Goal: Task Accomplishment & Management: Manage account settings

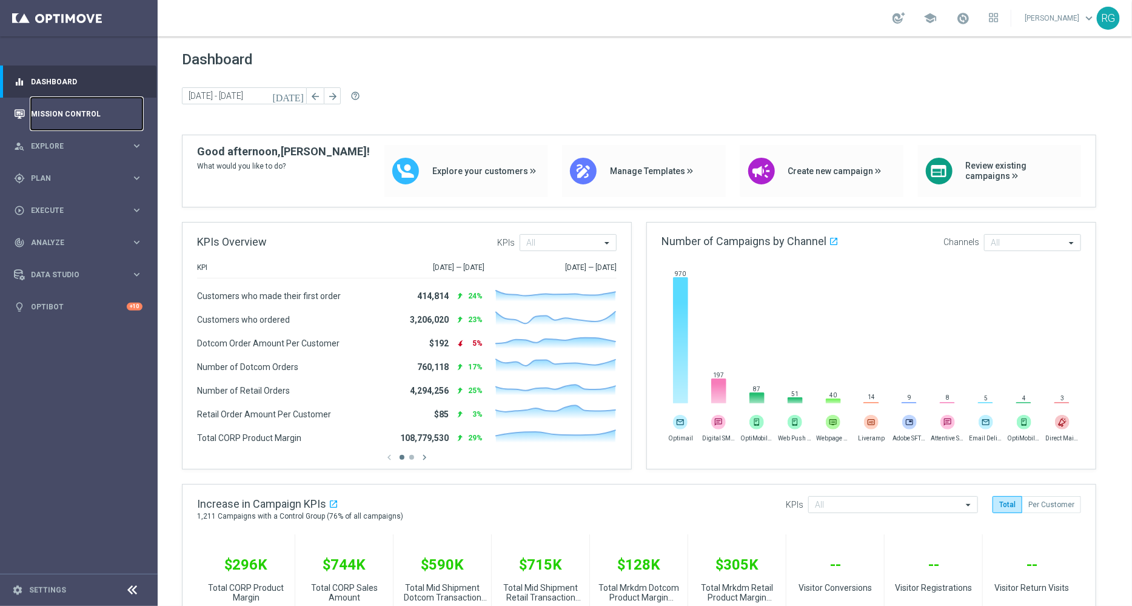
click at [85, 111] on link "Mission Control" at bounding box center [87, 114] width 112 height 32
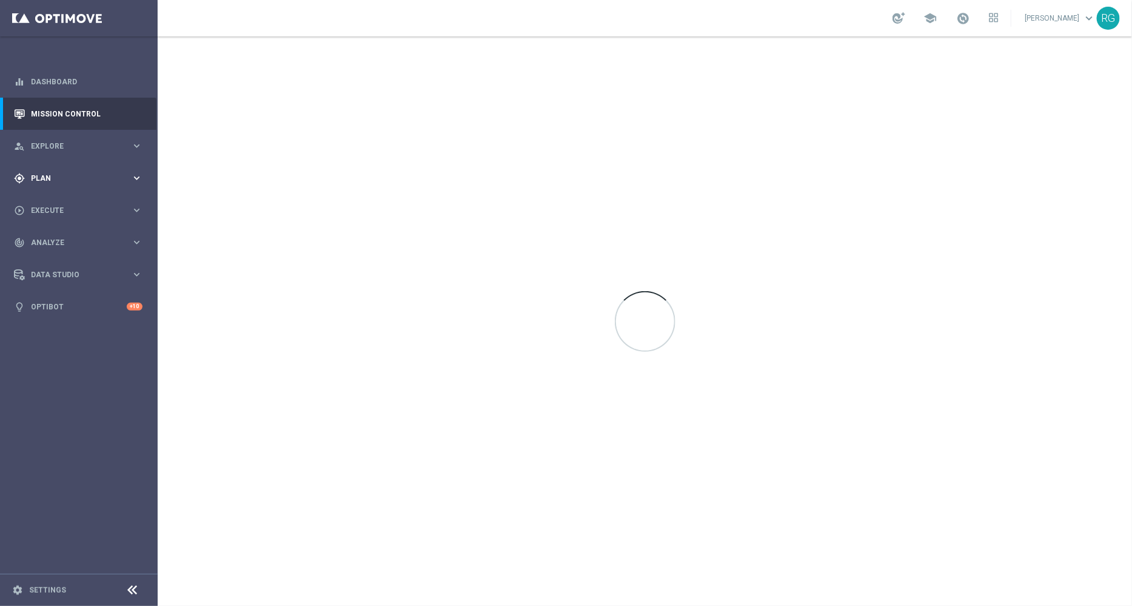
click at [50, 175] on span "Plan" at bounding box center [81, 178] width 100 height 7
click at [67, 202] on link "Target Groups" at bounding box center [79, 203] width 95 height 10
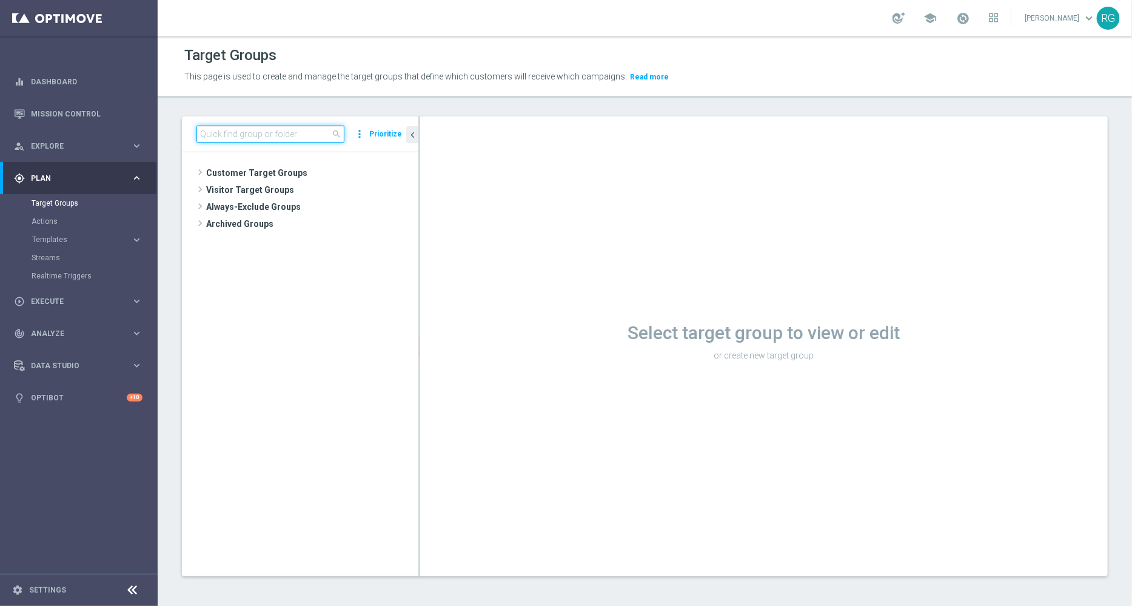
click at [244, 131] on input at bounding box center [270, 134] width 148 height 17
type input "[DATE]"
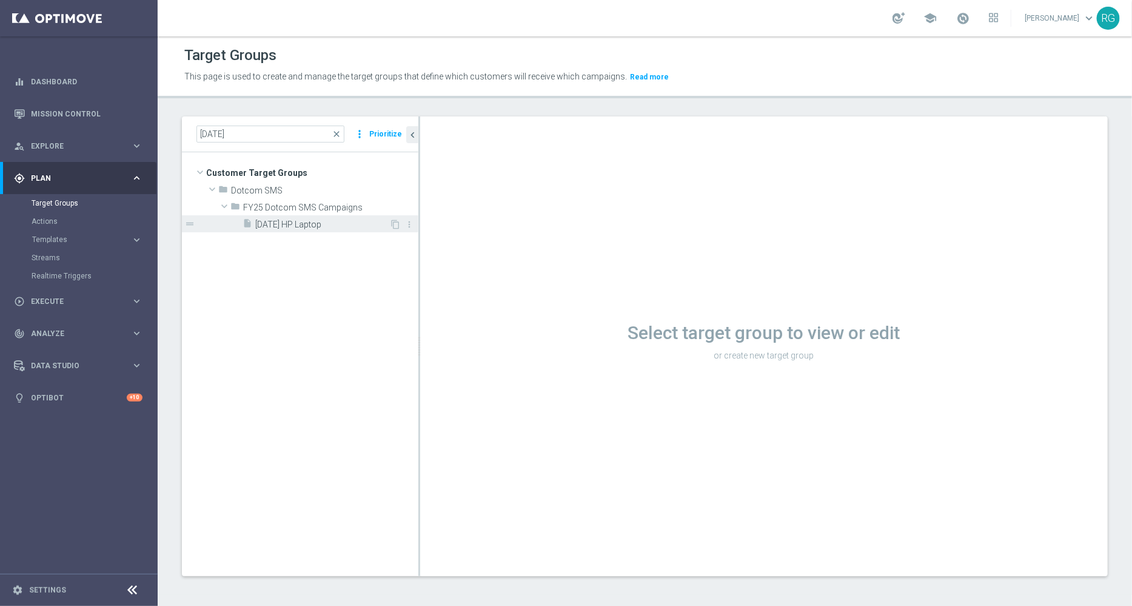
click at [288, 224] on span "[DATE] HP Laptop" at bounding box center [322, 225] width 134 height 10
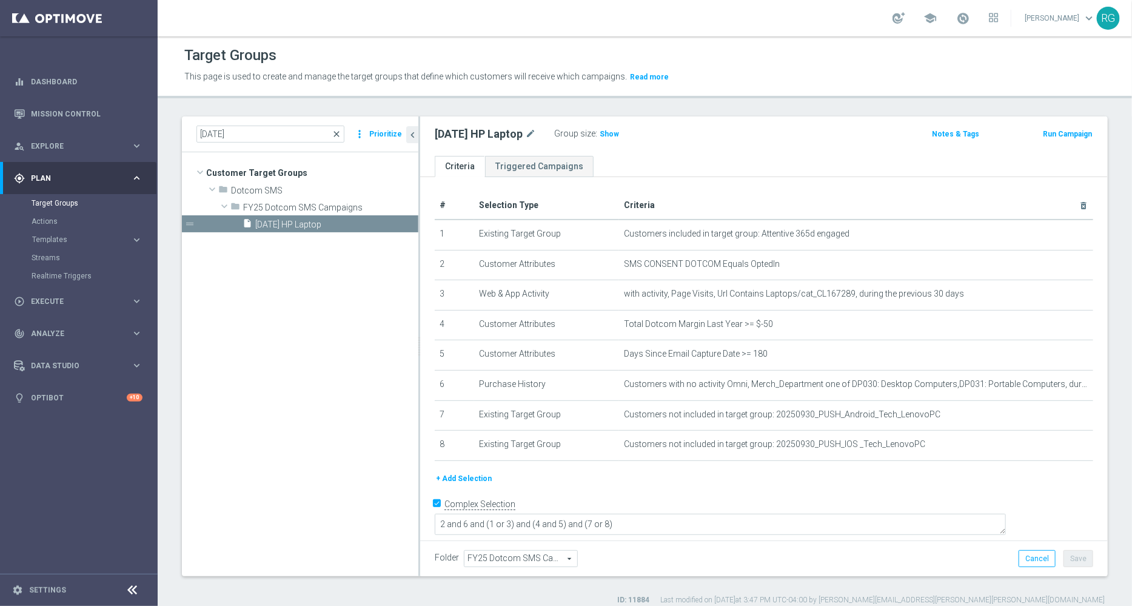
click at [341, 132] on span "close" at bounding box center [337, 134] width 10 height 10
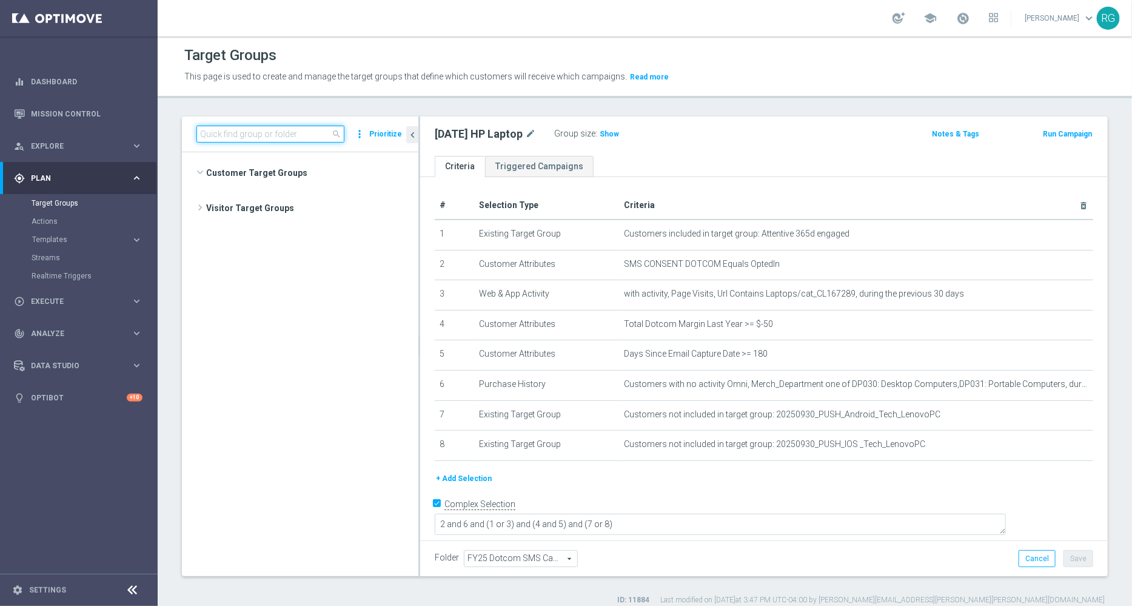
scroll to position [1617, 0]
click at [248, 132] on input at bounding box center [270, 134] width 148 height 17
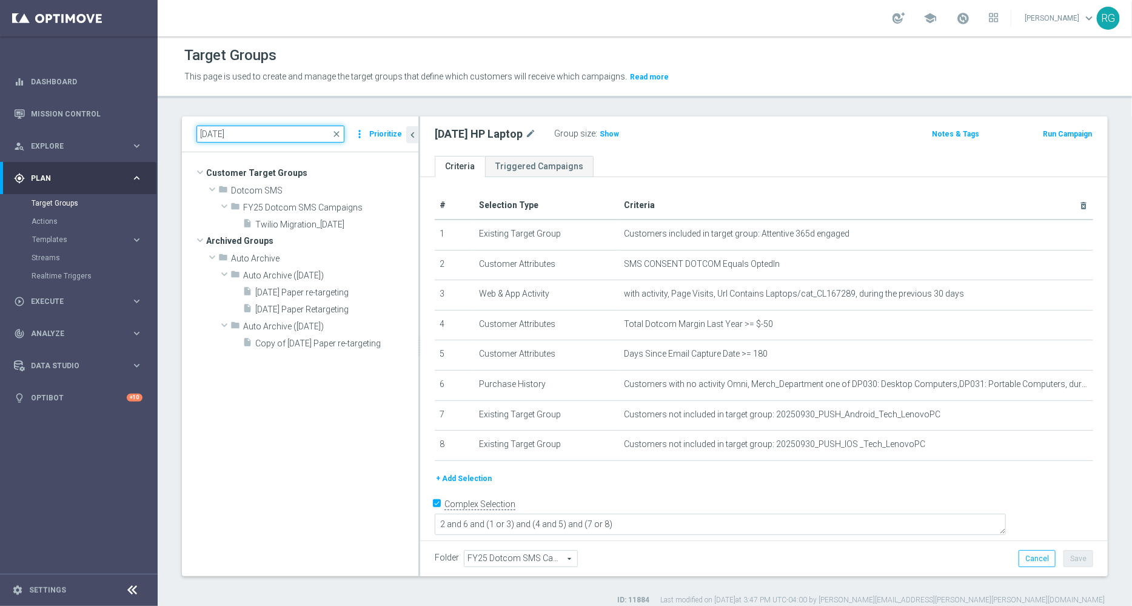
scroll to position [0, 0]
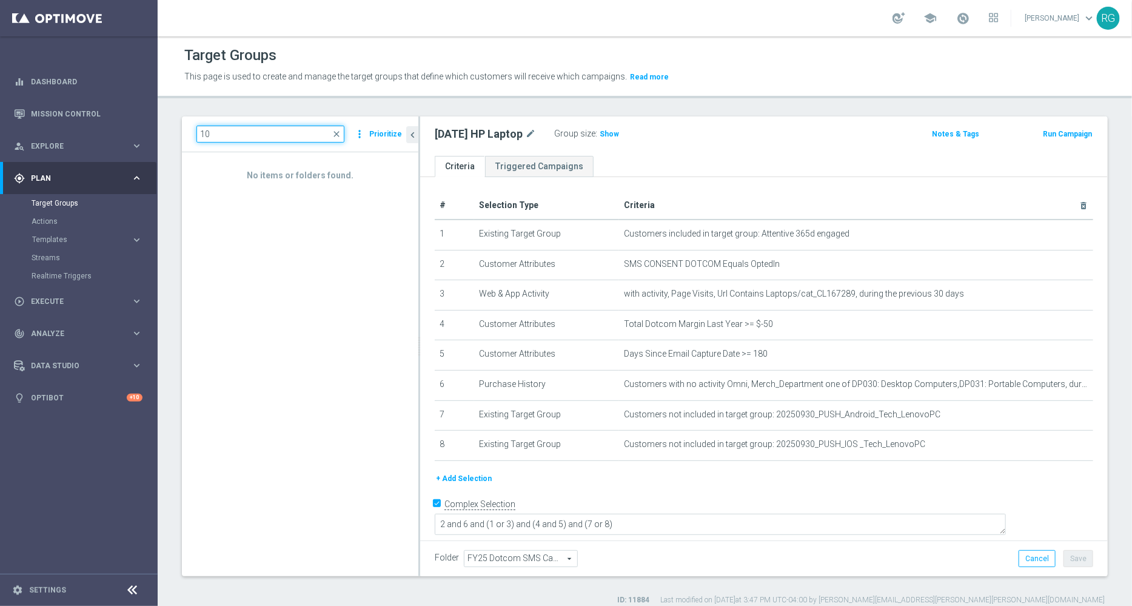
type input "1"
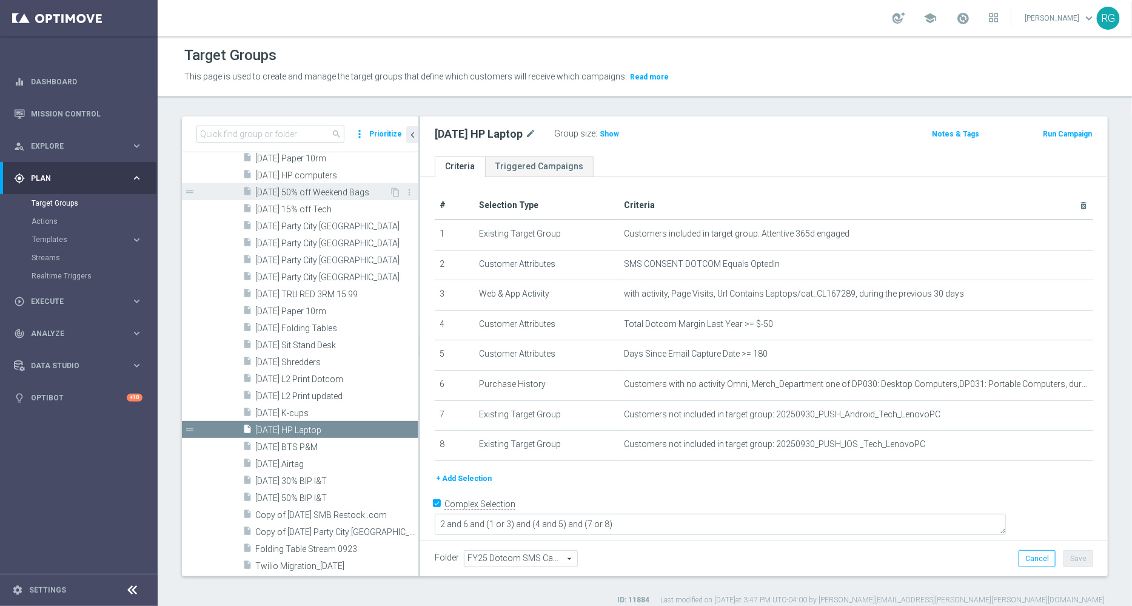
click at [311, 196] on div "insert_drive_file 9.18.25 50% off Weekend Bags" at bounding box center [316, 191] width 147 height 17
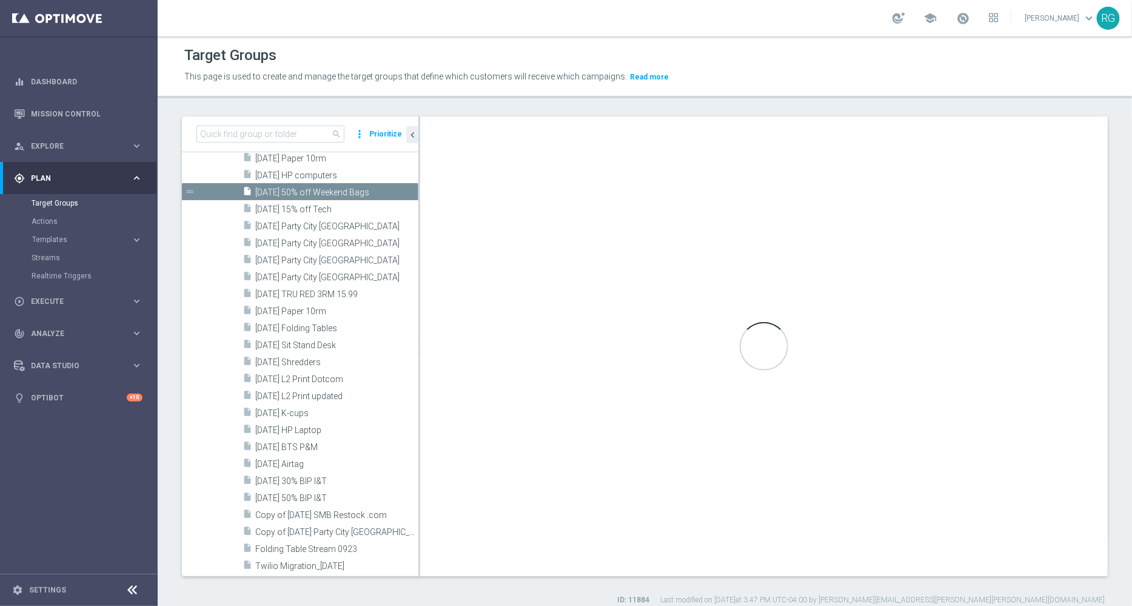
type textarea "1 and (6 and 7) and (4 or 5) and (2 and 3)"
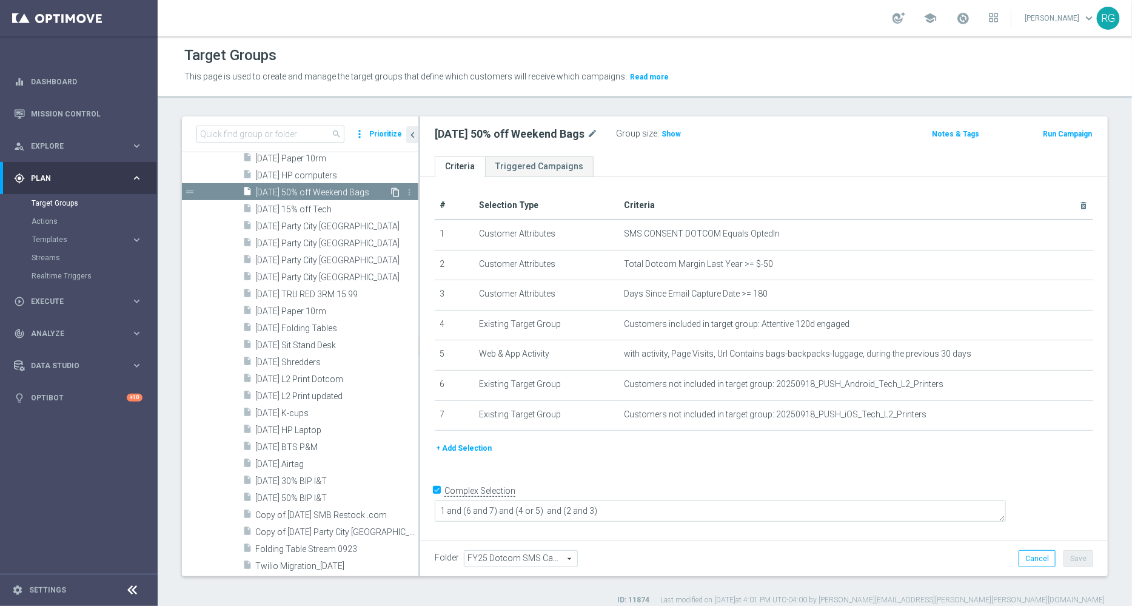
click at [391, 191] on icon "content_copy" at bounding box center [396, 192] width 10 height 10
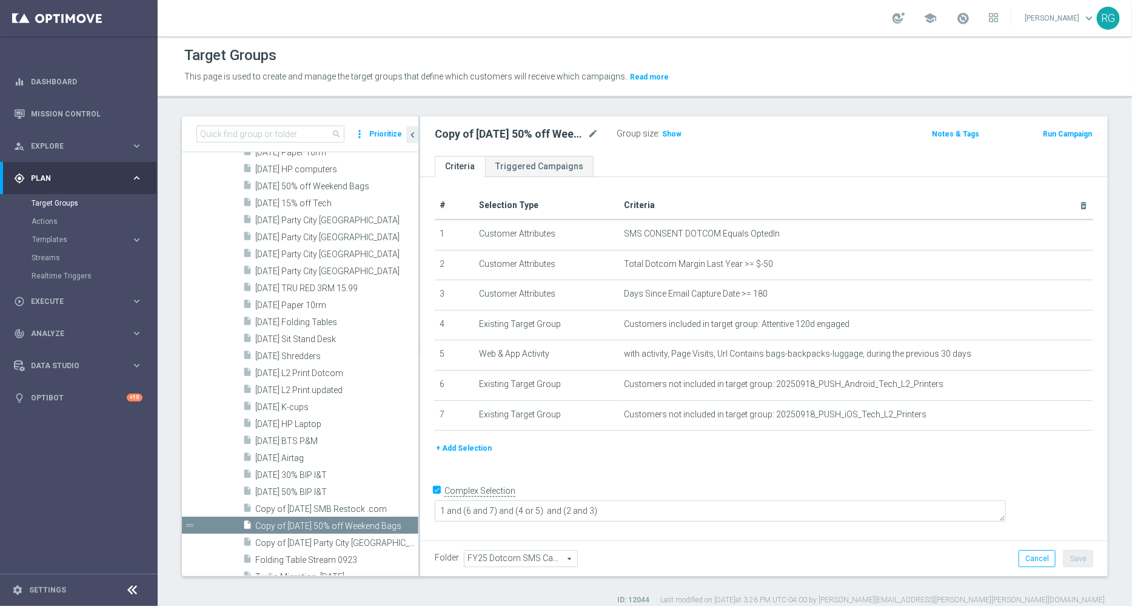
scroll to position [6317, 0]
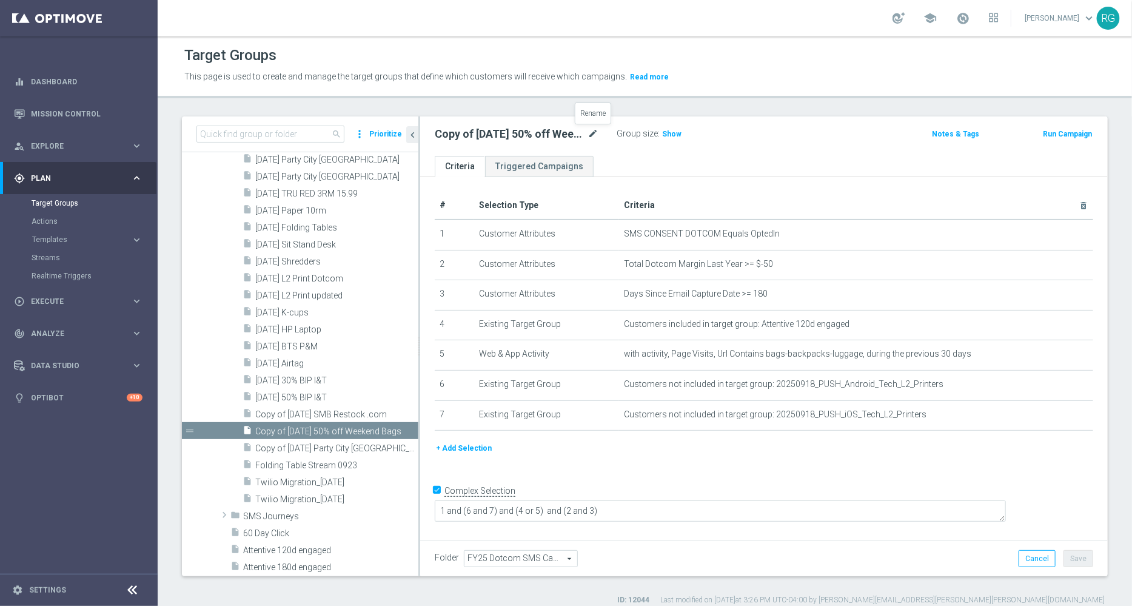
click at [591, 133] on icon "mode_edit" at bounding box center [593, 134] width 11 height 15
click at [487, 138] on input "Copy of 9.18.25 50% off Weekend Bags" at bounding box center [517, 135] width 164 height 17
type input "10.1.25 50% off Weekend Bags"
click at [875, 158] on ul "Criteria Triggered Campaigns" at bounding box center [764, 166] width 688 height 21
click at [1074, 563] on button "Save" at bounding box center [1079, 558] width 30 height 17
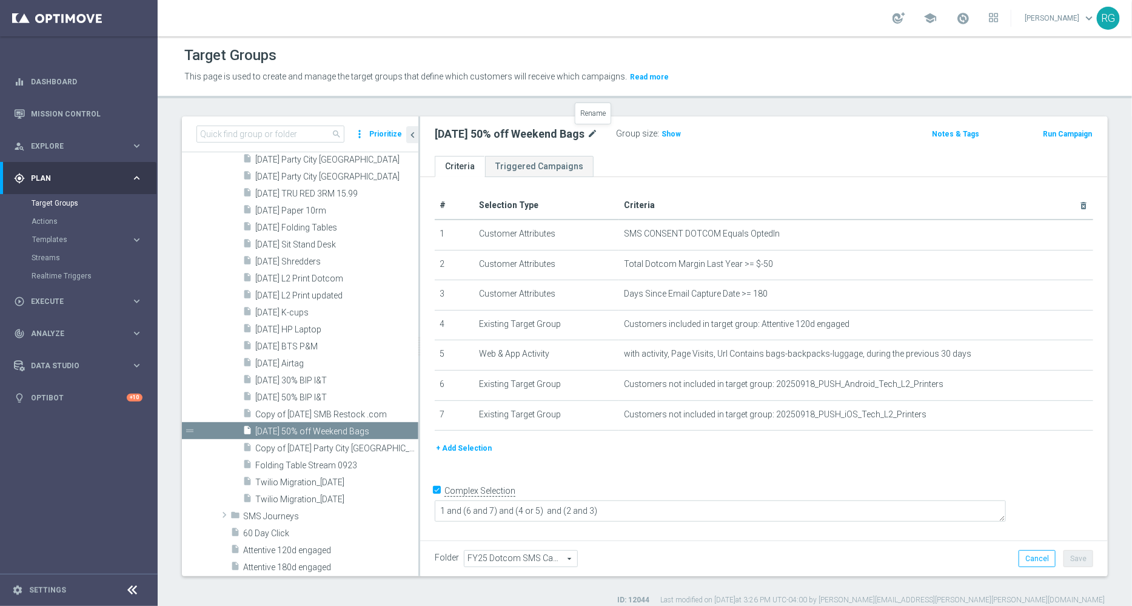
click at [597, 131] on icon "mode_edit" at bounding box center [592, 134] width 11 height 15
click at [535, 135] on input "10.1.25 50% off Weekend Bags" at bounding box center [517, 135] width 164 height 17
type input "10.1.25 50% off Bags"
click at [698, 167] on ul "Criteria Triggered Campaigns" at bounding box center [764, 166] width 688 height 21
click at [1064, 559] on button "Save" at bounding box center [1079, 558] width 30 height 17
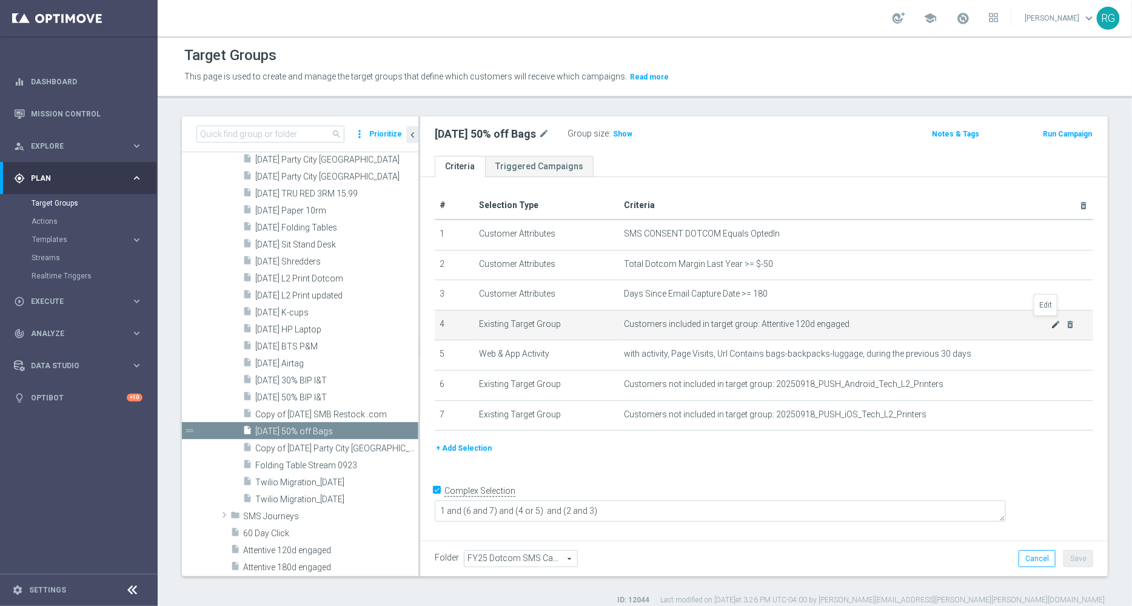
click at [1052, 322] on icon "mode_edit" at bounding box center [1057, 325] width 10 height 10
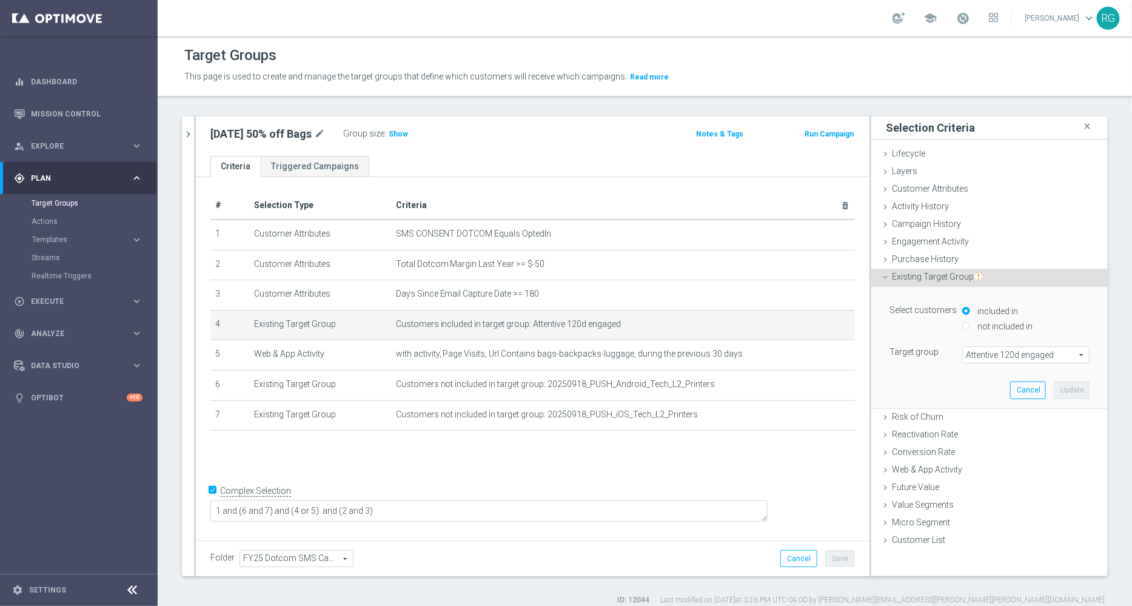
click at [992, 344] on div "Select customers included in not included in Target group Attentive 120d engage…" at bounding box center [990, 332] width 200 height 61
click at [979, 354] on span "Attentive 120d engaged" at bounding box center [1026, 355] width 126 height 16
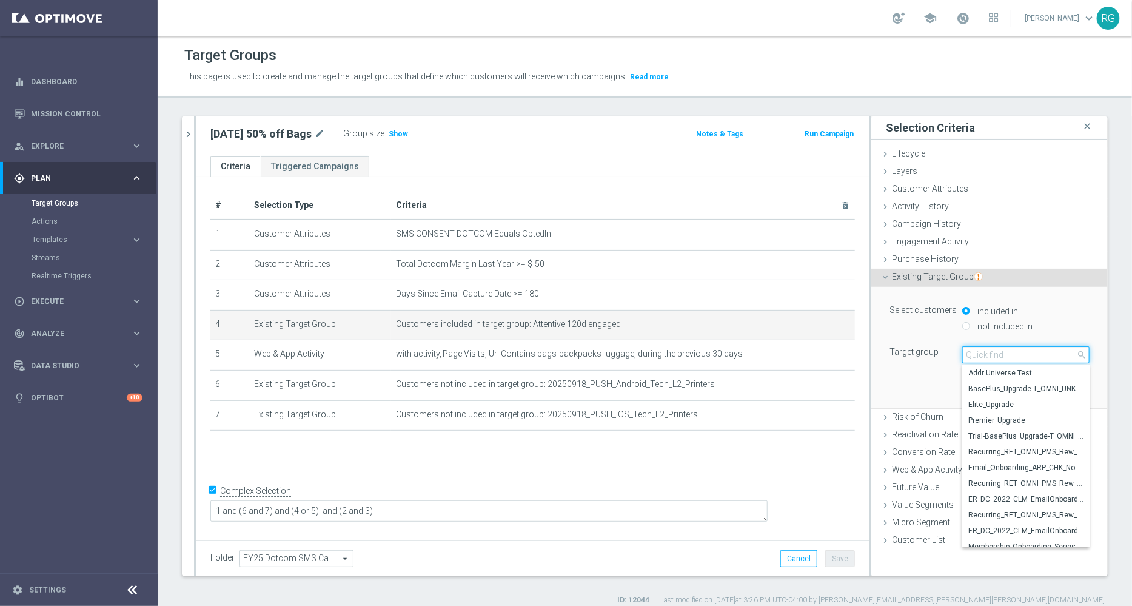
click at [979, 354] on input "search" at bounding box center [1025, 354] width 127 height 17
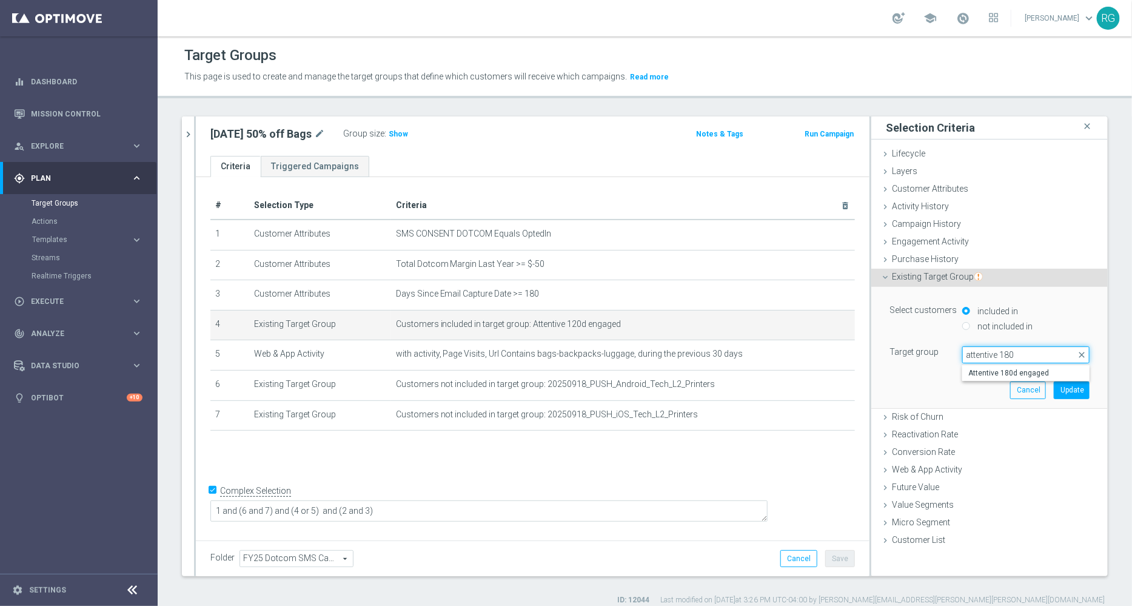
type input "attentive 180d"
click at [986, 373] on span "Attentive 180d engaged" at bounding box center [1026, 373] width 115 height 10
type input "Attentive 180d engaged"
click at [1064, 388] on button "Update" at bounding box center [1072, 389] width 36 height 17
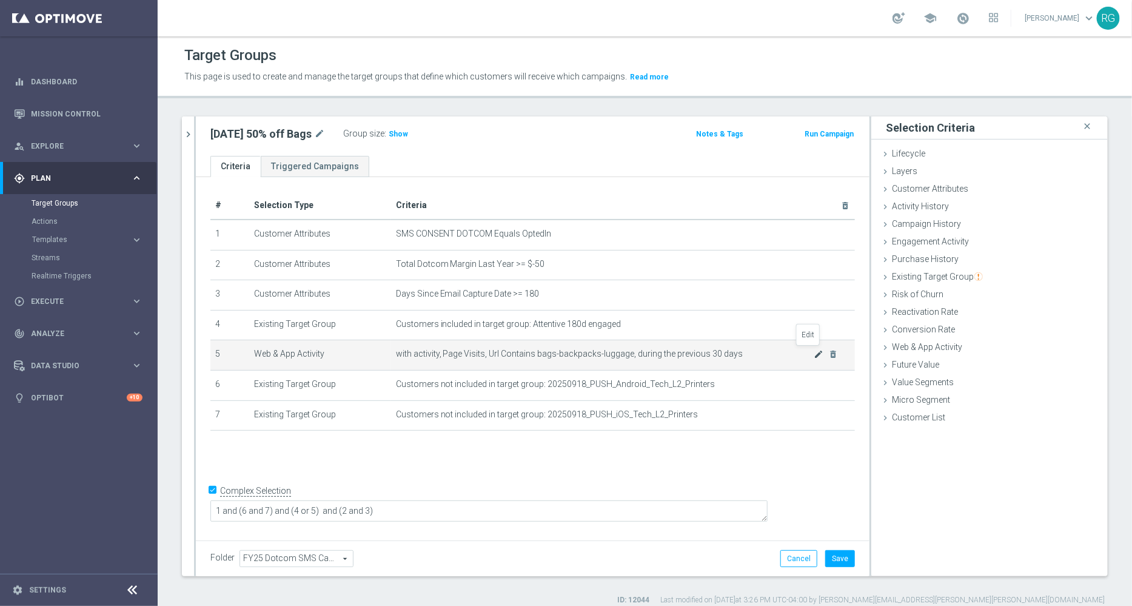
click at [814, 351] on icon "mode_edit" at bounding box center [819, 354] width 10 height 10
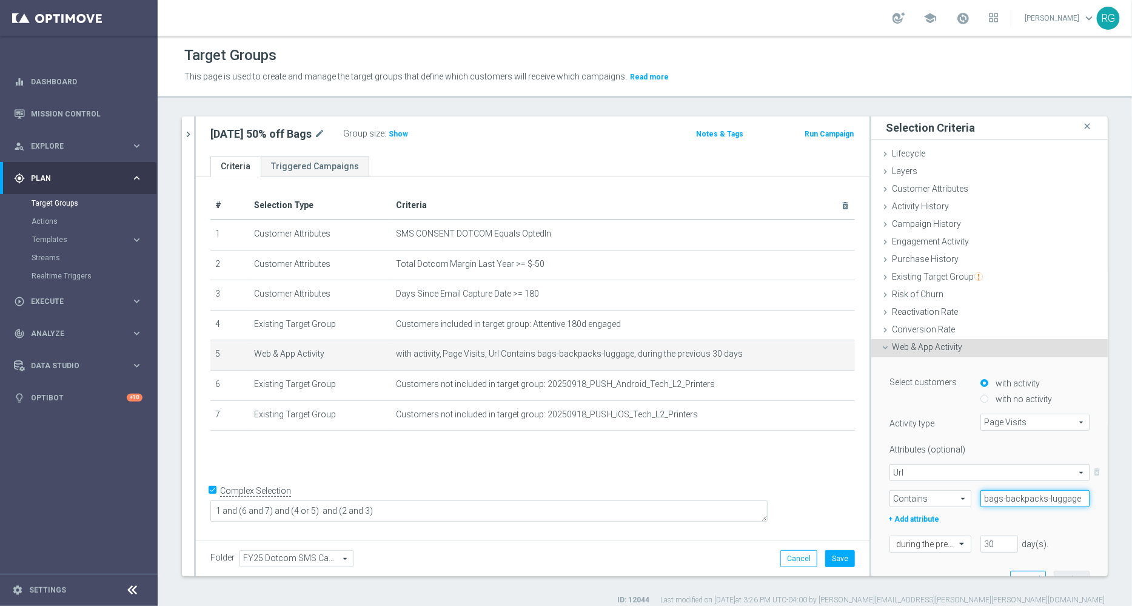
click at [999, 502] on input "bags-backpacks-luggage" at bounding box center [1035, 498] width 109 height 17
paste input "staples-travel-hub"
type input "staples-travel-hub"
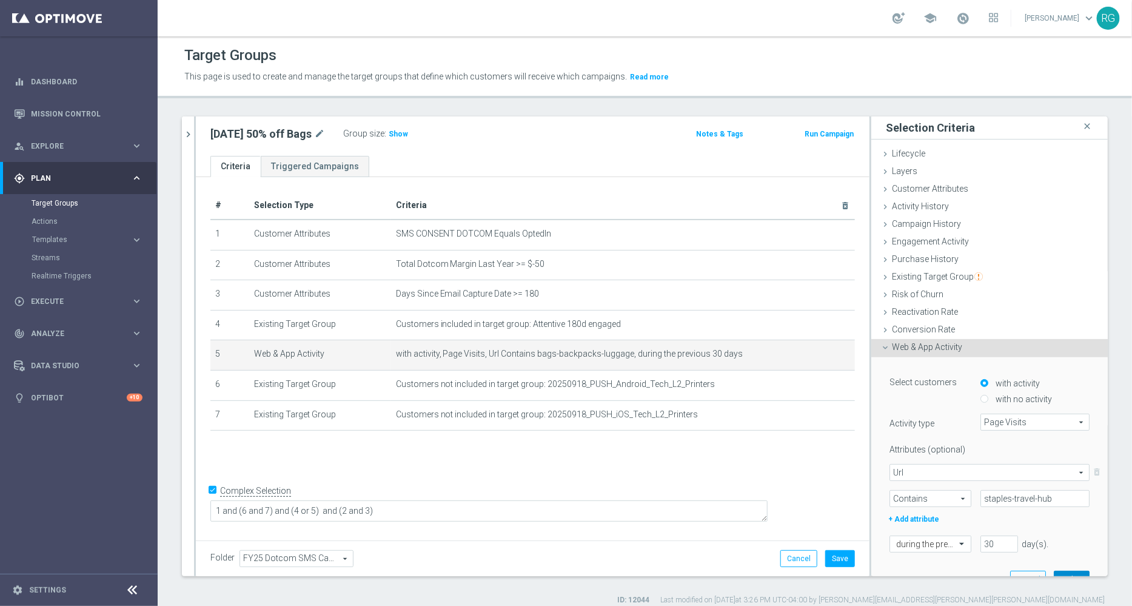
click at [1054, 573] on button "Update" at bounding box center [1072, 579] width 36 height 17
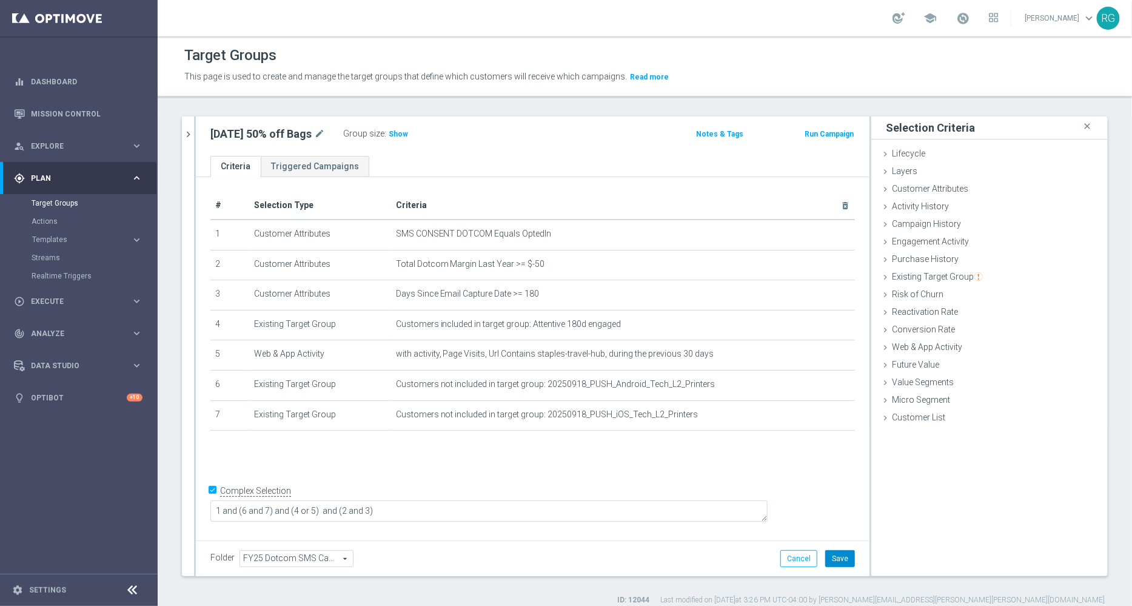
click at [828, 560] on button "Save" at bounding box center [840, 558] width 30 height 17
click at [828, 383] on icon "delete_forever" at bounding box center [833, 385] width 10 height 10
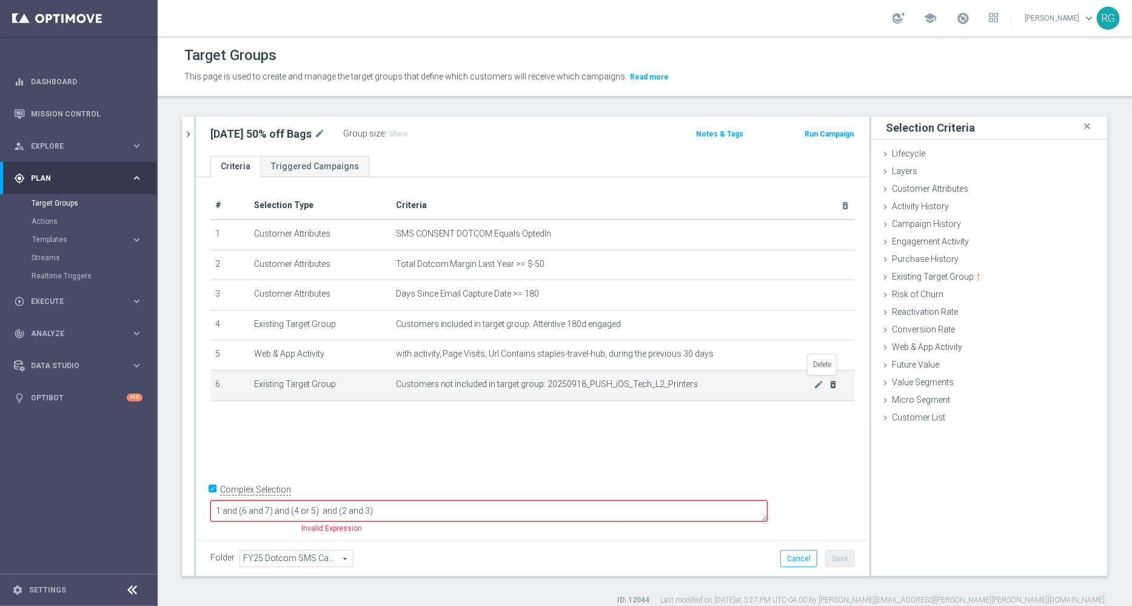
click at [828, 383] on icon "delete_forever" at bounding box center [833, 385] width 10 height 10
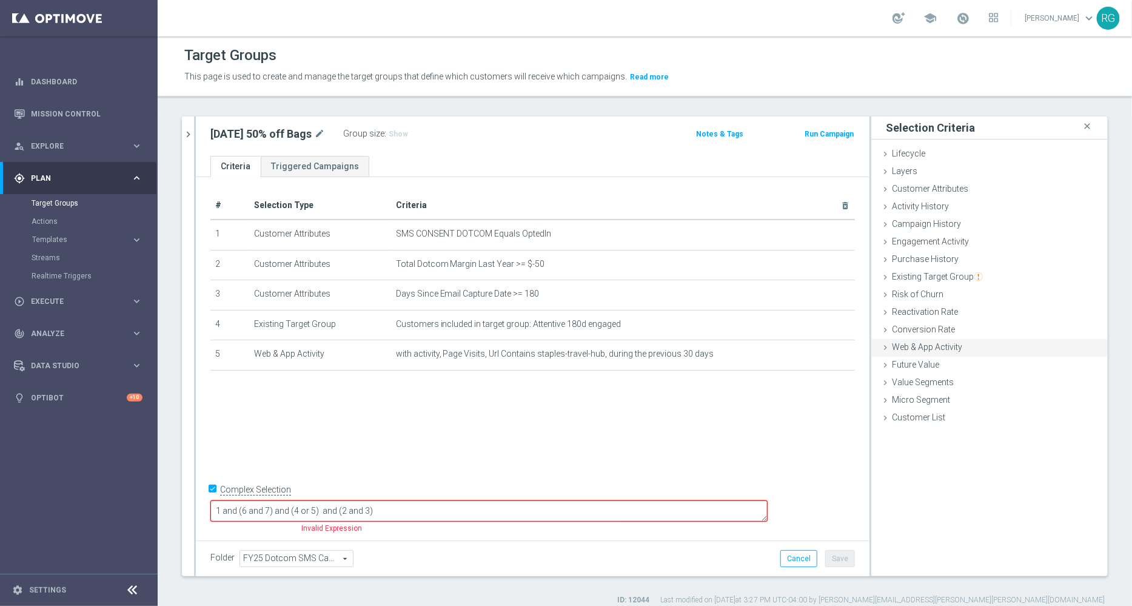
click at [881, 346] on icon at bounding box center [886, 348] width 10 height 10
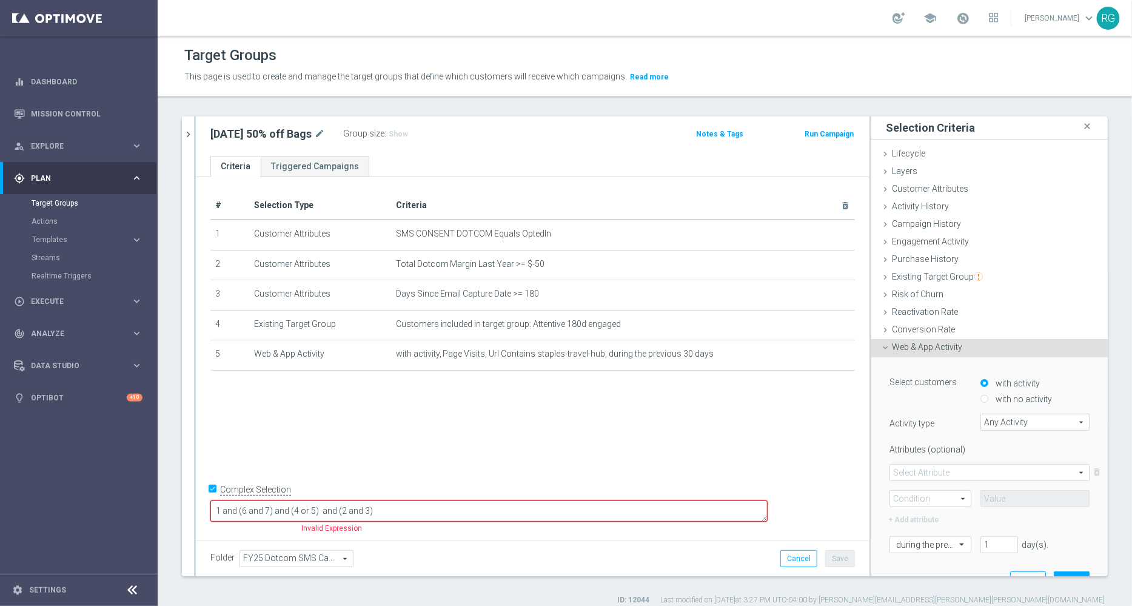
click at [989, 418] on span "Any Activity" at bounding box center [1035, 422] width 108 height 16
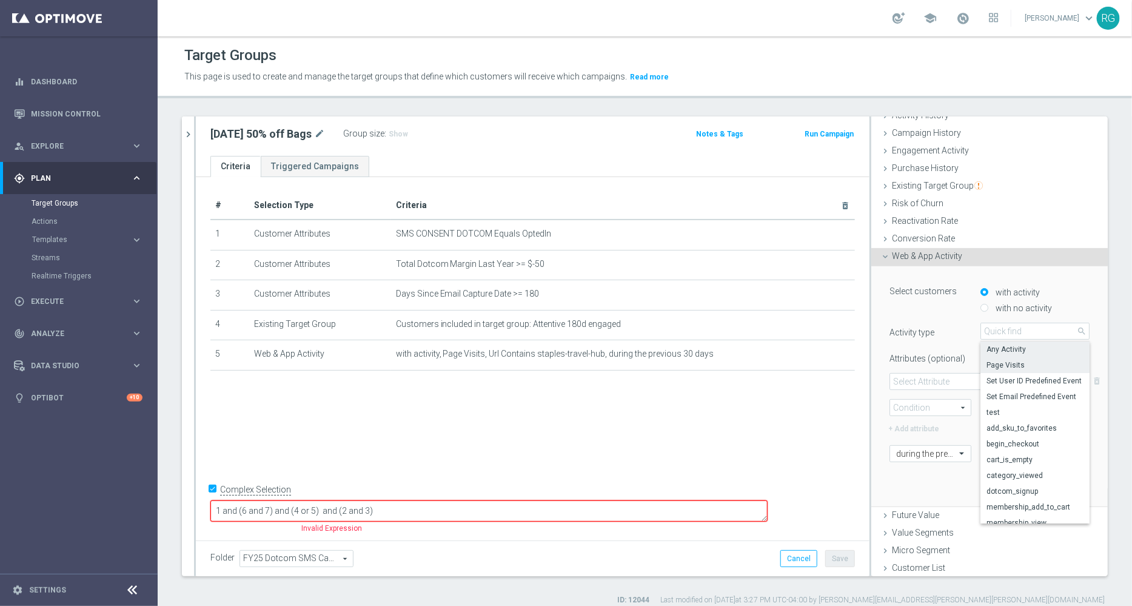
click at [994, 362] on span "Page Visits" at bounding box center [1035, 365] width 97 height 10
type input "Page Visits"
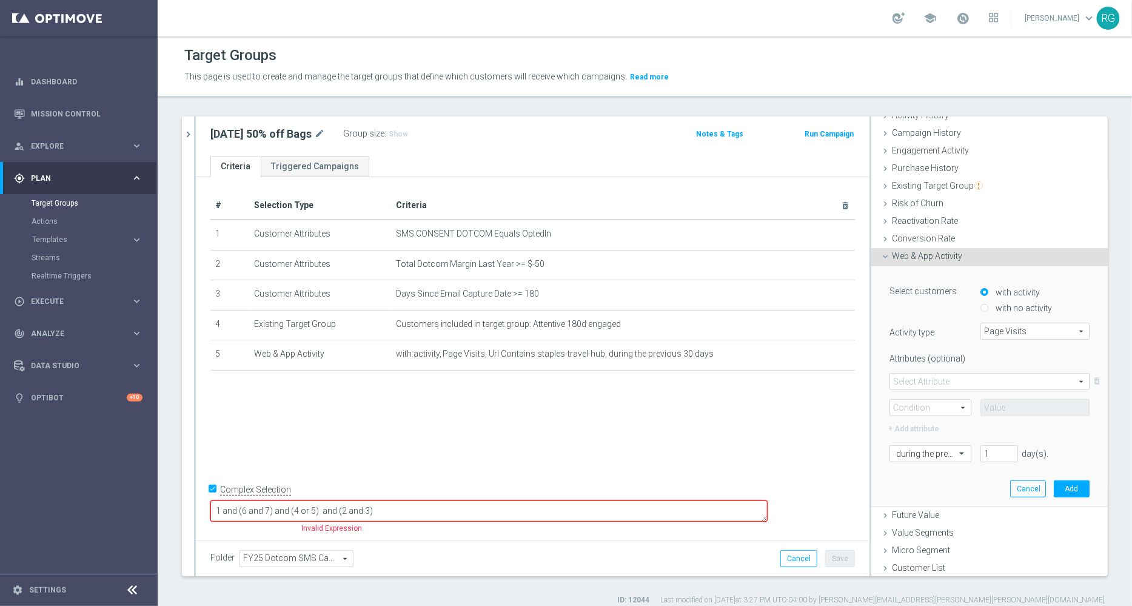
click at [907, 385] on span at bounding box center [989, 382] width 199 height 16
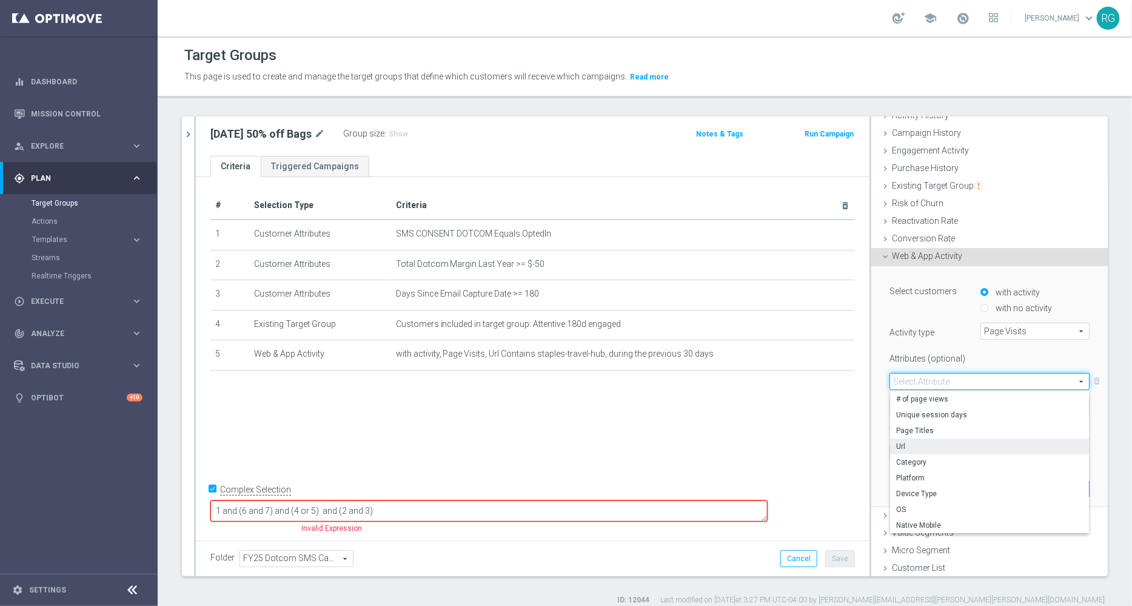
click at [896, 444] on span "Url" at bounding box center [989, 447] width 187 height 10
type input "Url"
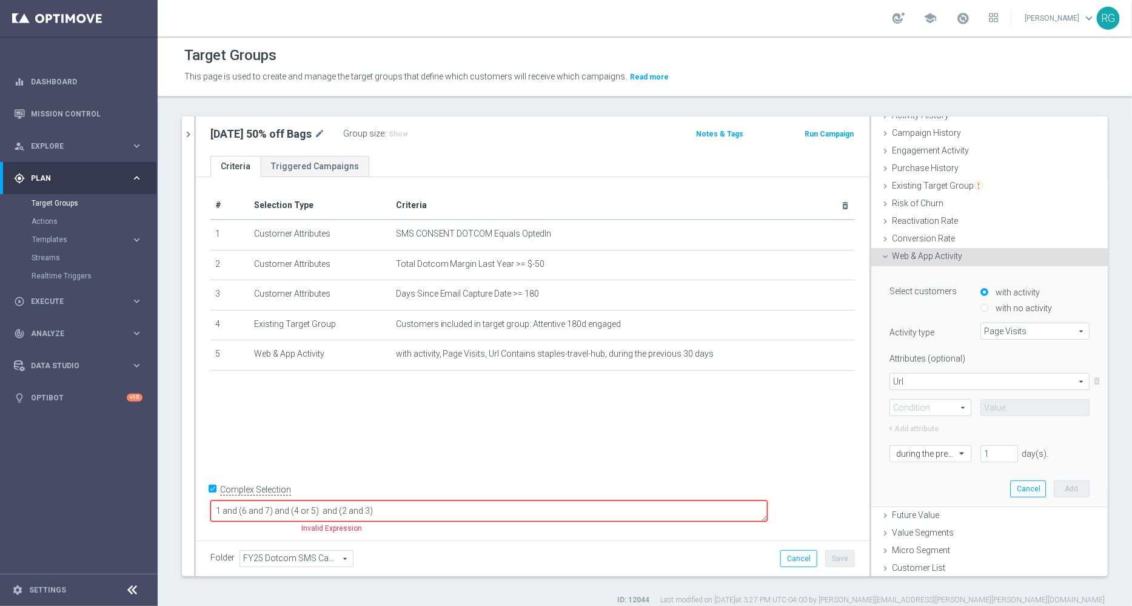
click at [895, 408] on span at bounding box center [930, 408] width 81 height 16
click at [901, 488] on span "Contains" at bounding box center [930, 488] width 69 height 10
type input "Contains"
click at [987, 405] on input "text" at bounding box center [1035, 408] width 109 height 17
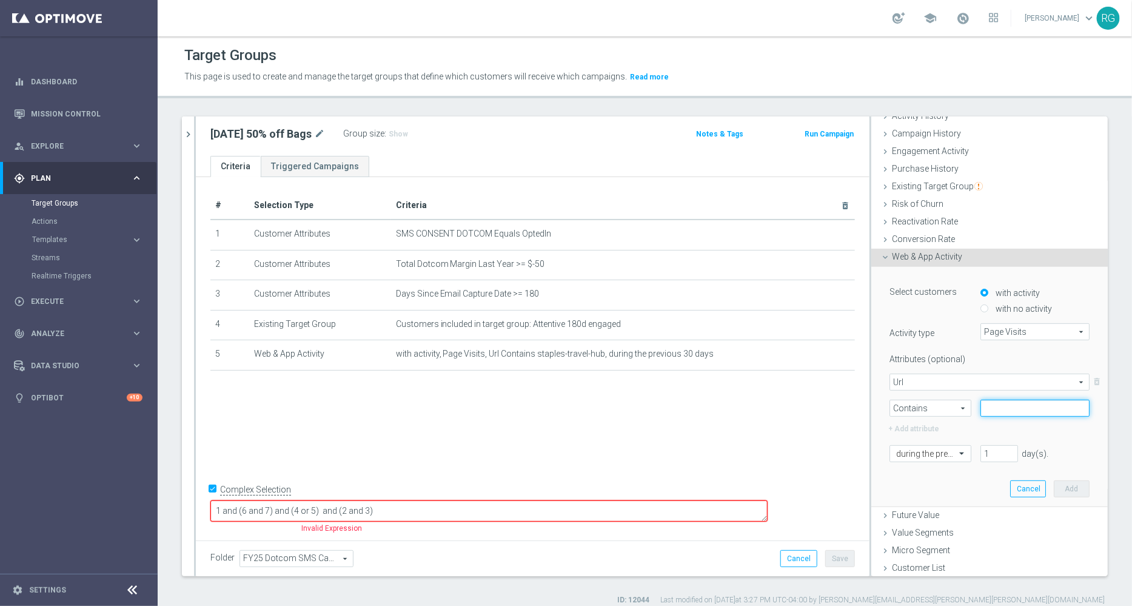
paste input "bags-backpacks-luggage"
type input "bags-backpacks-luggage"
click at [981, 449] on input "1" at bounding box center [1000, 453] width 38 height 17
type input "30"
click at [1054, 483] on button "Add" at bounding box center [1072, 488] width 36 height 17
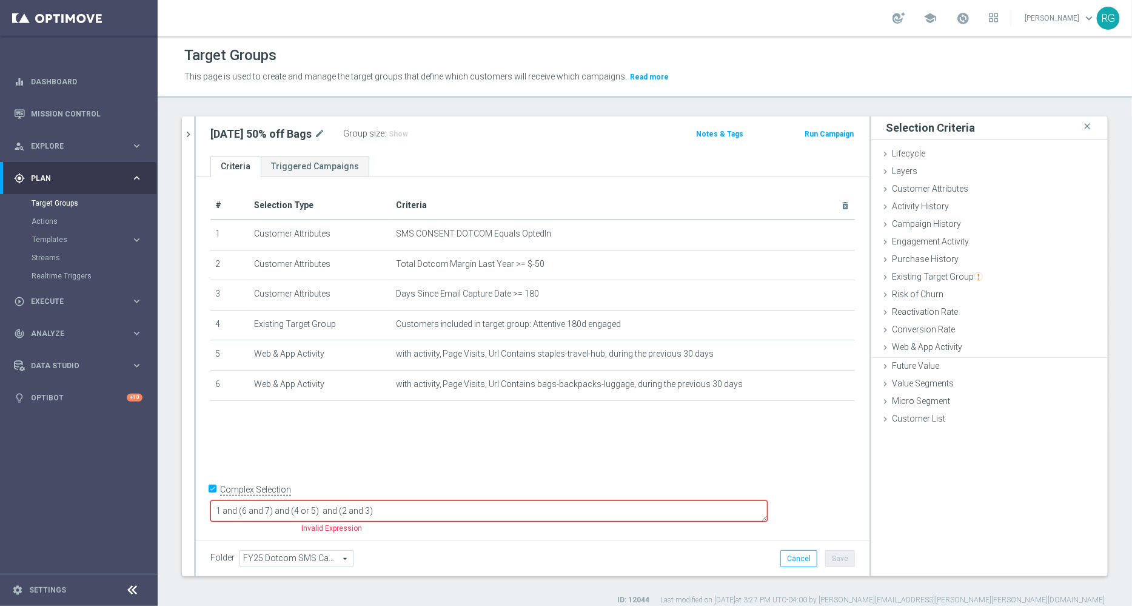
scroll to position [0, 0]
click at [879, 254] on div "Purchase History done" at bounding box center [990, 260] width 237 height 18
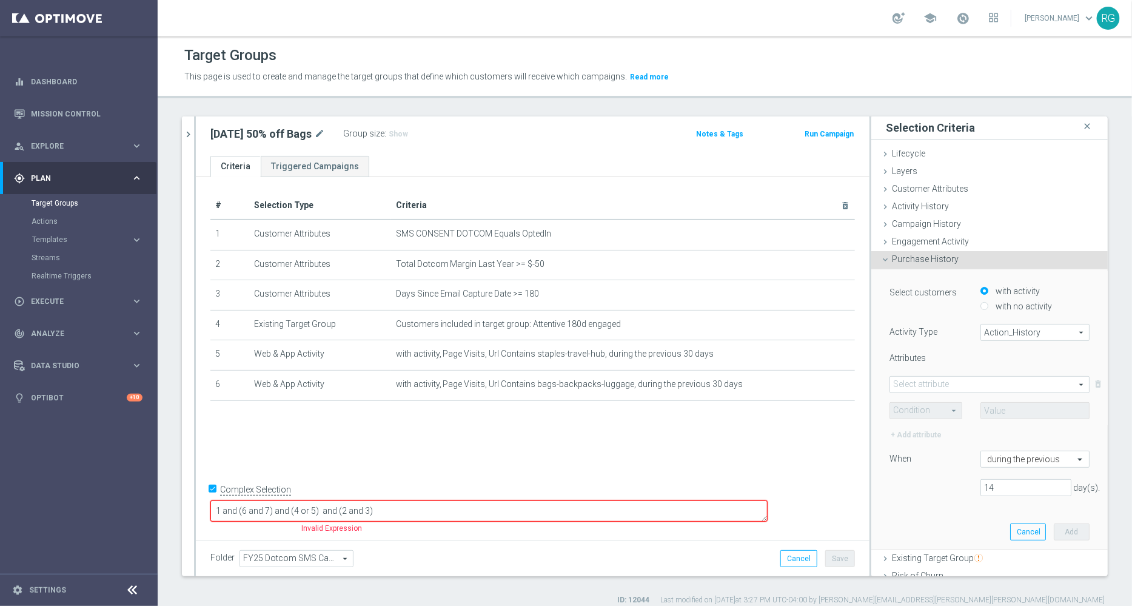
click at [981, 304] on input "with no activity" at bounding box center [985, 306] width 8 height 8
radio input "true"
click at [989, 330] on span "Action_History" at bounding box center [1035, 332] width 108 height 16
click at [1006, 368] on span "Omni" at bounding box center [1035, 366] width 96 height 10
type input "Omni"
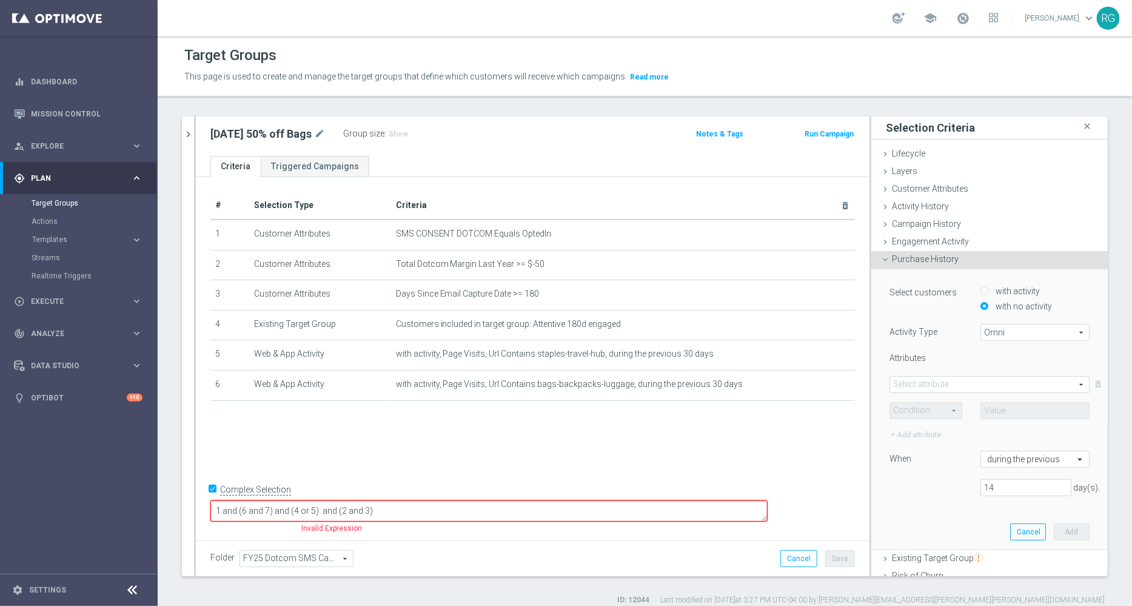
click at [941, 378] on span at bounding box center [989, 385] width 199 height 16
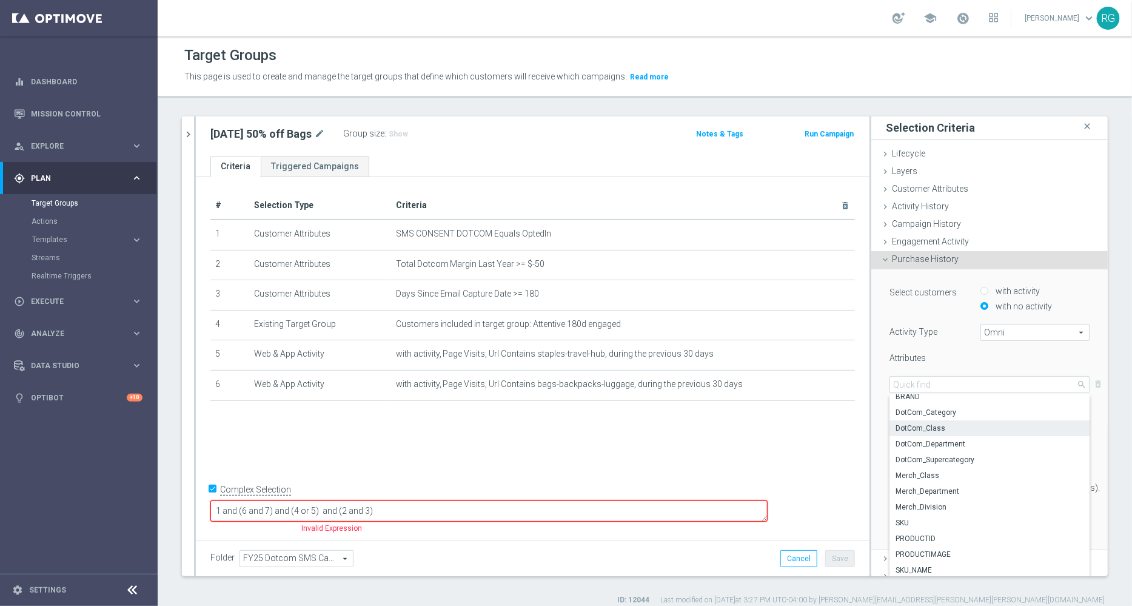
scroll to position [19, 0]
click at [929, 472] on span "Merch_Class" at bounding box center [990, 477] width 188 height 10
type input "Merch_Class"
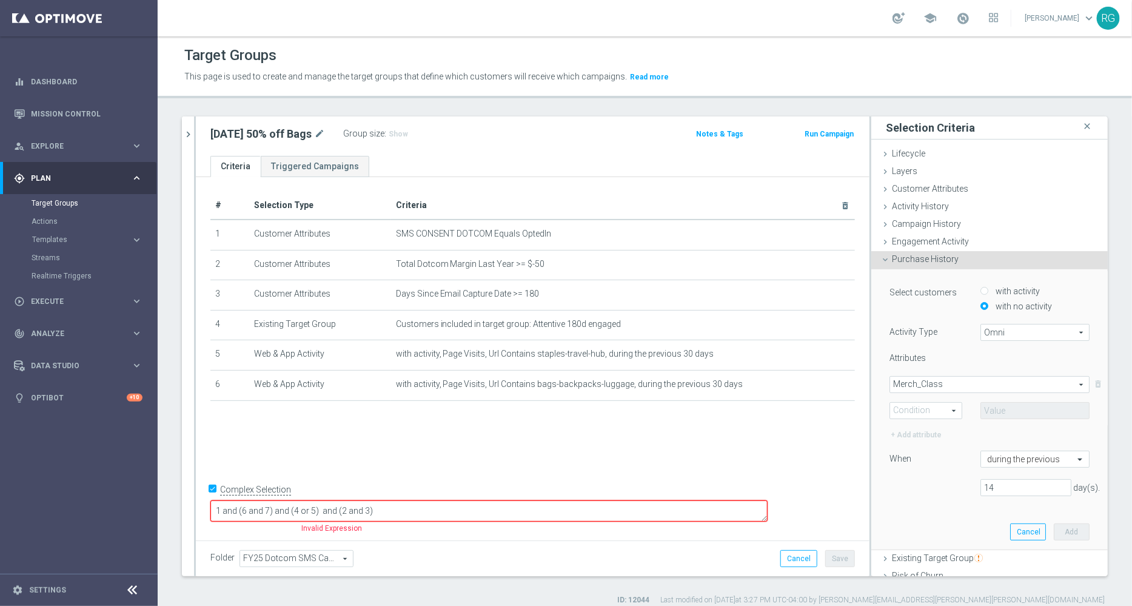
click at [917, 415] on span at bounding box center [926, 411] width 72 height 16
click at [912, 430] on span "Equals" at bounding box center [925, 428] width 59 height 10
type input "Equals"
click at [992, 409] on span at bounding box center [1035, 411] width 108 height 16
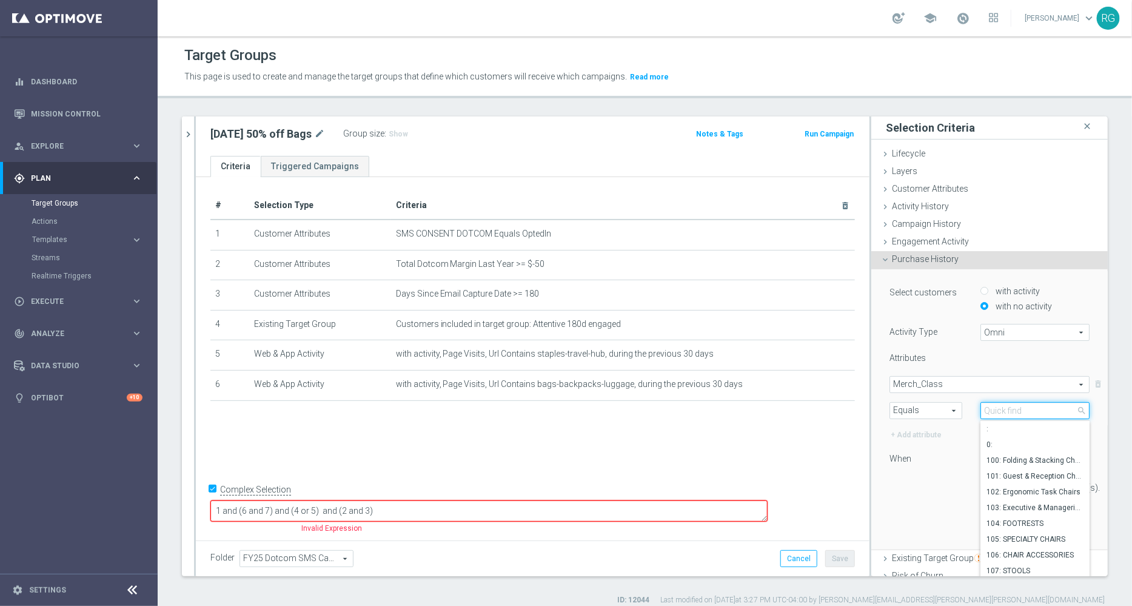
click at [992, 409] on input "search" at bounding box center [1035, 410] width 109 height 17
type input "lugg"
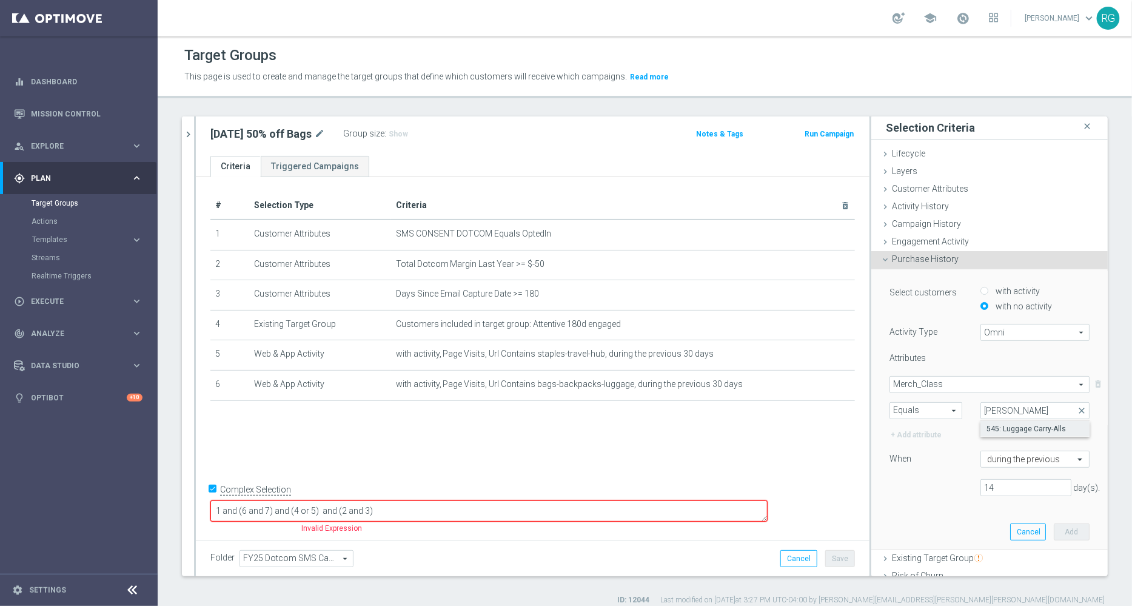
click at [998, 427] on span "545: Luggage Carry-Alls" at bounding box center [1035, 429] width 97 height 10
type input "545: Luggage Carry-Alls"
drag, startPoint x: 985, startPoint y: 483, endPoint x: 826, endPoint y: 486, distance: 158.9
click at [826, 486] on as-split "search more_vert Prioritize Customer Target Groups library_add create_new_folder" at bounding box center [645, 346] width 926 height 460
type input "30"
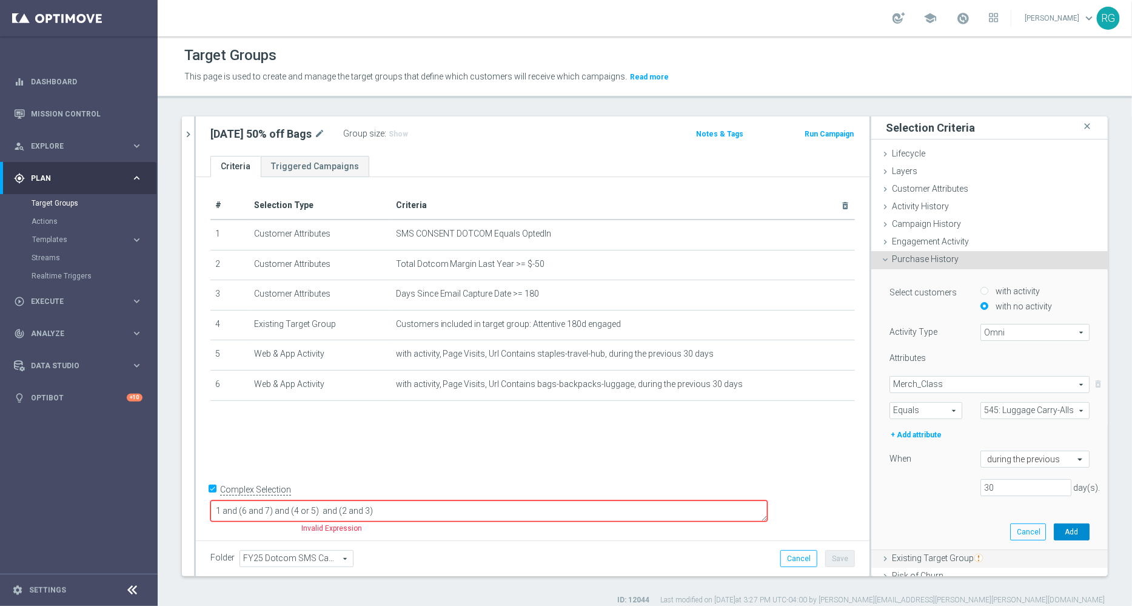
click at [1054, 524] on button "Add" at bounding box center [1072, 531] width 36 height 17
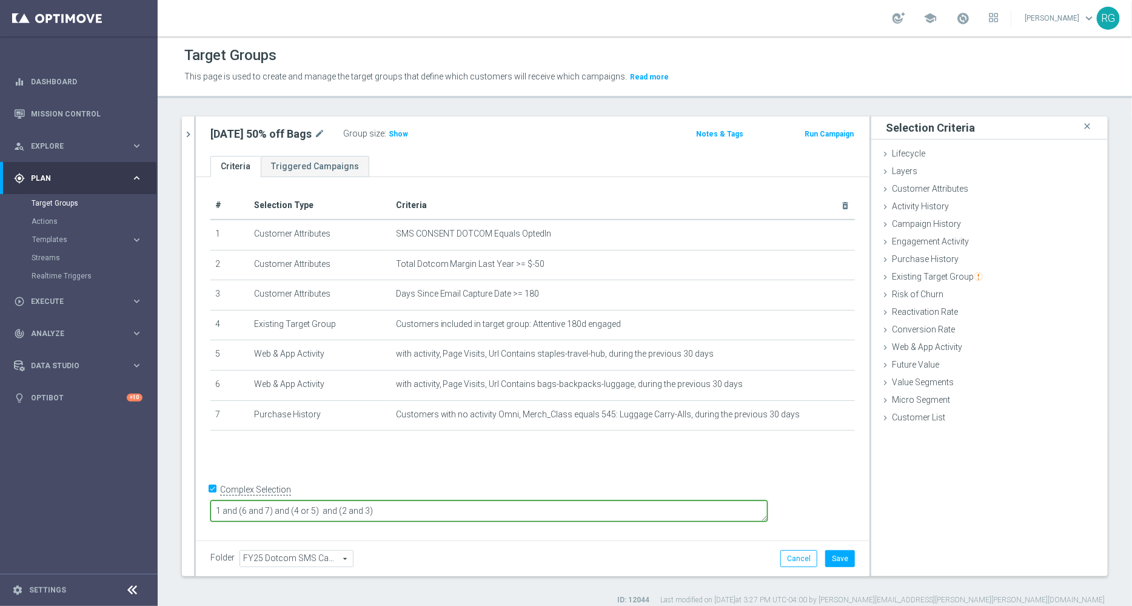
click at [324, 508] on textarea "1 and (6 and 7) and (4 or 5) and (2 and 3)" at bounding box center [488, 510] width 557 height 21
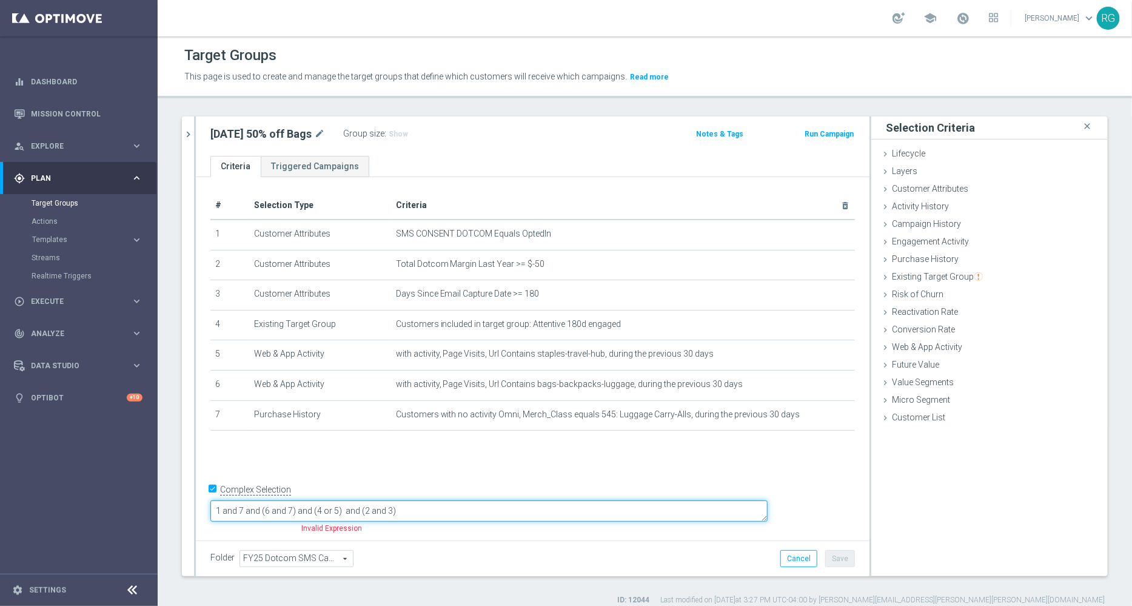
type textarea "1 and 7 and (6 and 7) and (4 or 5) and (2 and 3)"
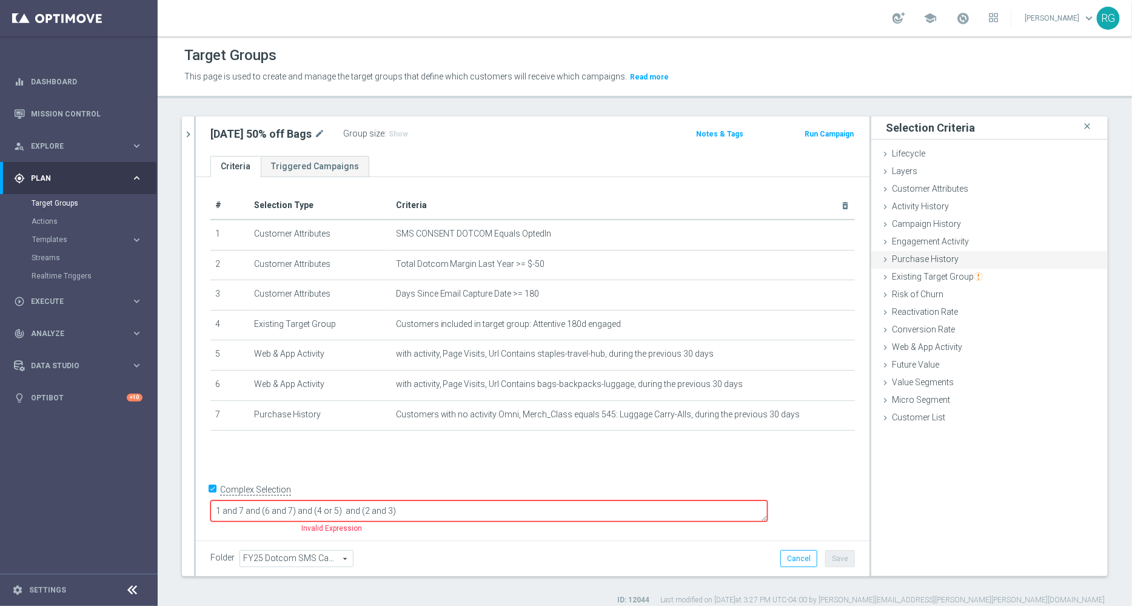
click at [881, 257] on icon at bounding box center [886, 260] width 10 height 10
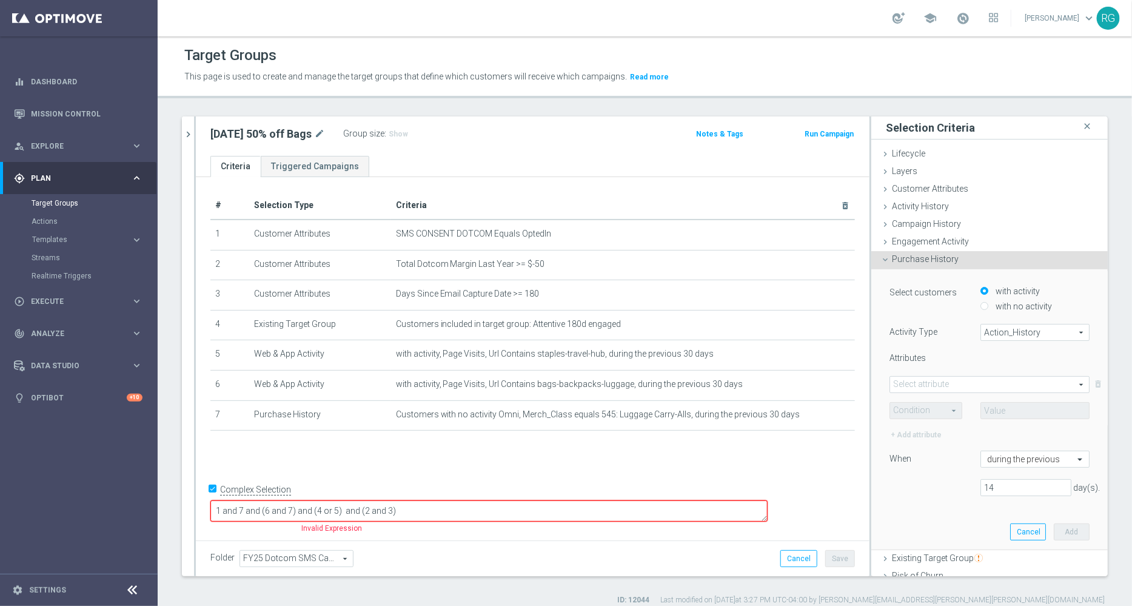
click at [990, 335] on span "Action_History" at bounding box center [1035, 332] width 108 height 16
click at [996, 362] on span "Omni" at bounding box center [1035, 366] width 96 height 10
type input "Omni"
click at [927, 377] on span at bounding box center [989, 385] width 199 height 16
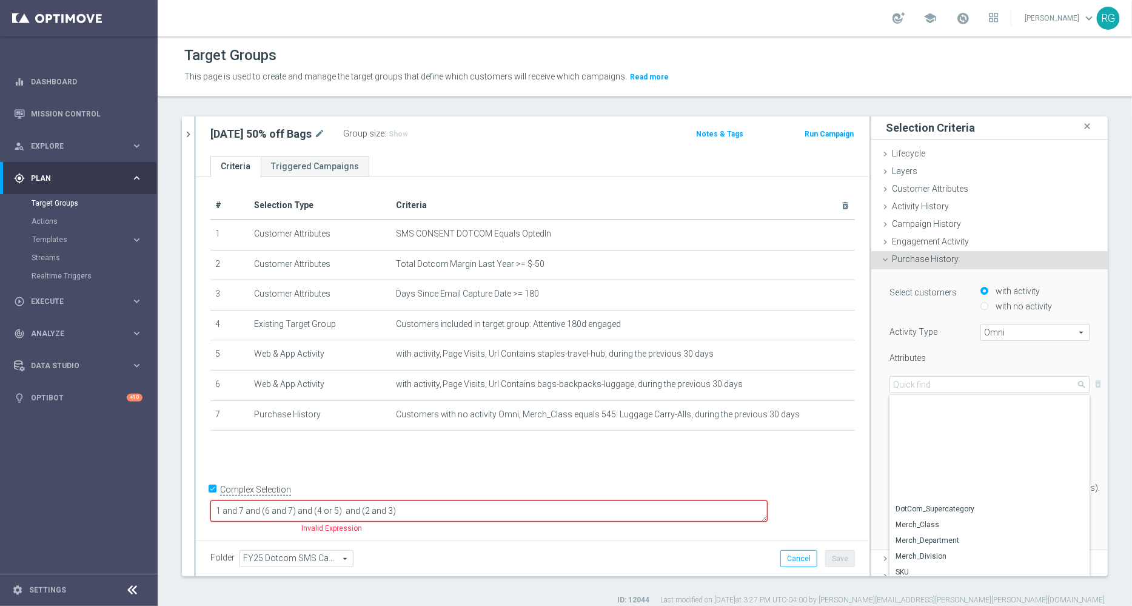
scroll to position [118, 0]
click at [962, 402] on span "Merch_Class" at bounding box center [990, 407] width 188 height 10
type input "Merch_Class"
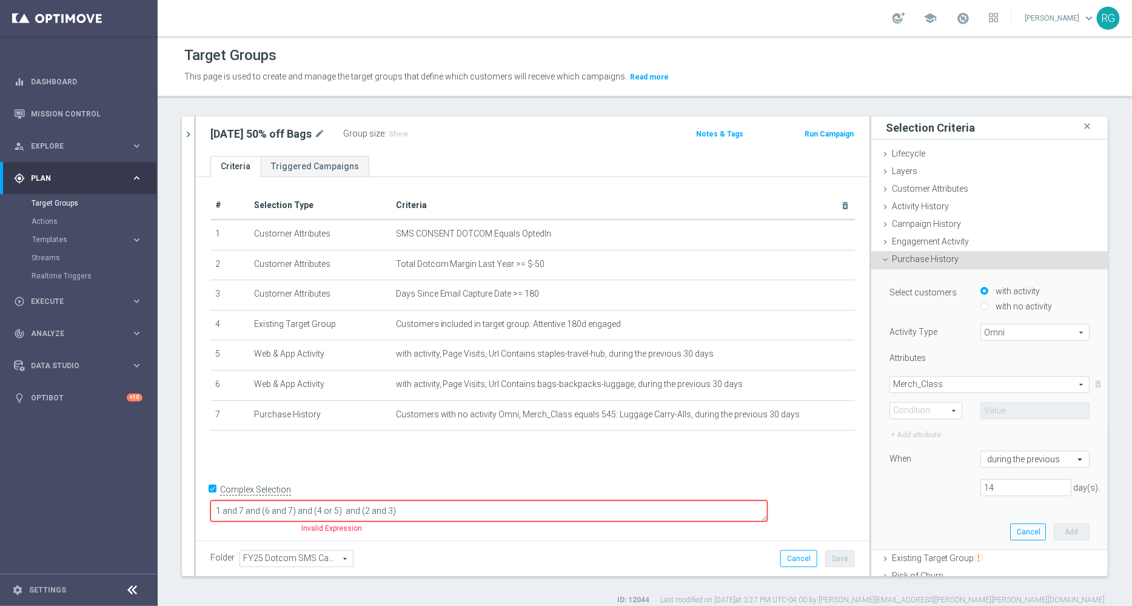
click at [915, 403] on span at bounding box center [926, 411] width 72 height 16
click at [905, 425] on span "Equals" at bounding box center [925, 428] width 59 height 10
type input "Equals"
click at [995, 411] on span at bounding box center [1035, 411] width 108 height 16
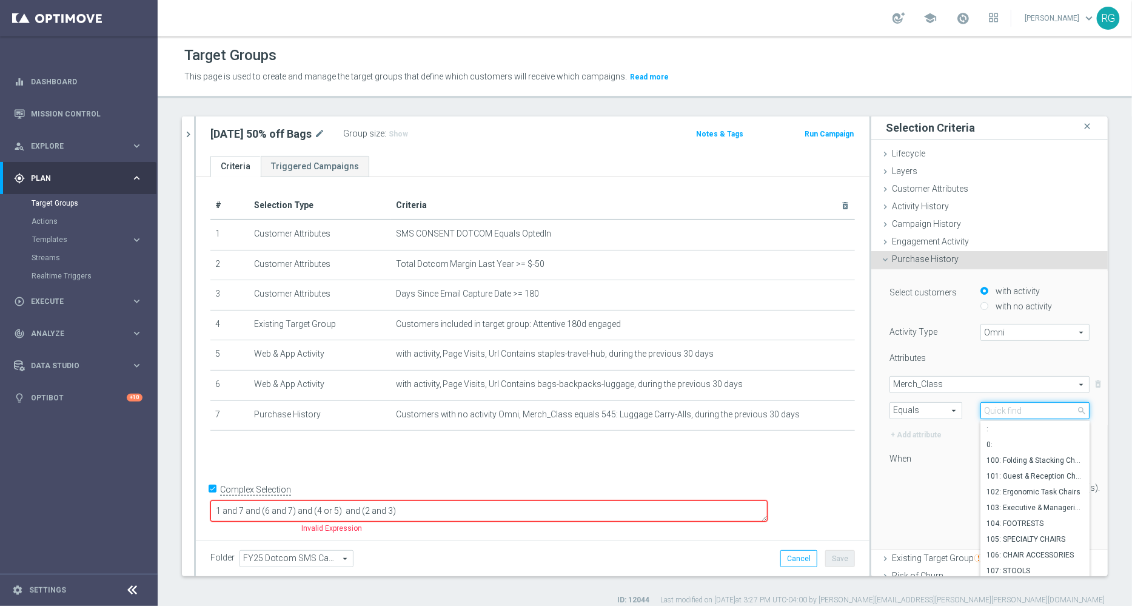
click at [995, 411] on input "search" at bounding box center [1035, 410] width 109 height 17
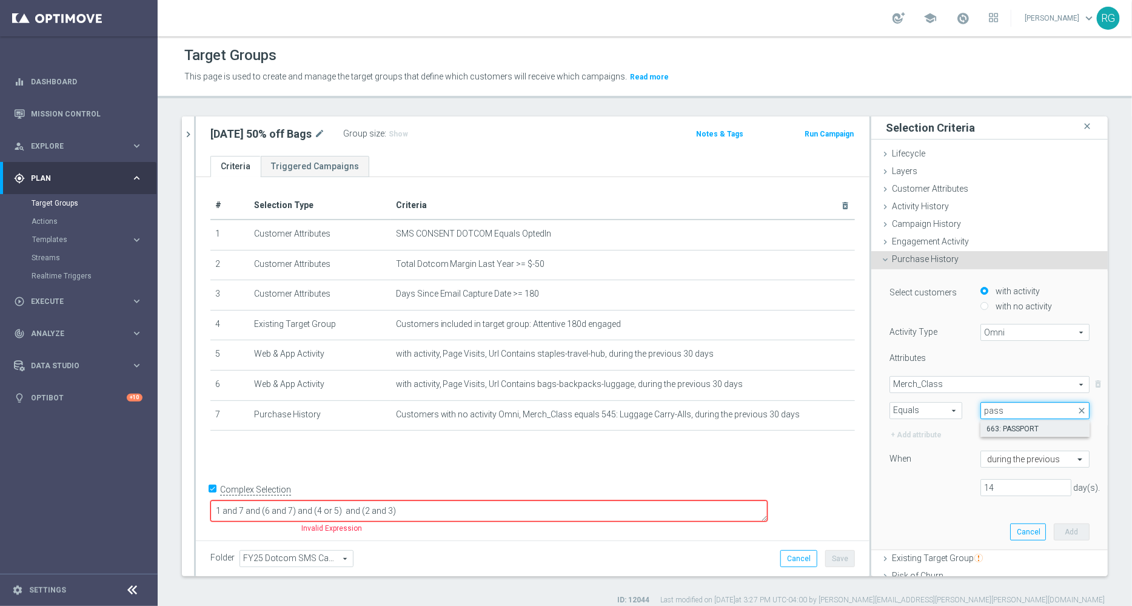
type input "pass"
click at [995, 426] on span "663: PASSPORT" at bounding box center [1035, 429] width 97 height 10
type input "663: PASSPORT"
click at [992, 408] on span "663: PASSPORT" at bounding box center [1035, 411] width 108 height 16
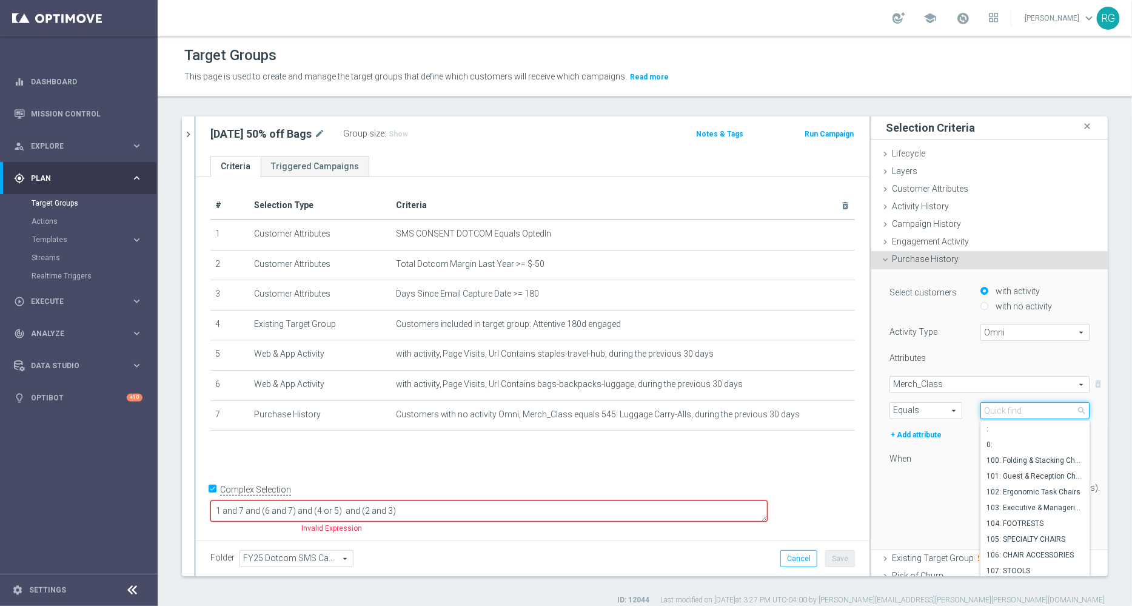
click at [992, 408] on input "search" at bounding box center [1035, 410] width 109 height 17
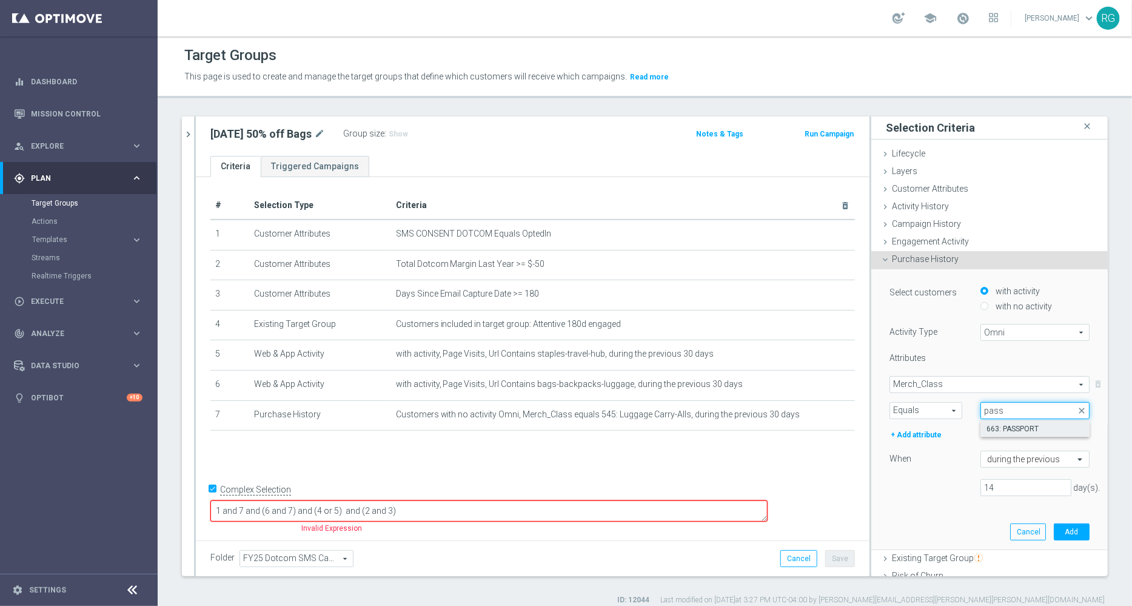
type input "pass"
click at [1004, 426] on span "663: PASSPORT" at bounding box center [1035, 429] width 97 height 10
click at [944, 387] on span "Merch_Class" at bounding box center [989, 385] width 199 height 16
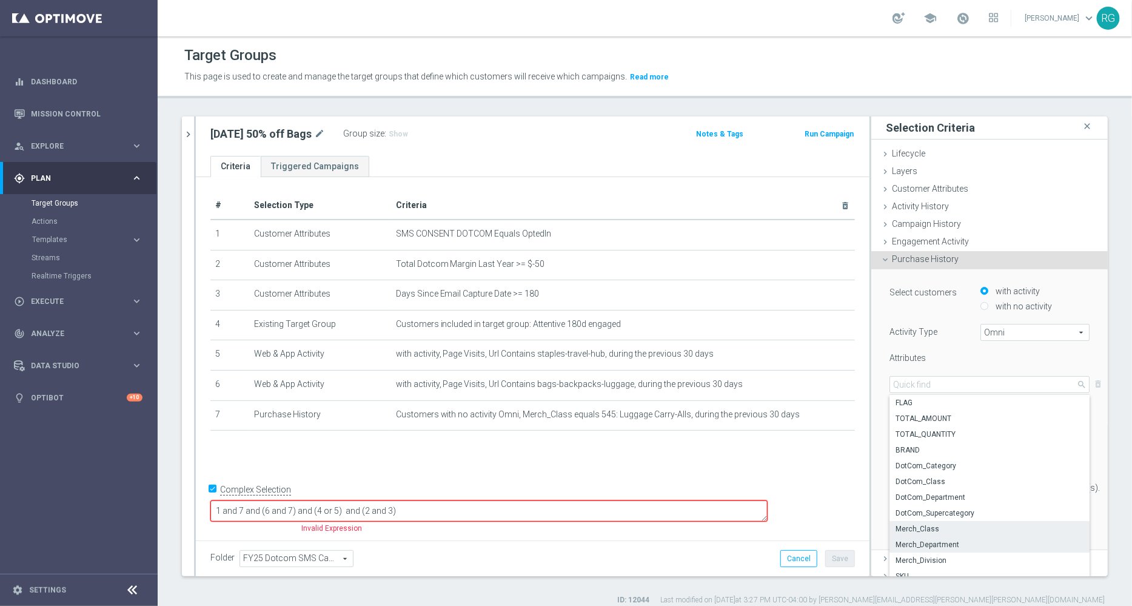
click at [961, 544] on span "Merch_Department" at bounding box center [990, 545] width 188 height 10
type input "Merch_Department"
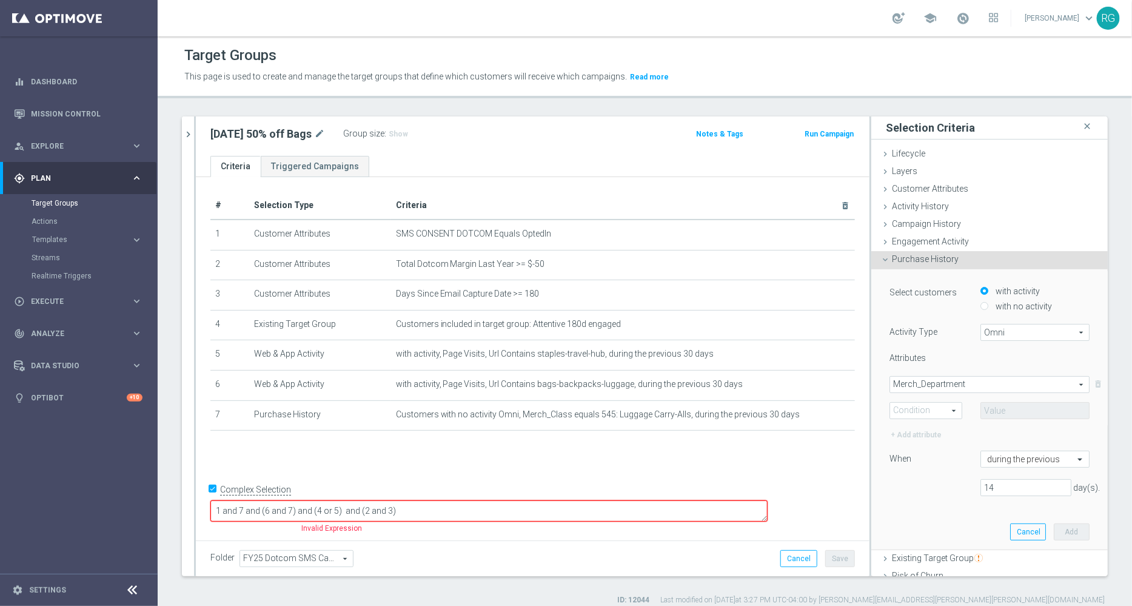
click at [901, 410] on span "Equals" at bounding box center [926, 411] width 72 height 16
click at [904, 433] on label "Equals" at bounding box center [926, 428] width 72 height 16
type input "Equals"
click at [995, 405] on span at bounding box center [1035, 411] width 108 height 16
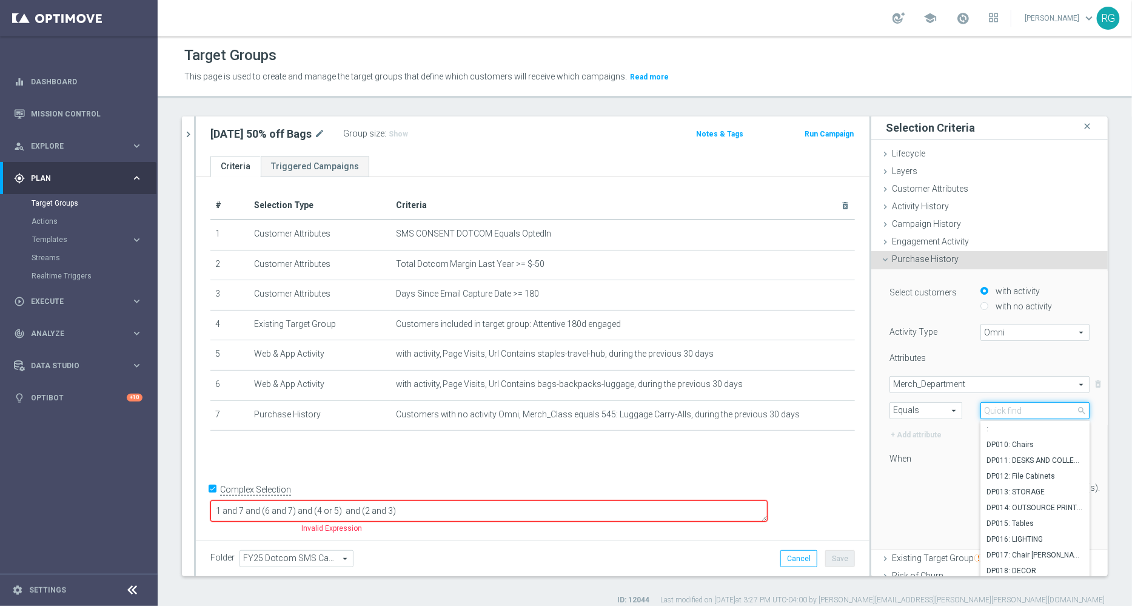
click at [995, 405] on input "search" at bounding box center [1035, 410] width 109 height 17
type input "passport"
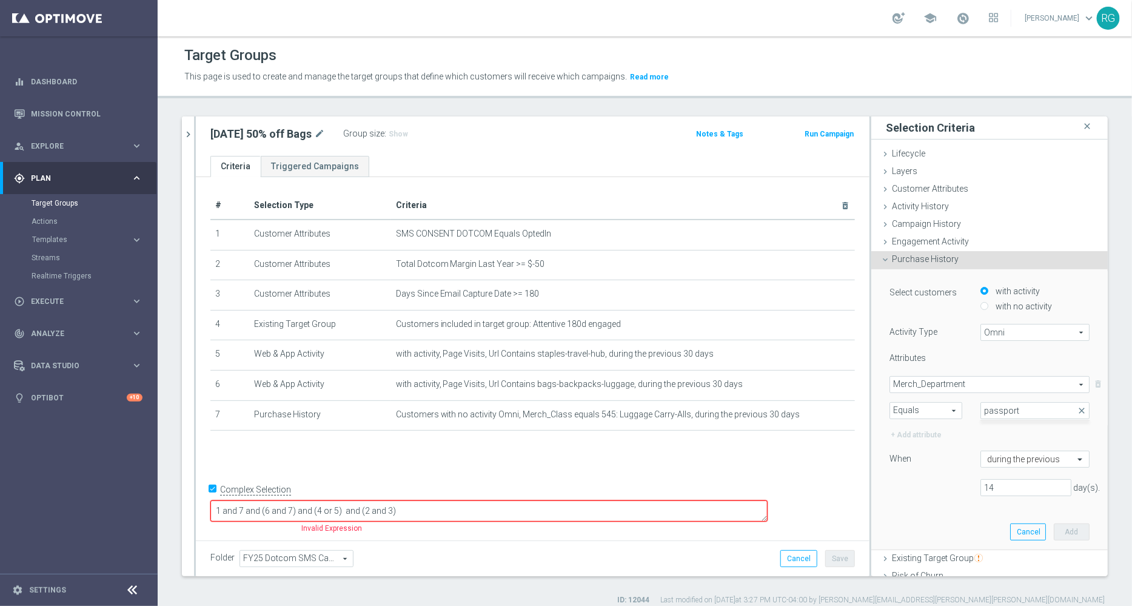
click at [972, 387] on span "Merch_Department" at bounding box center [989, 385] width 199 height 16
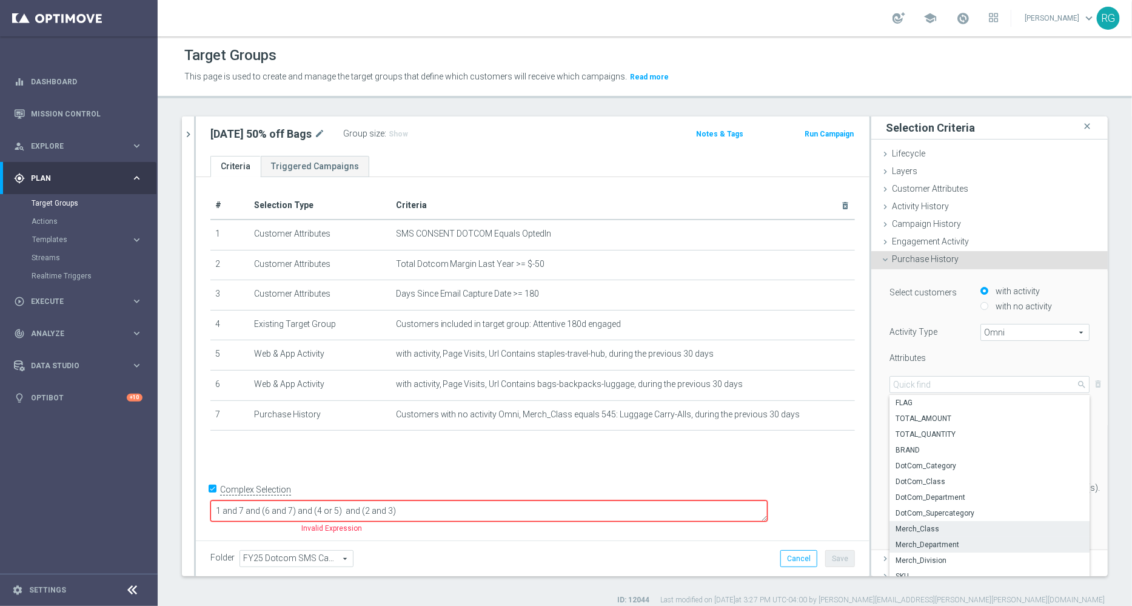
click at [924, 525] on span "Merch_Class" at bounding box center [990, 529] width 188 height 10
type input "Merch_Class"
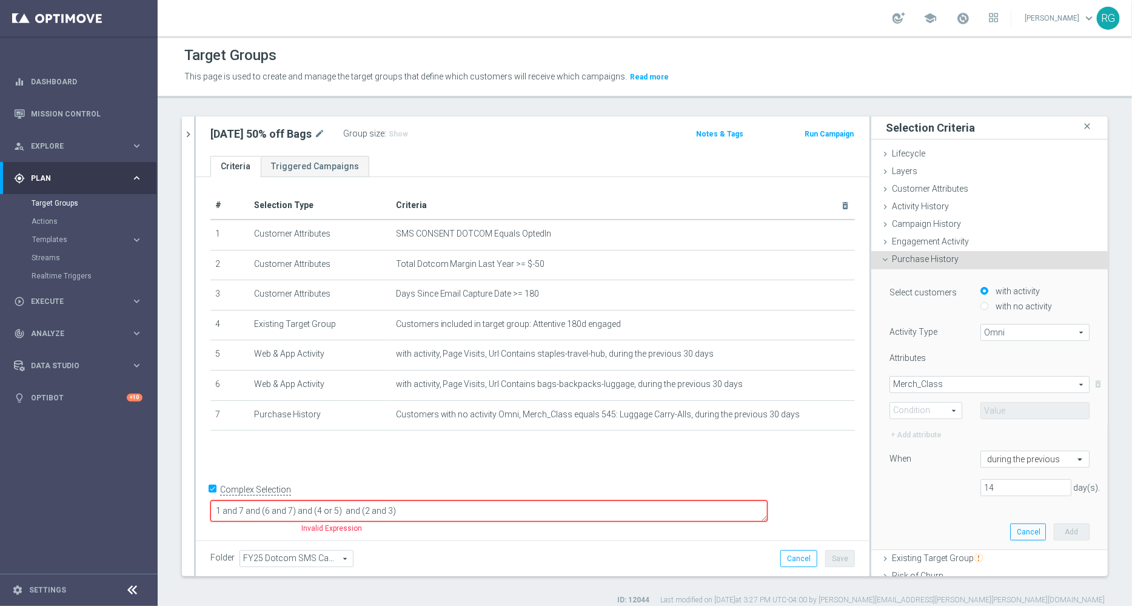
click at [910, 408] on span "Equals" at bounding box center [926, 411] width 72 height 16
click at [913, 425] on span "Equals" at bounding box center [925, 428] width 59 height 10
type input "Equals"
click at [1025, 408] on span at bounding box center [1035, 411] width 108 height 16
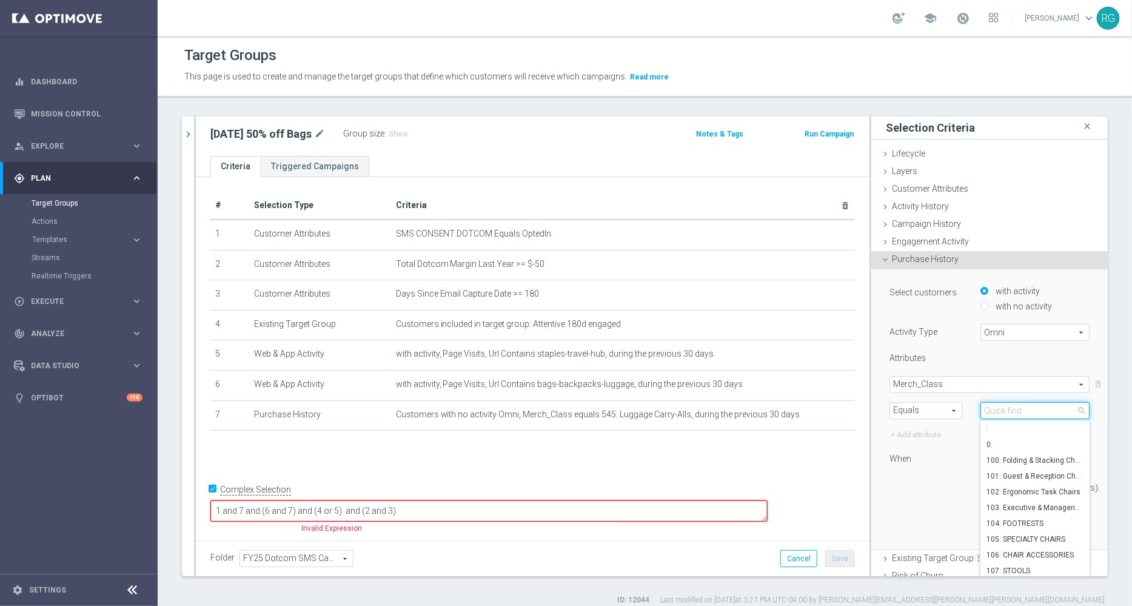
click at [1025, 408] on input "search" at bounding box center [1035, 410] width 109 height 17
type input "passpo"
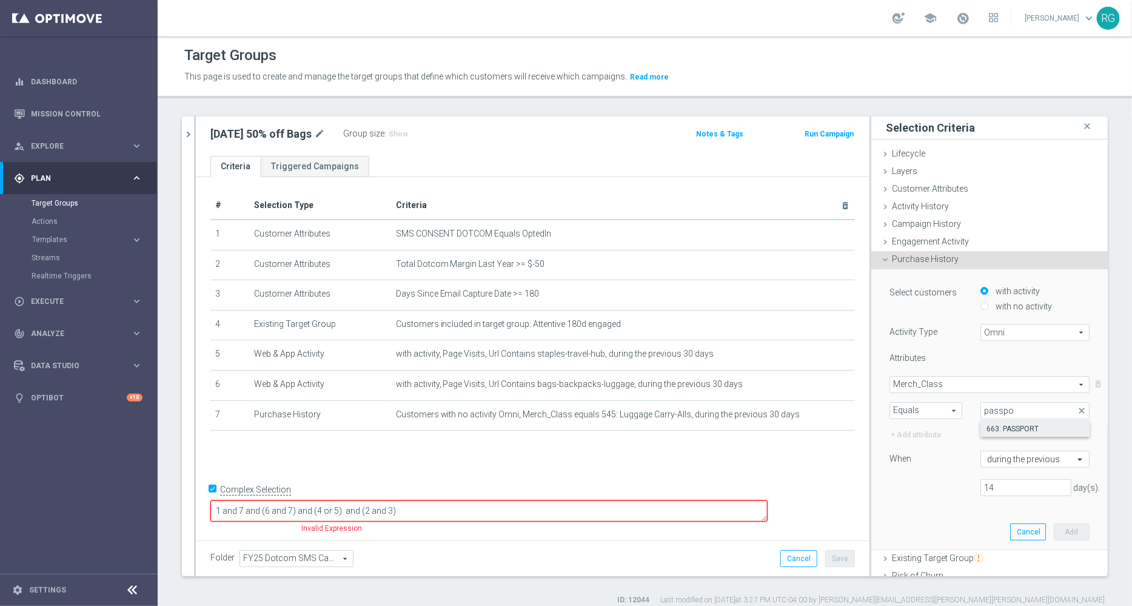
click at [1019, 425] on span "663: PASSPORT" at bounding box center [1035, 429] width 97 height 10
type input "663: PASSPORT"
drag, startPoint x: 989, startPoint y: 487, endPoint x: 945, endPoint y: 483, distance: 43.8
click at [945, 483] on div "14 day(s)." at bounding box center [990, 487] width 218 height 17
type input "90"
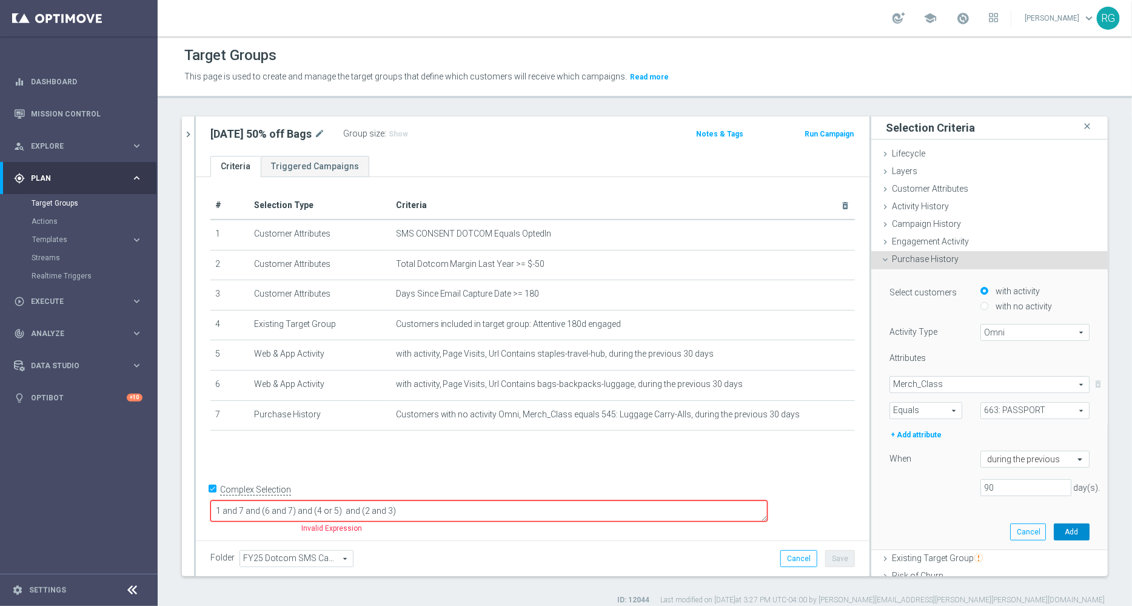
click at [1054, 526] on button "Add" at bounding box center [1072, 531] width 36 height 17
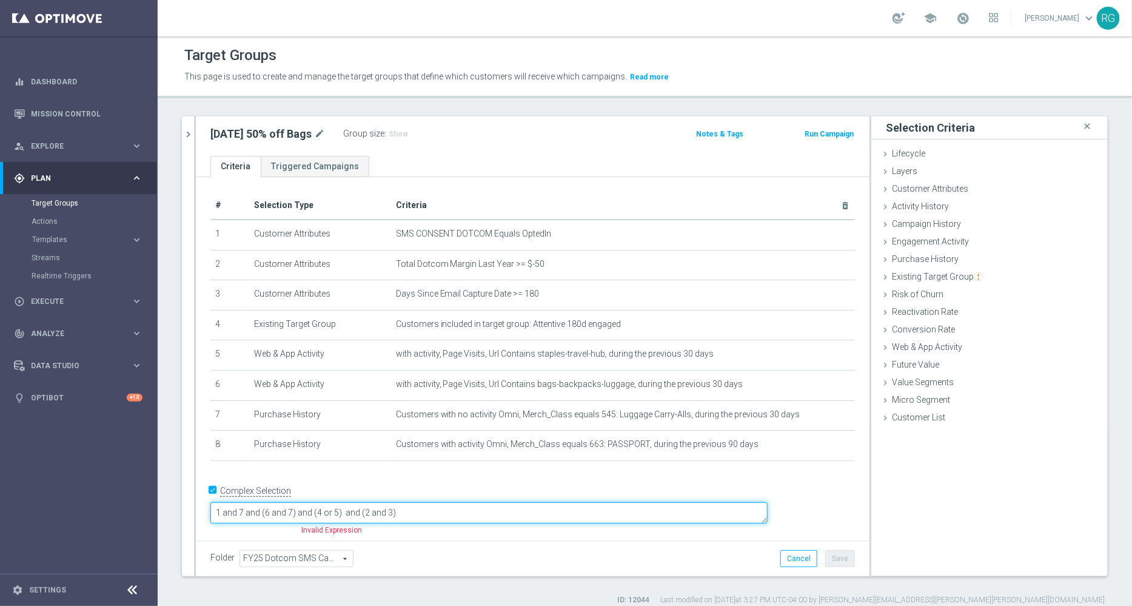
drag, startPoint x: 485, startPoint y: 519, endPoint x: 346, endPoint y: 514, distance: 139.0
click at [346, 514] on textarea "1 and 7 and (6 and 7) and (4 or 5) and (2 and 3)" at bounding box center [488, 512] width 557 height 21
click at [476, 514] on textarea "1 and 7 and (6 and 7) and (4 or 5) and (2 and 3)" at bounding box center [488, 512] width 557 height 21
drag, startPoint x: 492, startPoint y: 511, endPoint x: 348, endPoint y: 502, distance: 145.2
click at [348, 502] on textarea "1 and 7 and (6 and 7) and (4 or 5) and (2 and 3)" at bounding box center [488, 512] width 557 height 21
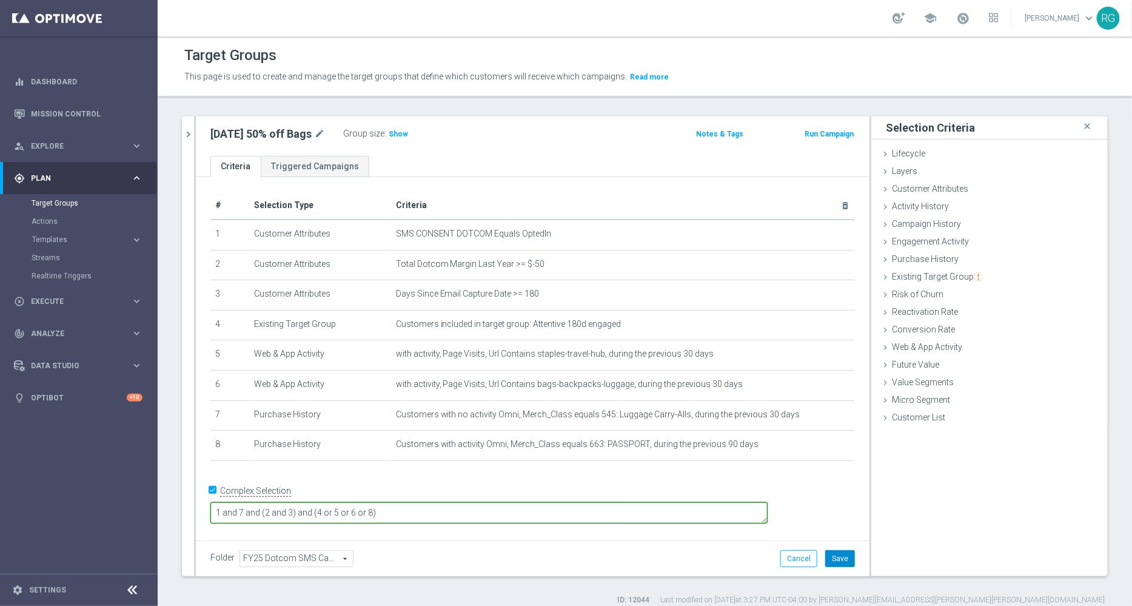
type textarea "1 and 7 and (2 and 3) and (4 or 5 or 6 or 8)"
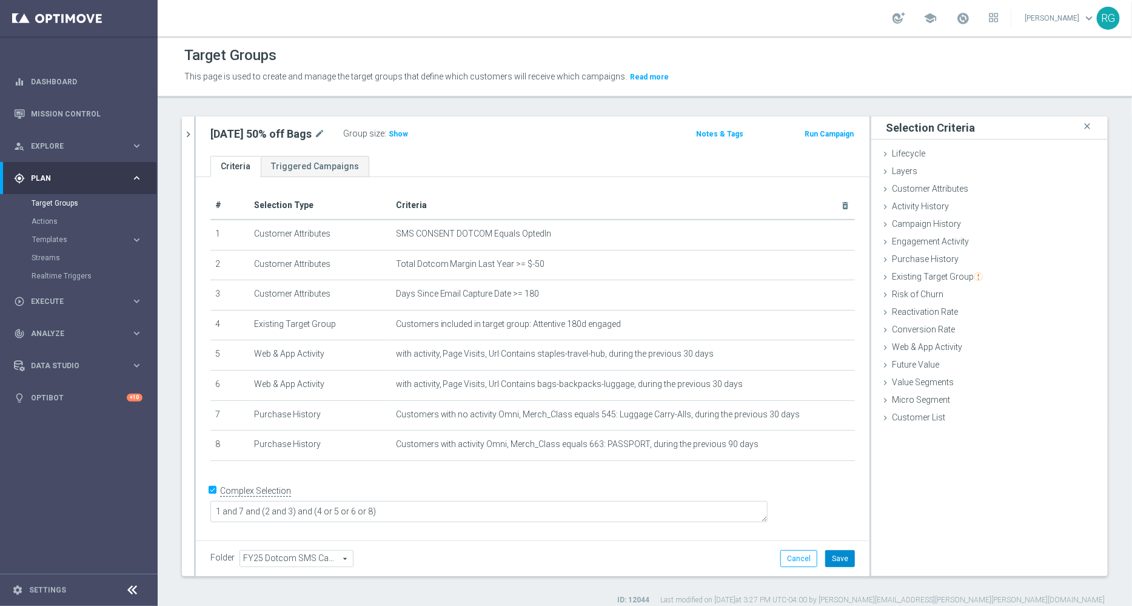
click at [825, 551] on button "Save" at bounding box center [840, 558] width 30 height 17
click at [392, 139] on h3 "Show" at bounding box center [399, 133] width 22 height 13
click at [188, 131] on icon "chevron_right" at bounding box center [189, 135] width 12 height 12
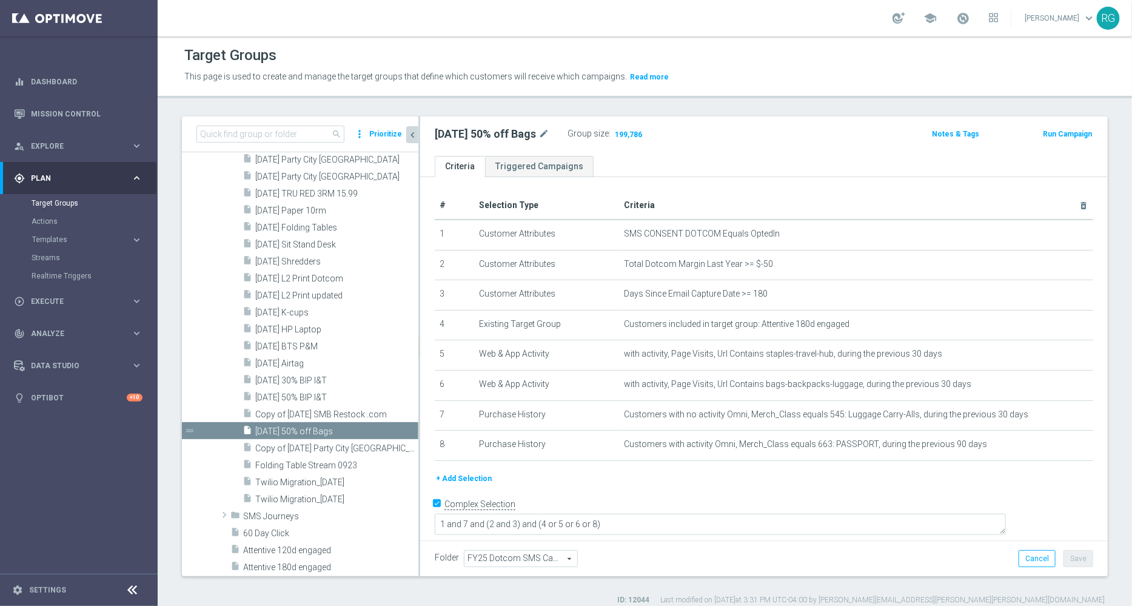
click at [377, 132] on button "Prioritize" at bounding box center [386, 134] width 36 height 16
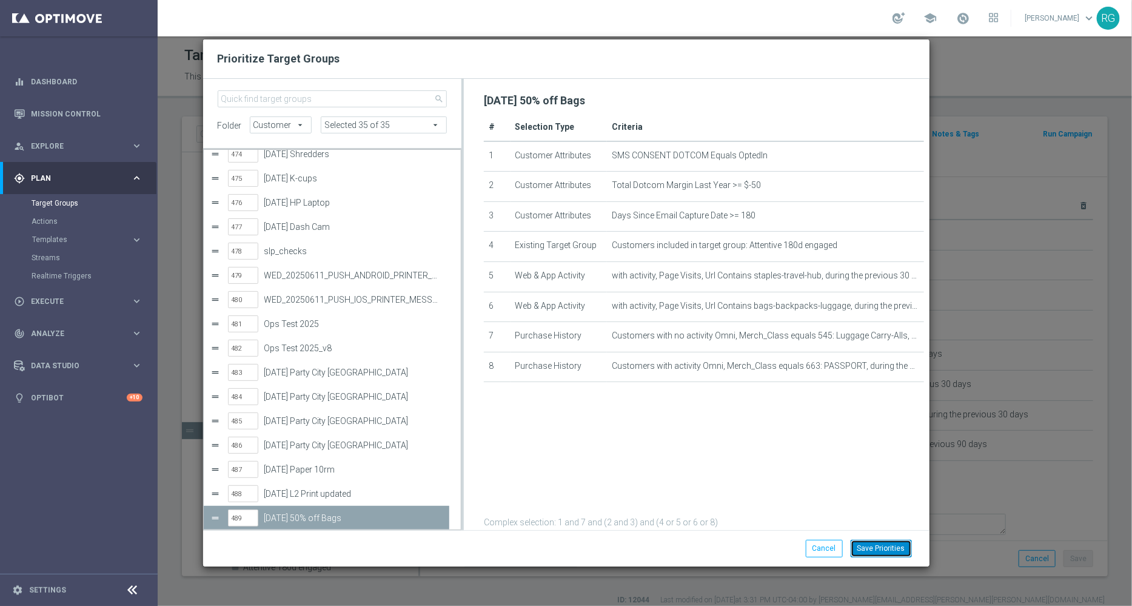
click at [890, 549] on button "Save Priorities" at bounding box center [881, 548] width 61 height 17
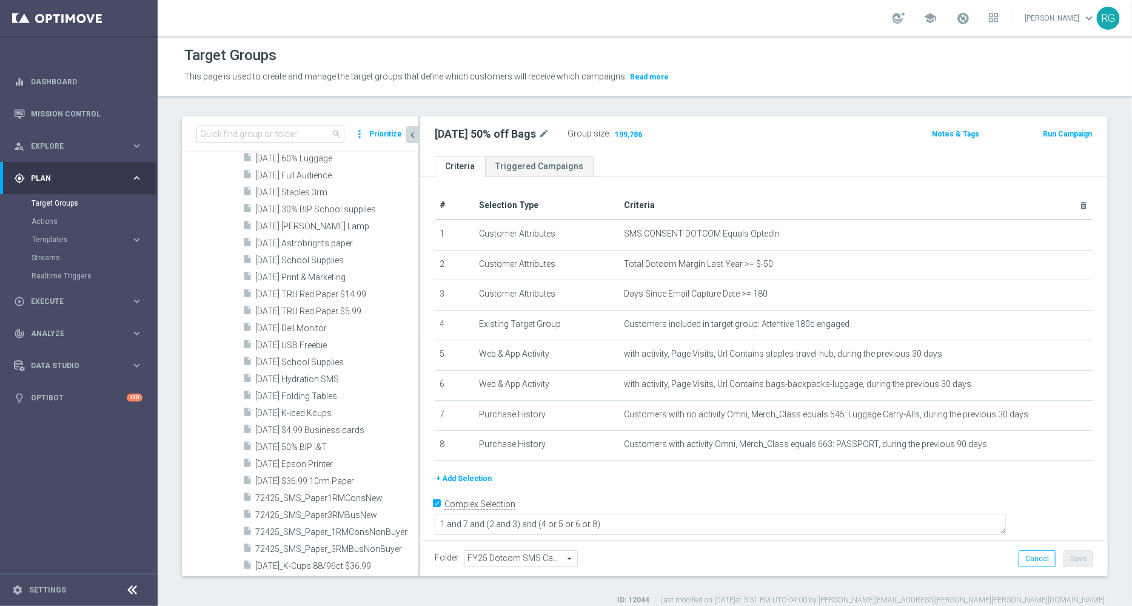
scroll to position [5467, 0]
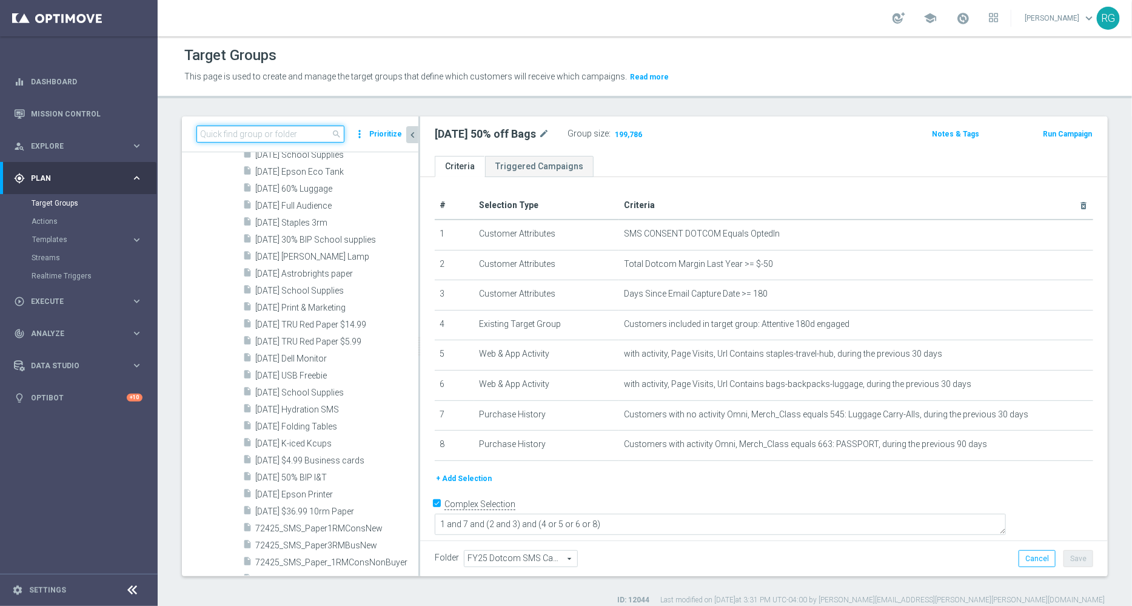
click at [269, 133] on input at bounding box center [270, 134] width 148 height 17
type input "o"
type input "p"
click at [403, 58] on div "Target Groups" at bounding box center [644, 56] width 921 height 24
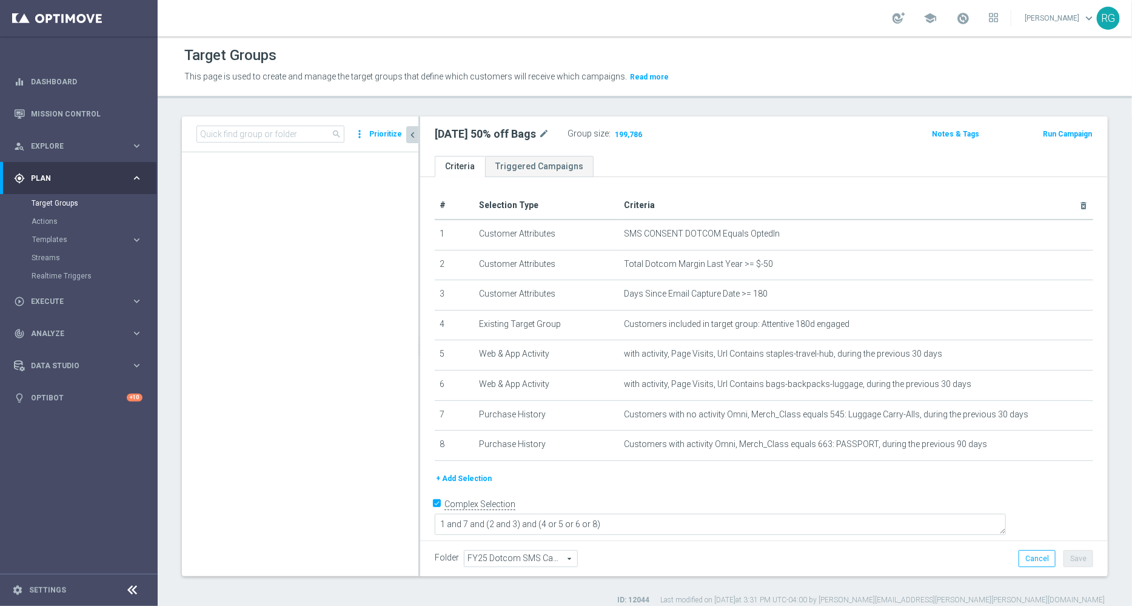
scroll to position [14973, 0]
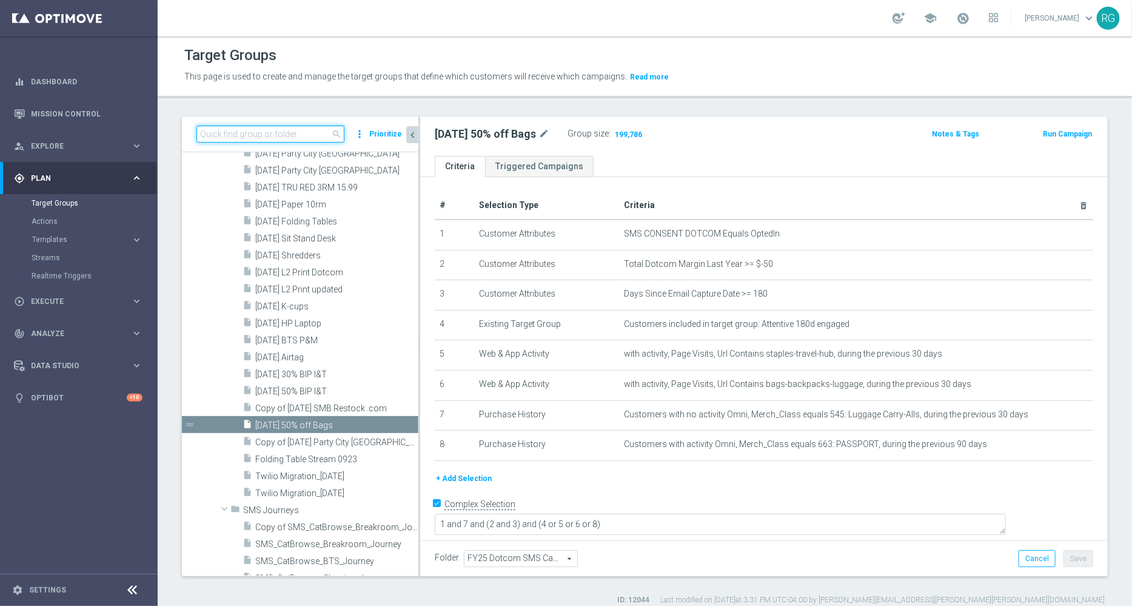
click at [282, 135] on input at bounding box center [270, 134] width 148 height 17
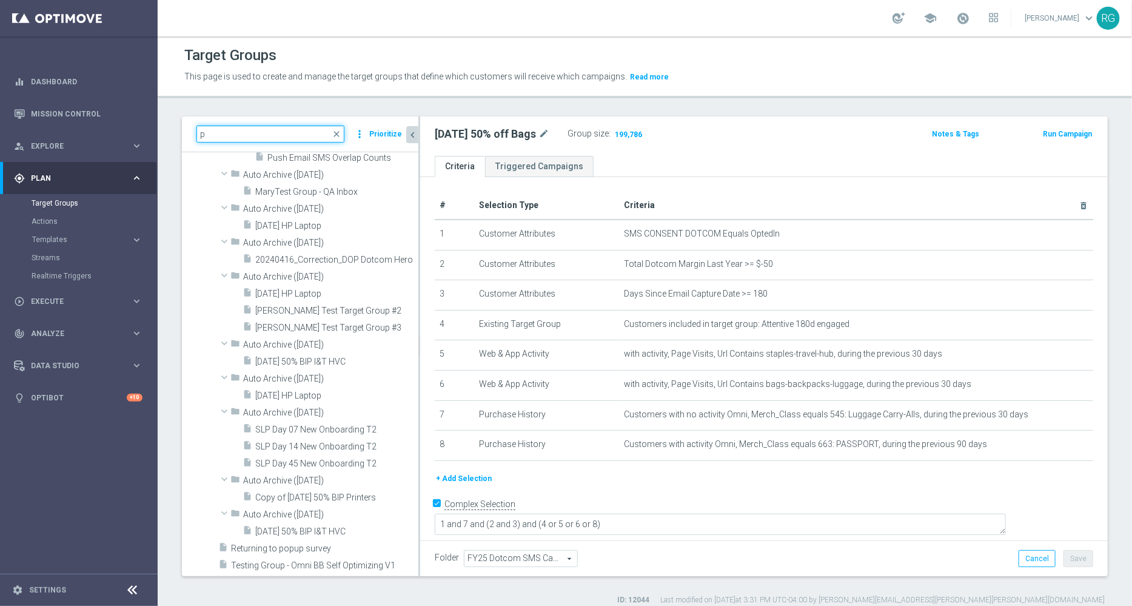
scroll to position [11521, 0]
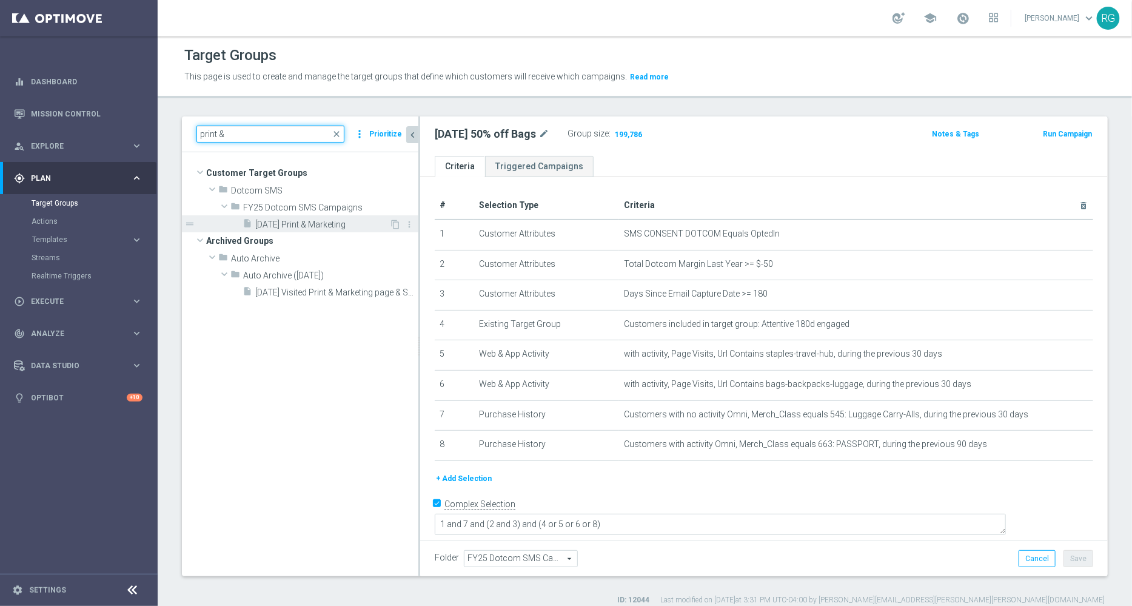
type input "print &"
click at [331, 228] on span "7.23.25 Print & Marketing" at bounding box center [322, 225] width 134 height 10
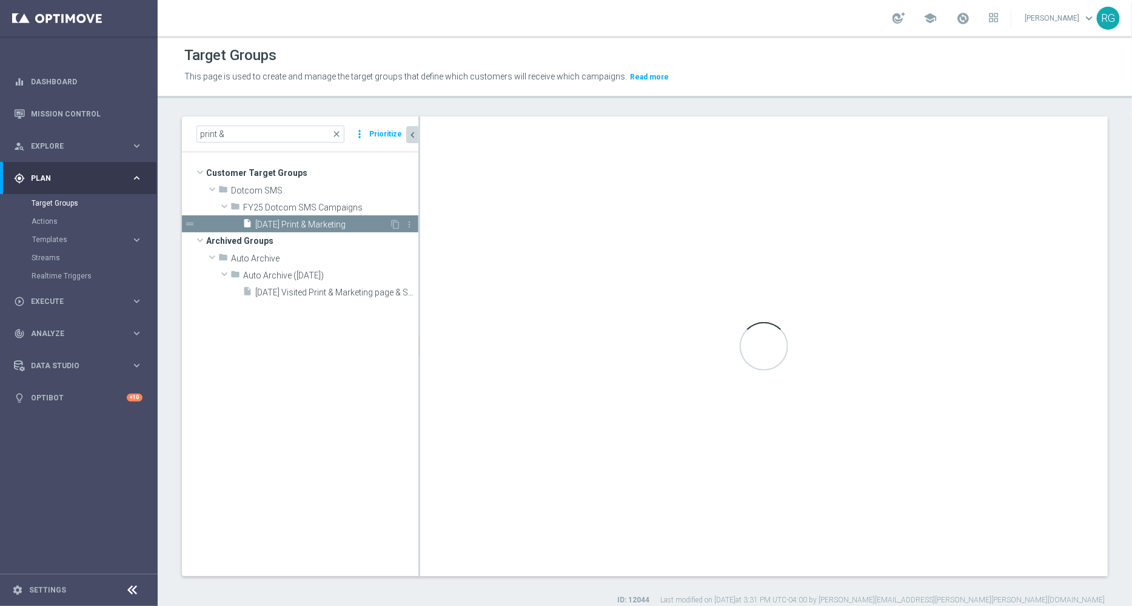
type textarea "1 and 4 and (7 or 8) and (2 and 3) and (5 or 6)"
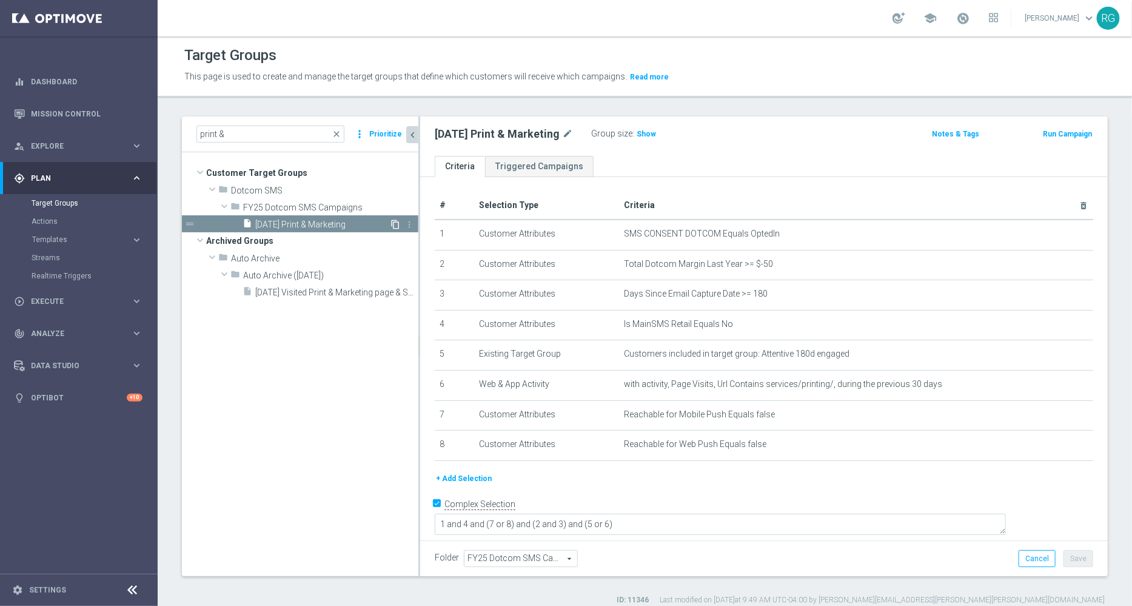
click at [394, 223] on icon "content_copy" at bounding box center [396, 225] width 10 height 10
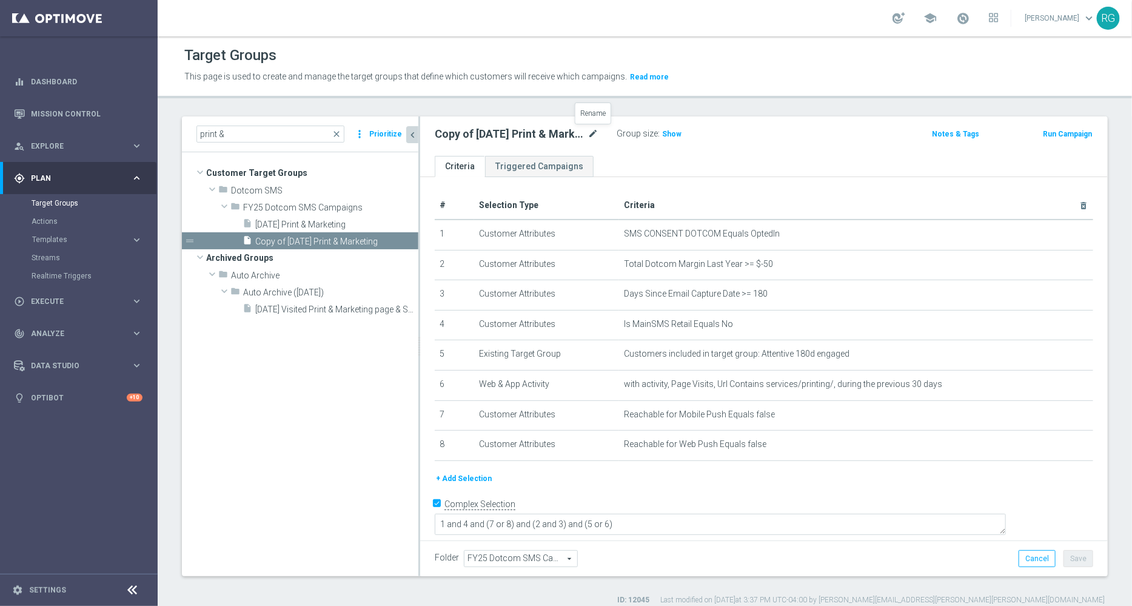
click at [597, 129] on icon "mode_edit" at bounding box center [593, 134] width 11 height 15
click at [485, 132] on input "Copy of 7.23.25 Print & Marketing" at bounding box center [517, 135] width 164 height 17
click at [540, 138] on input "10.2.25 Print & Marketing" at bounding box center [517, 135] width 164 height 17
type input "10.2.25 Print & Marketing L1"
click at [742, 144] on div "10.2.25 Print & Marketing L1 Group size : Show Notes & Tags Run Campaign" at bounding box center [764, 135] width 688 height 39
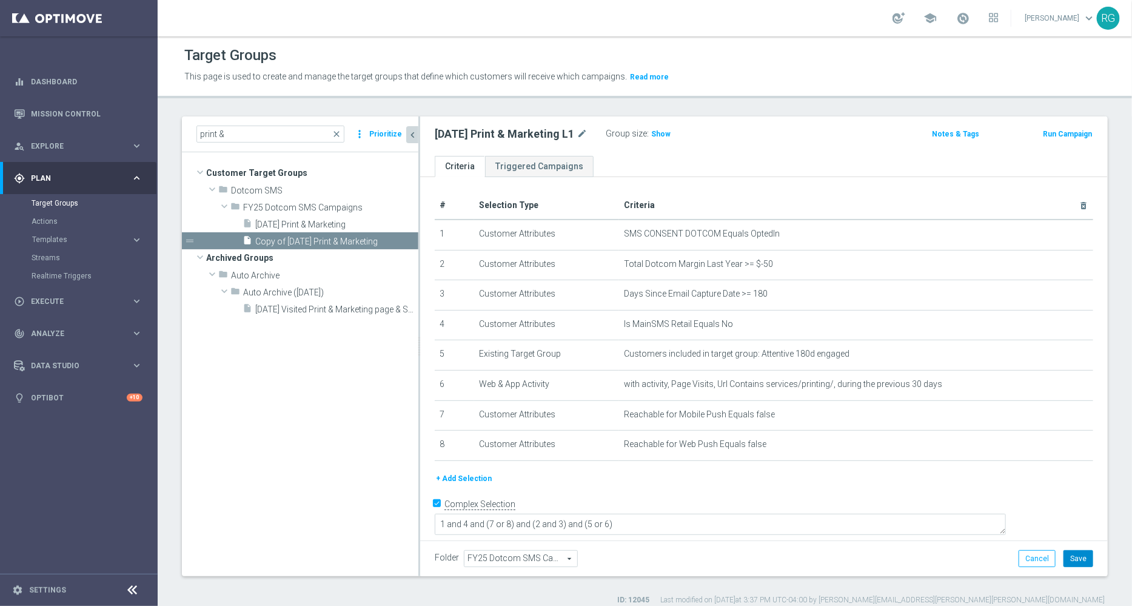
click at [1075, 556] on button "Save" at bounding box center [1079, 558] width 30 height 17
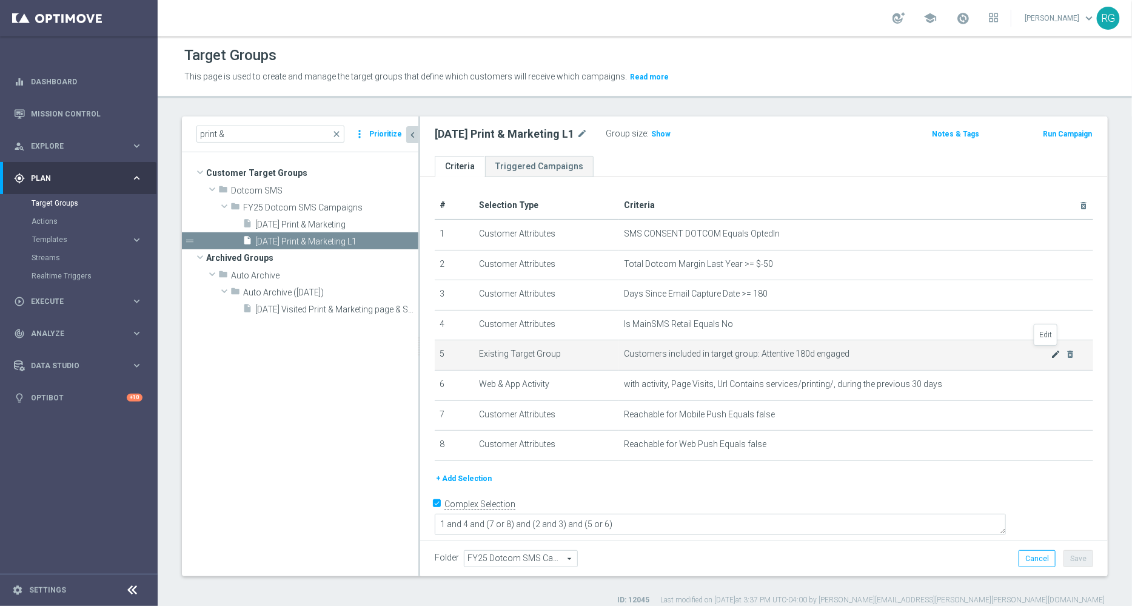
click at [1052, 354] on icon "mode_edit" at bounding box center [1057, 354] width 10 height 10
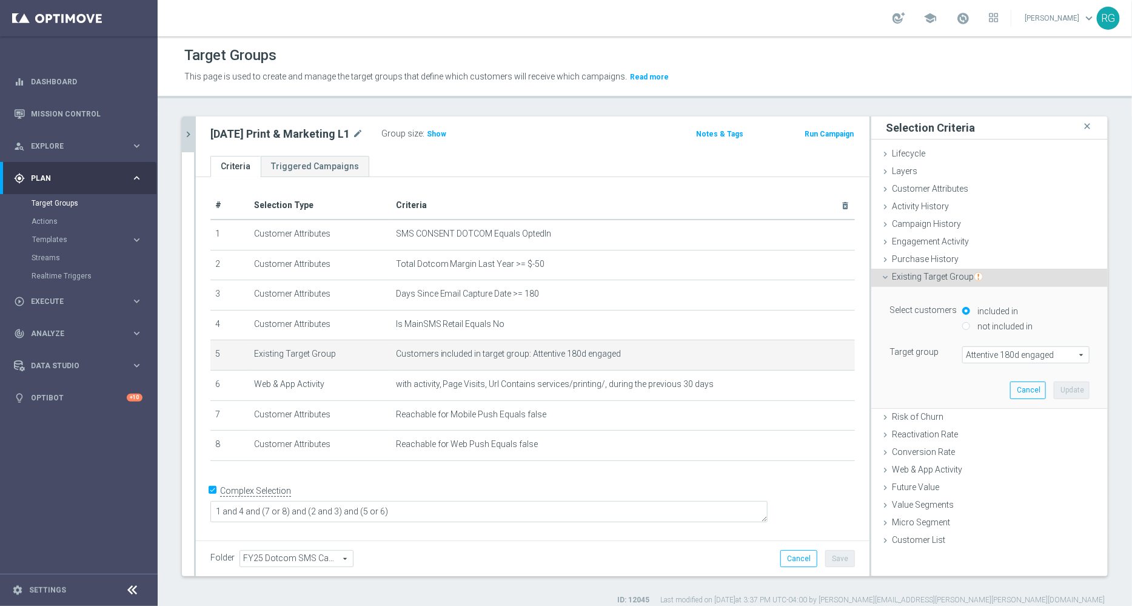
drag, startPoint x: 971, startPoint y: 362, endPoint x: 964, endPoint y: 352, distance: 11.8
click at [964, 352] on div "Attentive 180d engaged Attentive 180d engaged arrow_drop_down search" at bounding box center [1025, 354] width 127 height 17
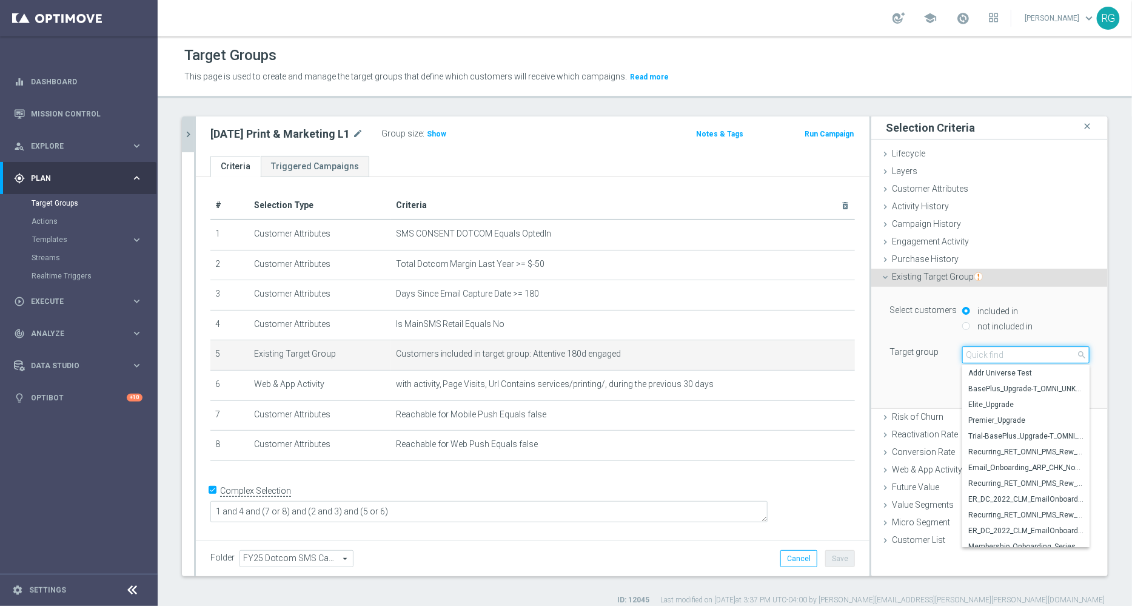
click at [964, 352] on input "search" at bounding box center [1025, 354] width 127 height 17
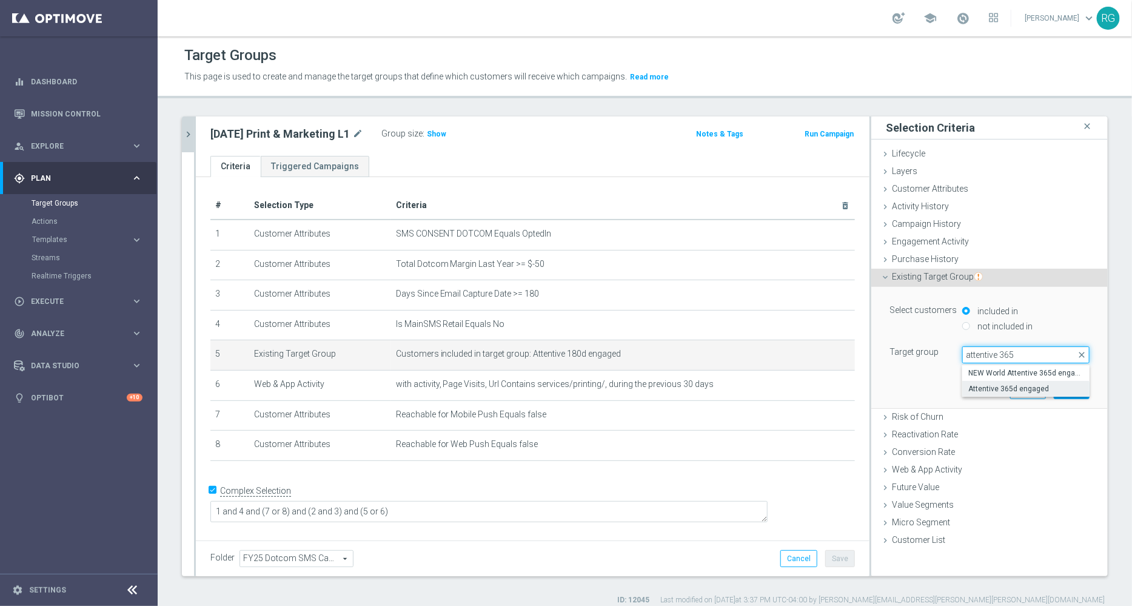
type input "attentive 365"
click at [979, 392] on span "Attentive 365d engaged" at bounding box center [1026, 389] width 115 height 10
type input "Attentive 365d engaged"
click at [1058, 389] on button "Update" at bounding box center [1072, 389] width 36 height 17
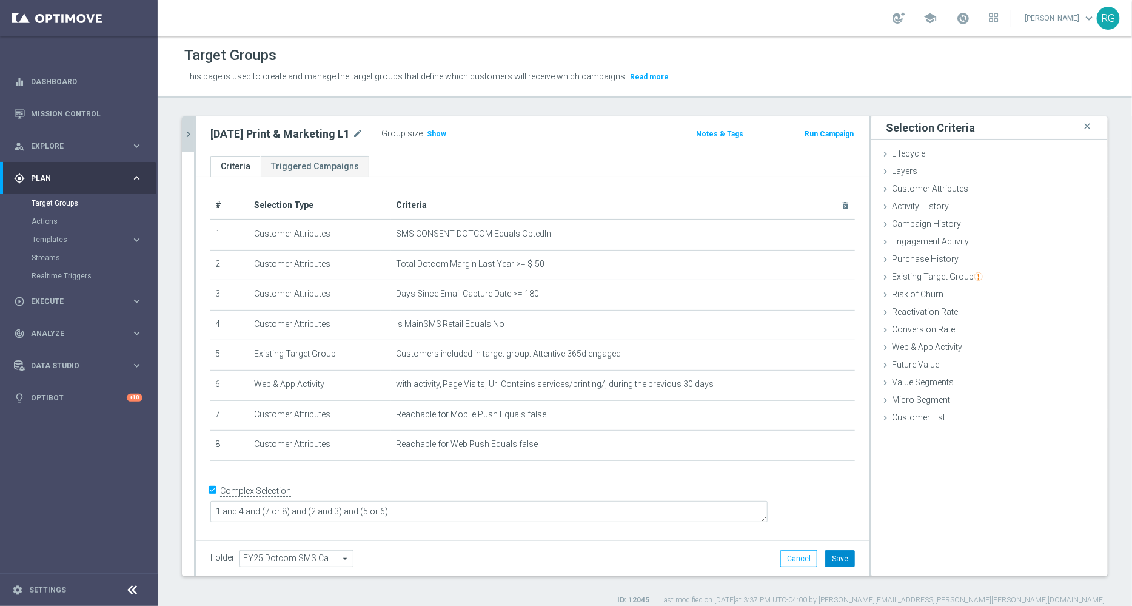
click at [838, 560] on button "Save" at bounding box center [840, 558] width 30 height 17
click at [814, 383] on icon "mode_edit" at bounding box center [819, 385] width 10 height 10
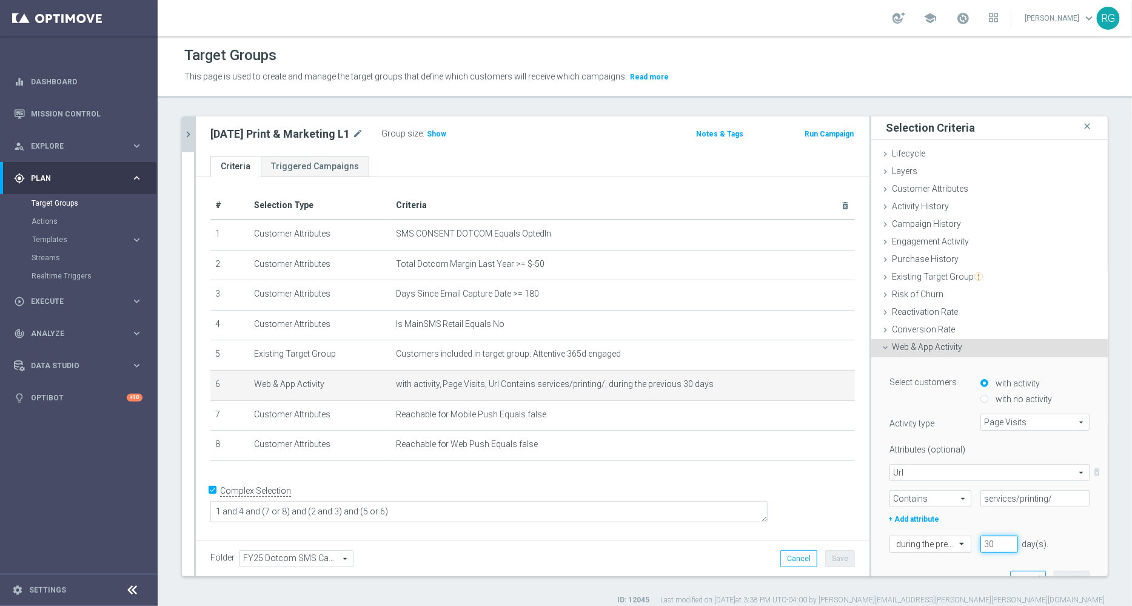
drag, startPoint x: 986, startPoint y: 538, endPoint x: 904, endPoint y: 541, distance: 81.3
click at [904, 541] on div "during the previous 30 day(s). Enter a number between 1 and 730" at bounding box center [990, 544] width 218 height 17
type input "60"
click at [1055, 571] on button "Update" at bounding box center [1072, 579] width 36 height 17
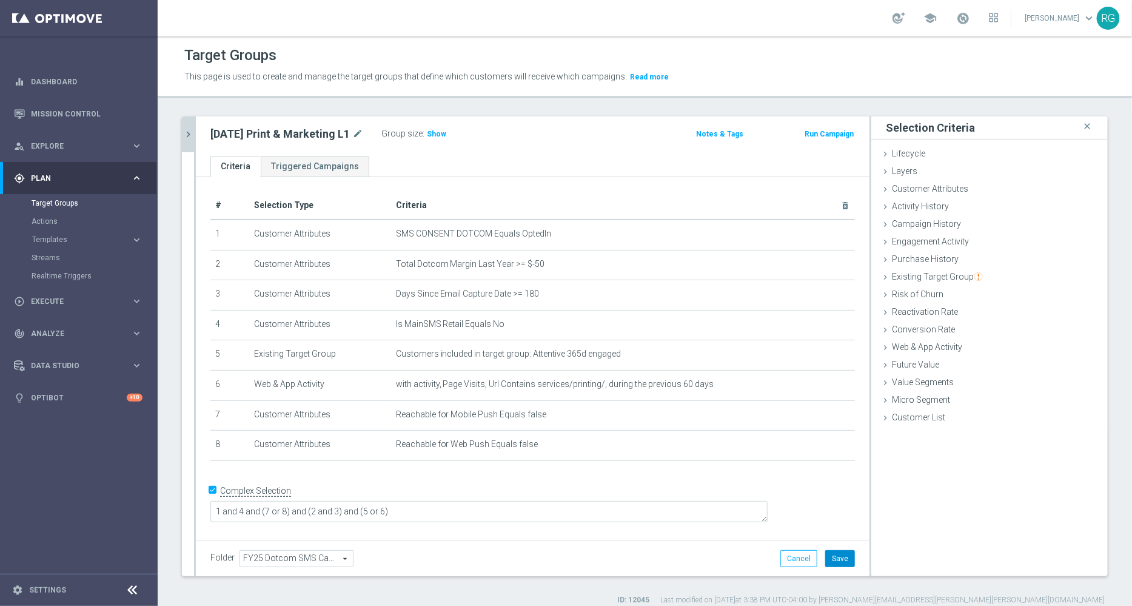
click at [830, 556] on button "Save" at bounding box center [840, 558] width 30 height 17
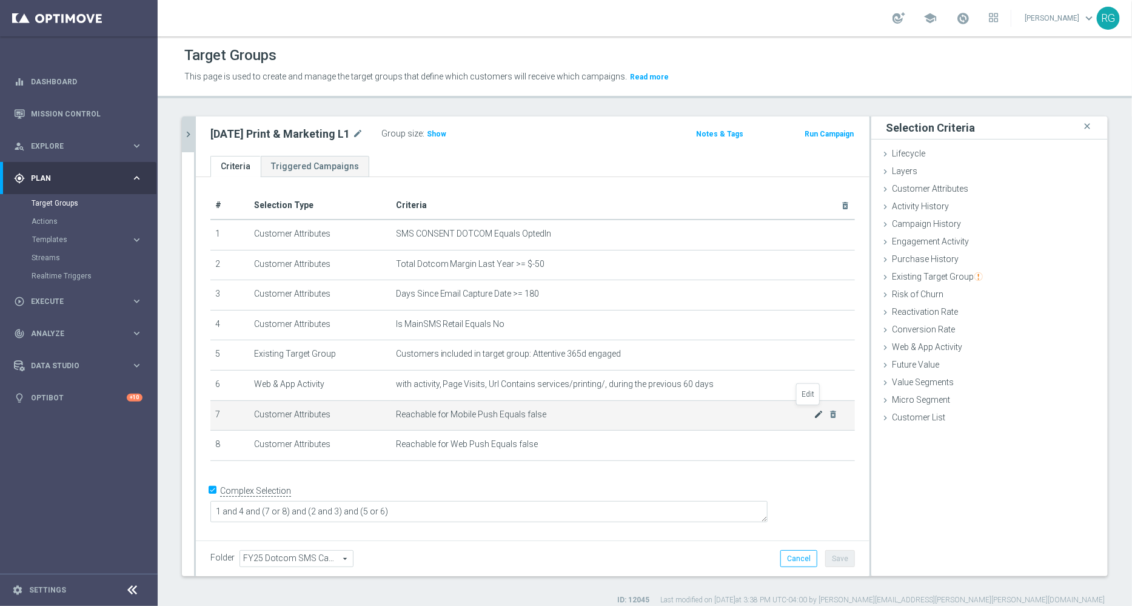
click at [814, 412] on icon "mode_edit" at bounding box center [819, 414] width 10 height 10
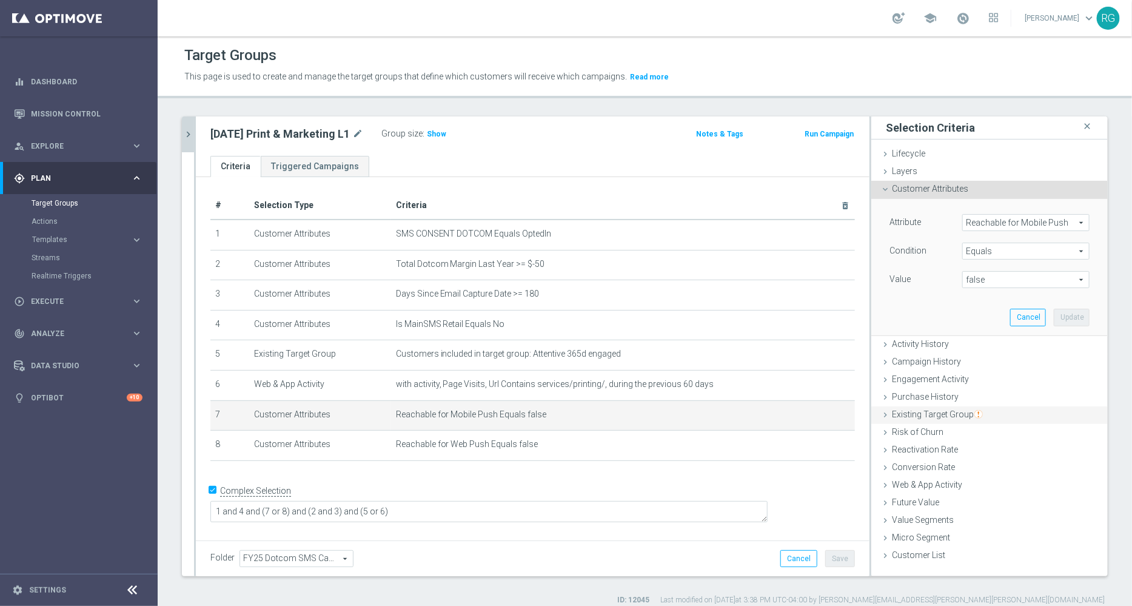
click at [881, 410] on icon at bounding box center [886, 415] width 10 height 10
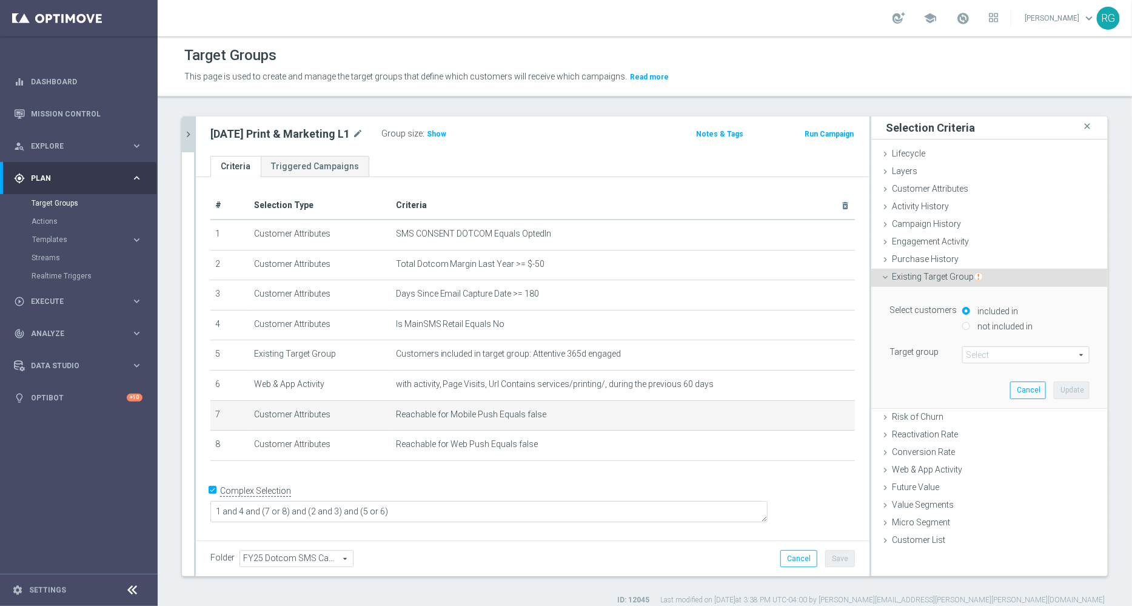
click at [962, 323] on input "not included in" at bounding box center [966, 326] width 8 height 8
radio input "true"
click at [982, 353] on span at bounding box center [1026, 355] width 126 height 16
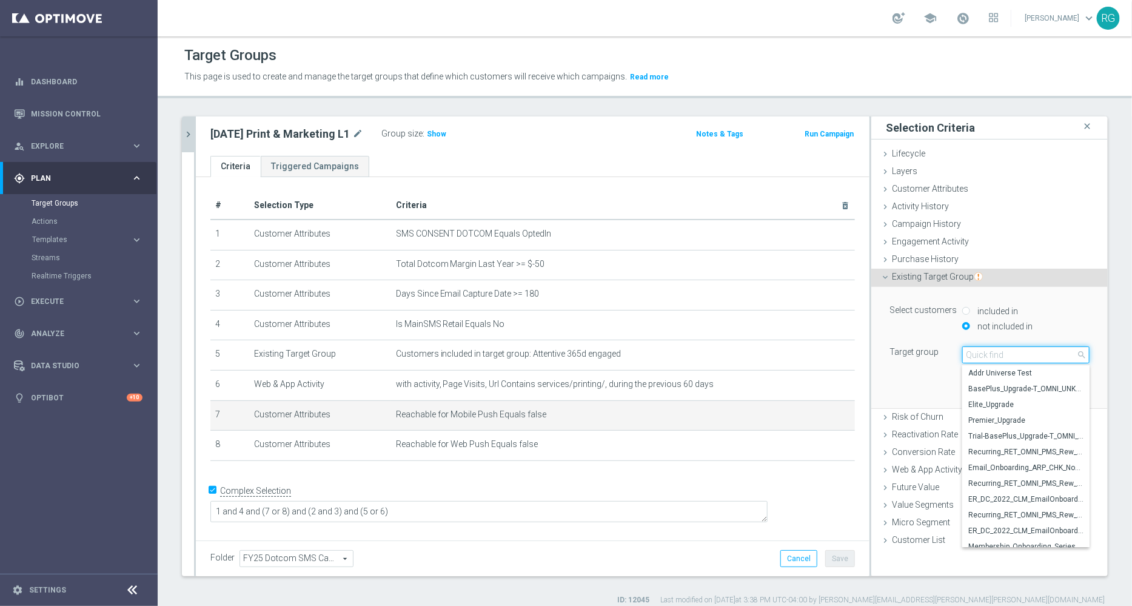
click at [982, 353] on input "search" at bounding box center [1025, 354] width 127 height 17
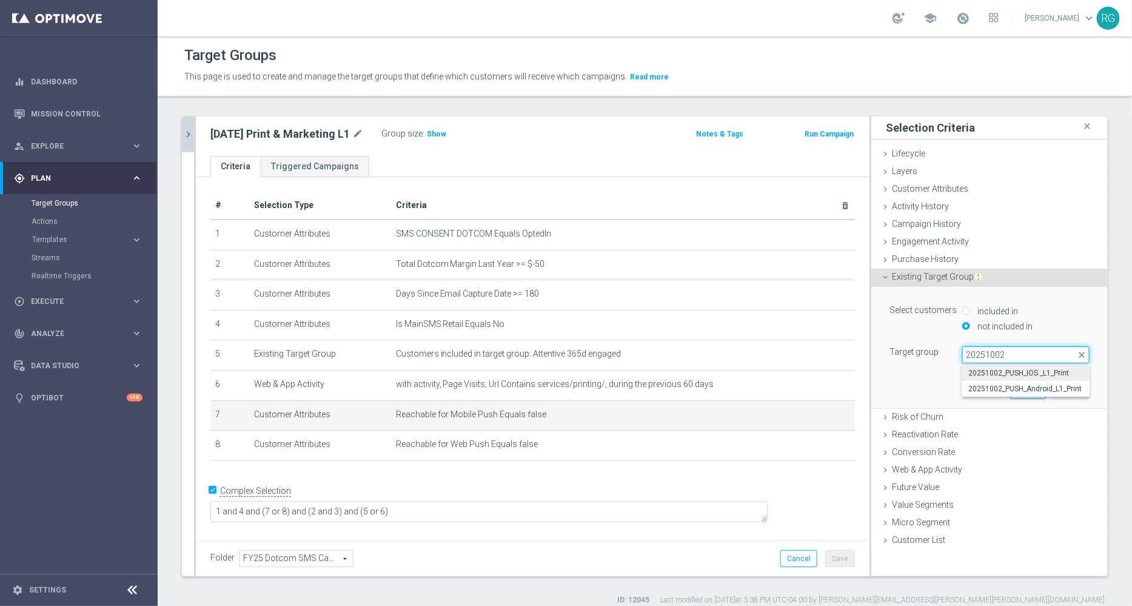
type input "20251002"
click at [985, 369] on span "20251002_PUSH_IOS _L1_Print" at bounding box center [1026, 373] width 115 height 10
type input "20251002_PUSH_IOS _L1_Print"
click at [1054, 392] on button "Update" at bounding box center [1072, 389] width 36 height 17
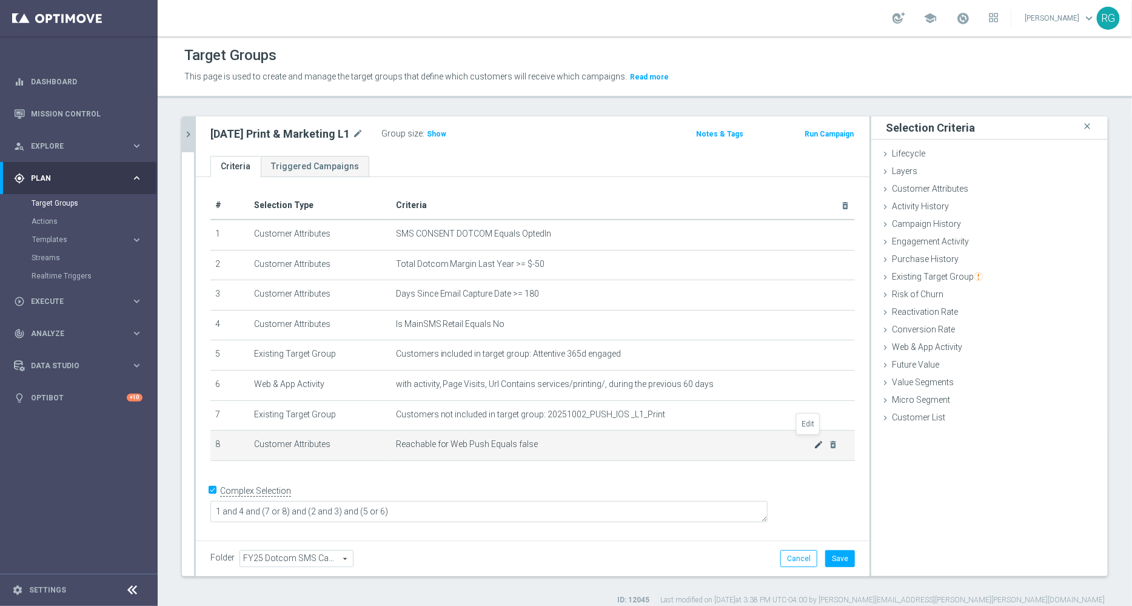
click at [814, 443] on icon "mode_edit" at bounding box center [819, 445] width 10 height 10
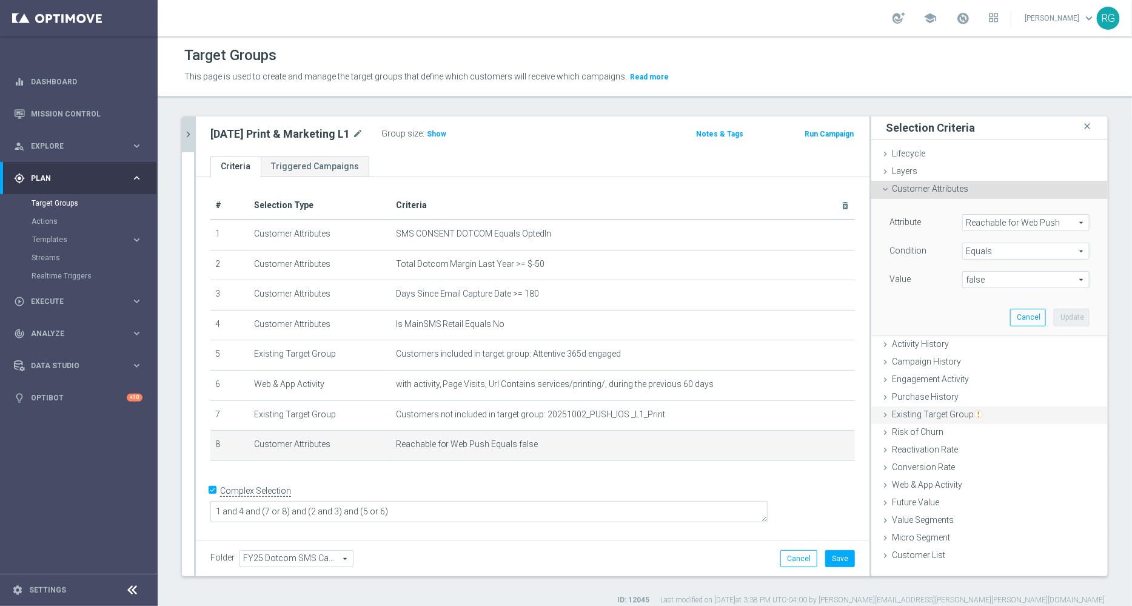
click at [881, 414] on icon at bounding box center [886, 415] width 10 height 10
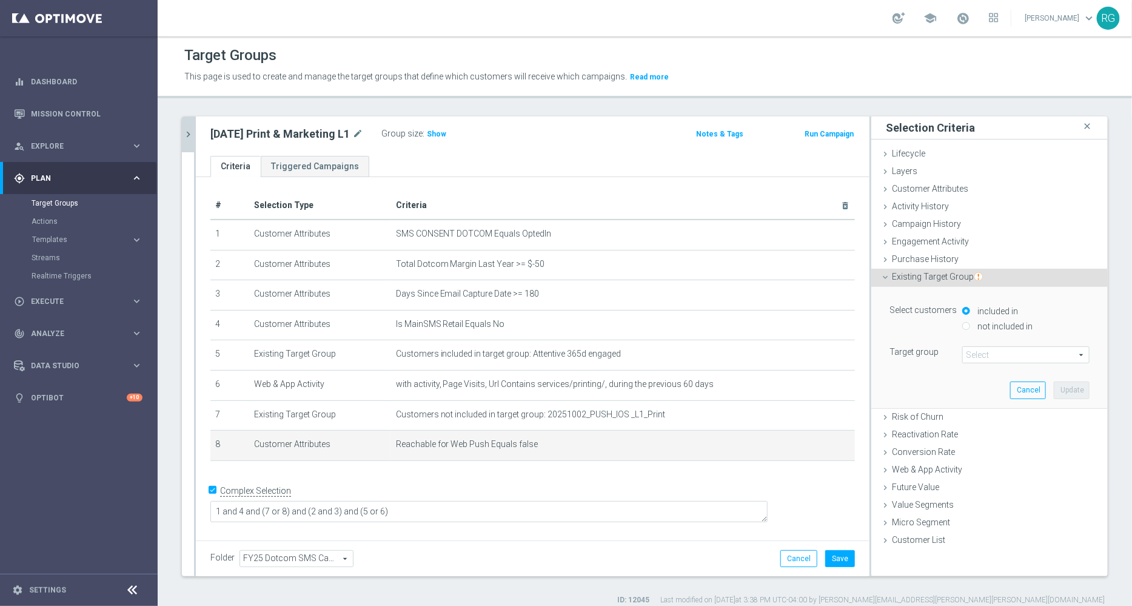
click at [962, 326] on input "not included in" at bounding box center [966, 326] width 8 height 8
radio input "true"
click at [965, 350] on span at bounding box center [1026, 355] width 126 height 16
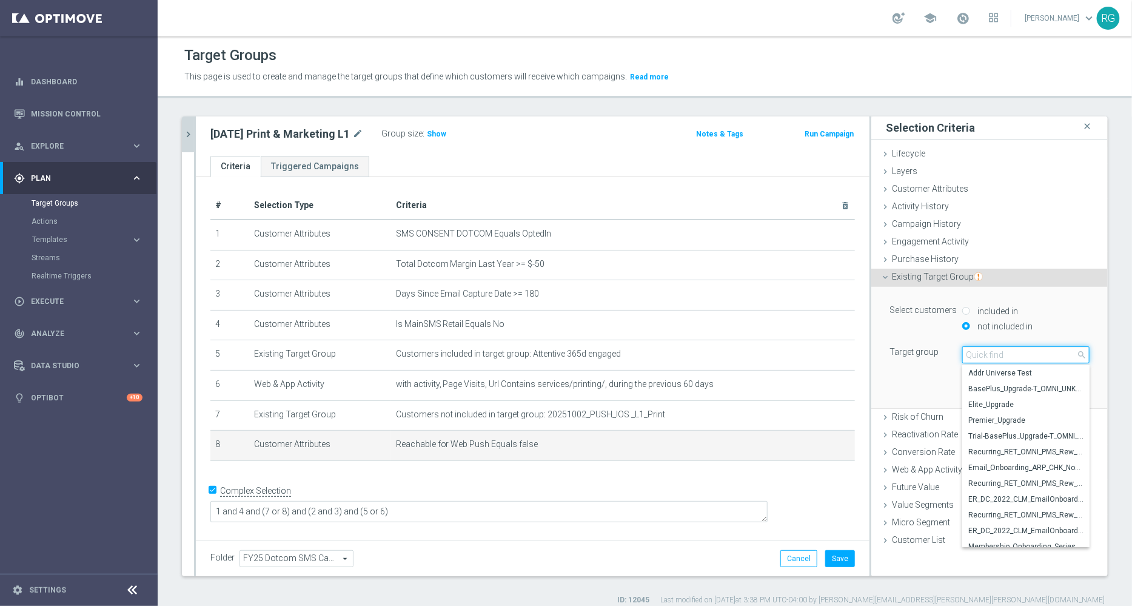
click at [965, 350] on input "search" at bounding box center [1025, 354] width 127 height 17
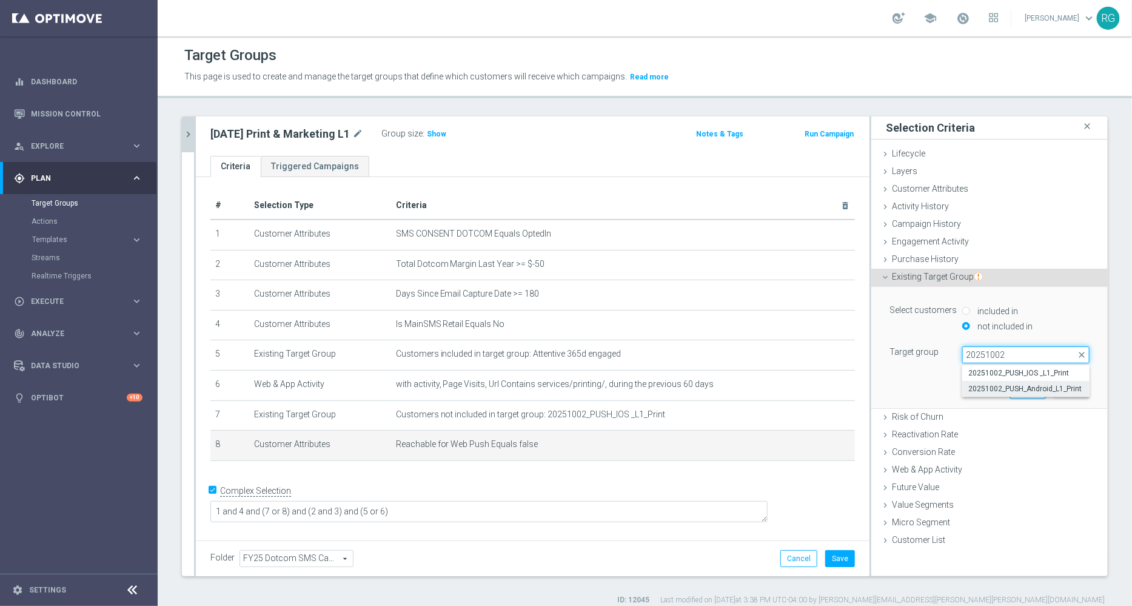
type input "20251002"
click at [1001, 386] on span "20251002_PUSH_Android_L1_Print" at bounding box center [1026, 389] width 115 height 10
type input "20251002_PUSH_Android_L1_Print"
click at [1064, 395] on button "Update" at bounding box center [1072, 389] width 36 height 17
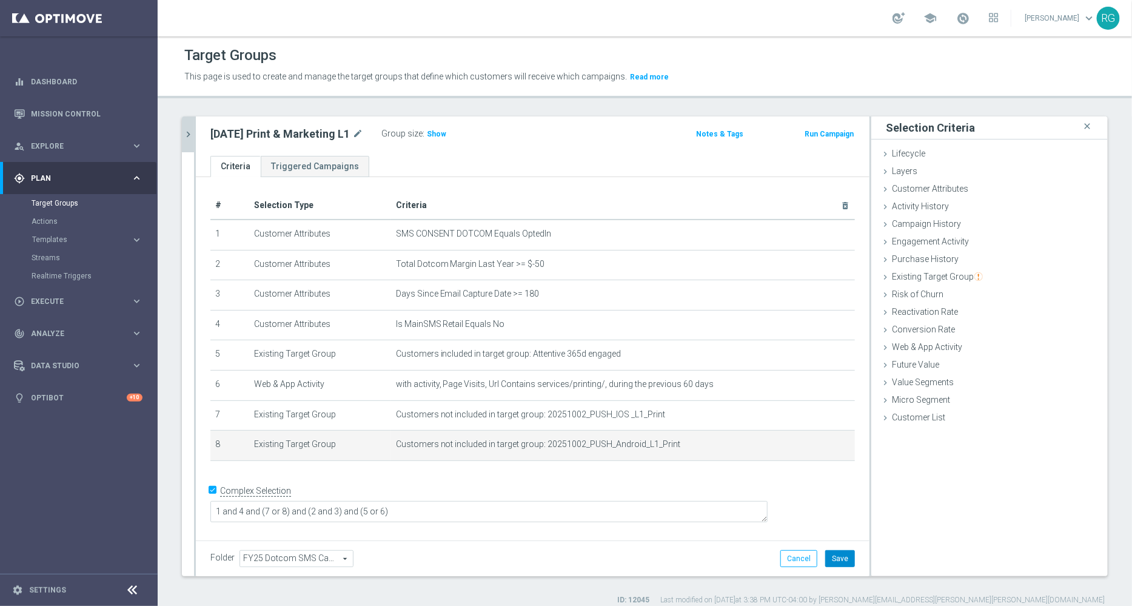
click at [830, 554] on button "Save" at bounding box center [840, 558] width 30 height 17
click at [436, 136] on span "Show" at bounding box center [436, 134] width 19 height 8
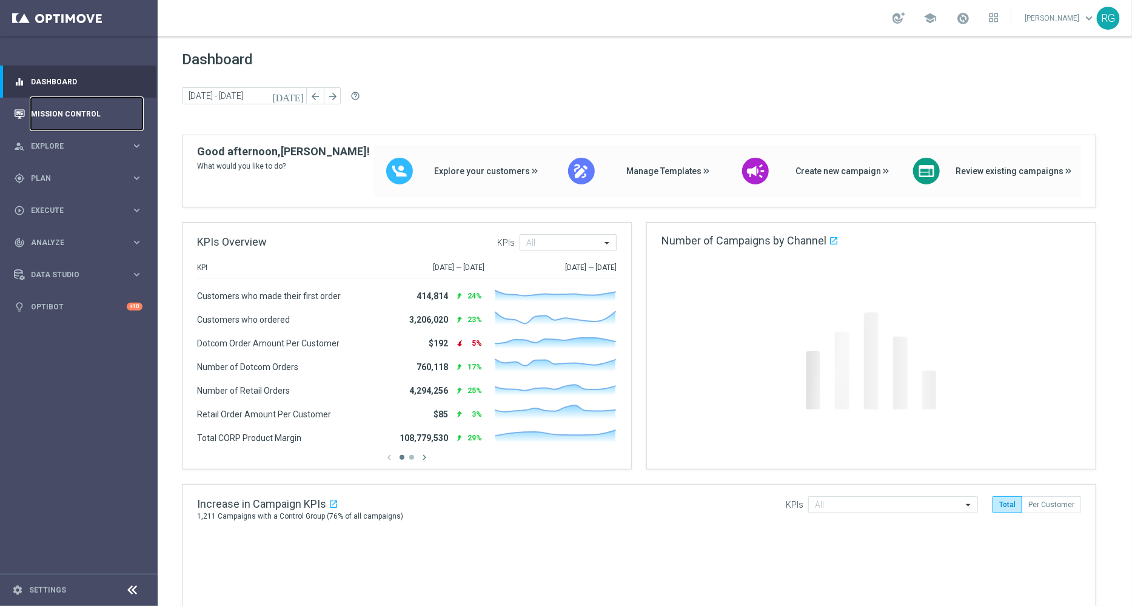
click at [62, 114] on link "Mission Control" at bounding box center [87, 114] width 112 height 32
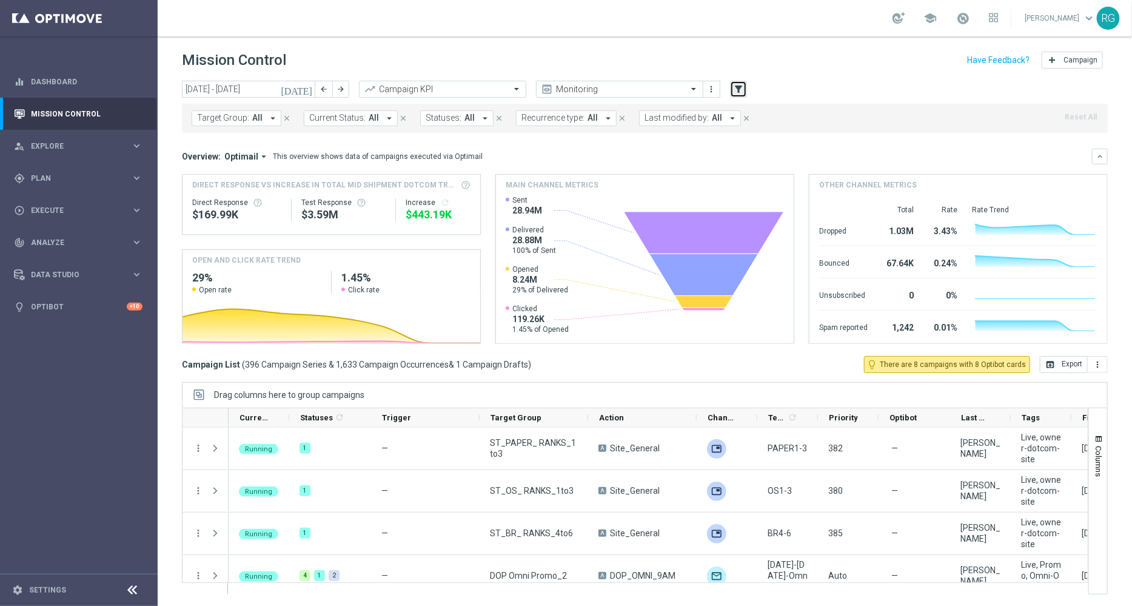
click at [740, 84] on icon "filter_alt" at bounding box center [738, 89] width 11 height 11
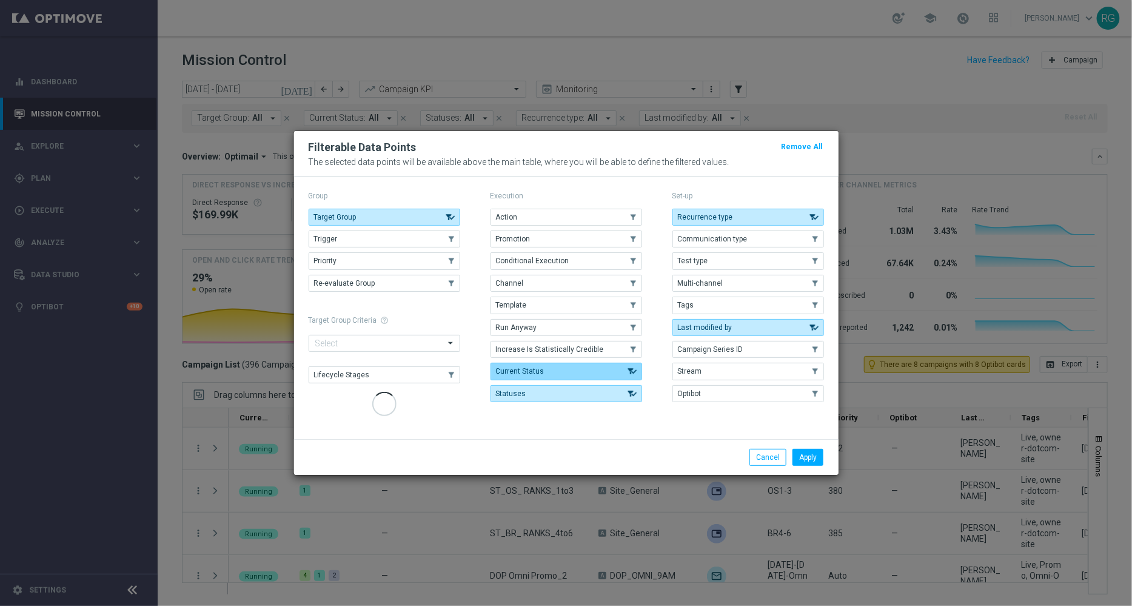
click at [437, 215] on button "Target Group" at bounding box center [385, 217] width 152 height 17
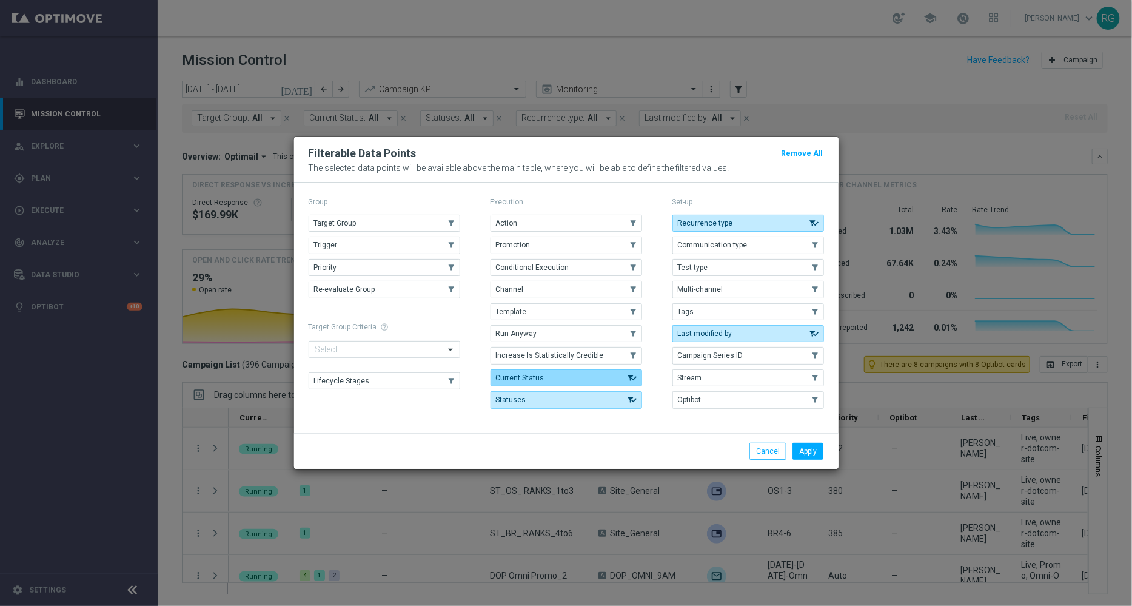
click at [630, 369] on button "Current Status" at bounding box center [567, 377] width 152 height 17
click at [631, 403] on button "Statuses" at bounding box center [567, 399] width 152 height 17
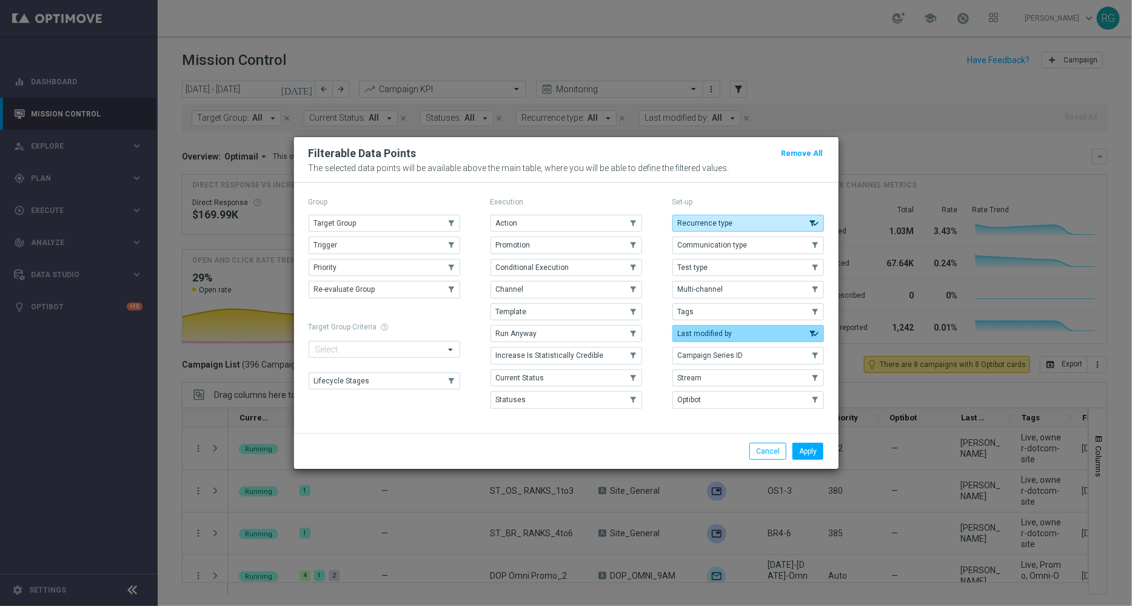
click at [718, 327] on button "Last modified by" at bounding box center [749, 333] width 152 height 17
click at [719, 215] on button "Recurrence type" at bounding box center [749, 223] width 152 height 17
click at [718, 319] on button "Tags" at bounding box center [749, 311] width 152 height 17
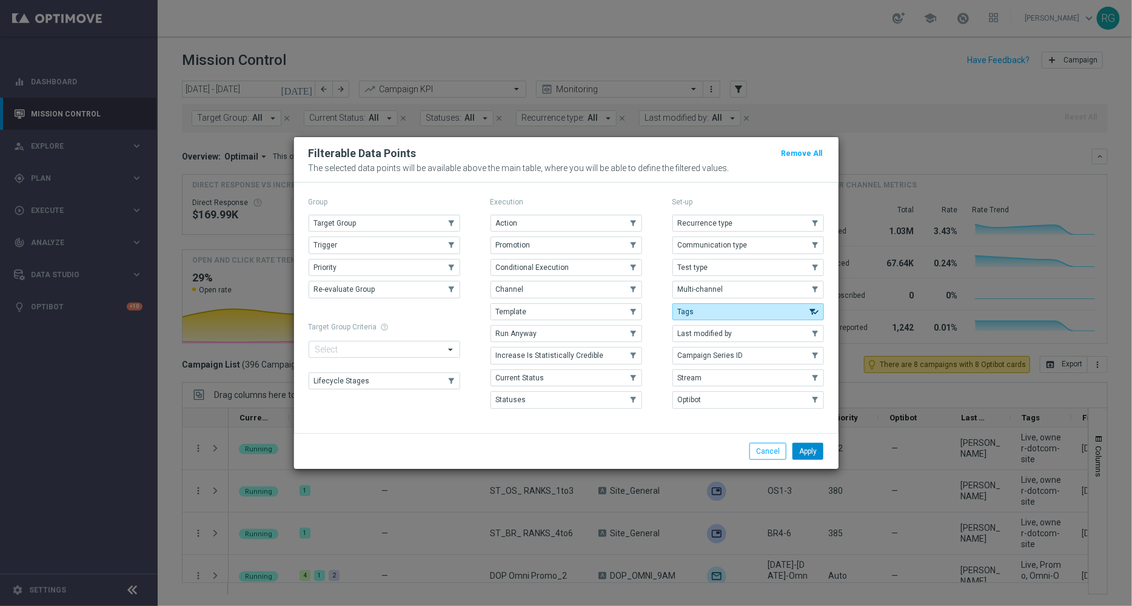
click at [813, 455] on button "Apply" at bounding box center [808, 451] width 31 height 17
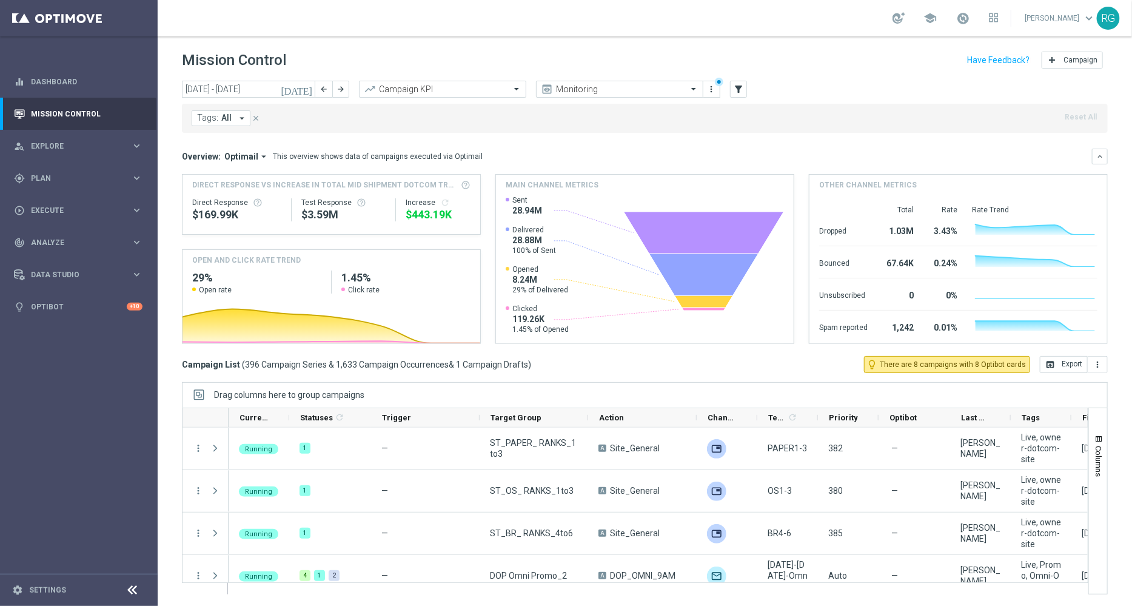
click at [238, 120] on icon "arrow_drop_down" at bounding box center [242, 118] width 11 height 11
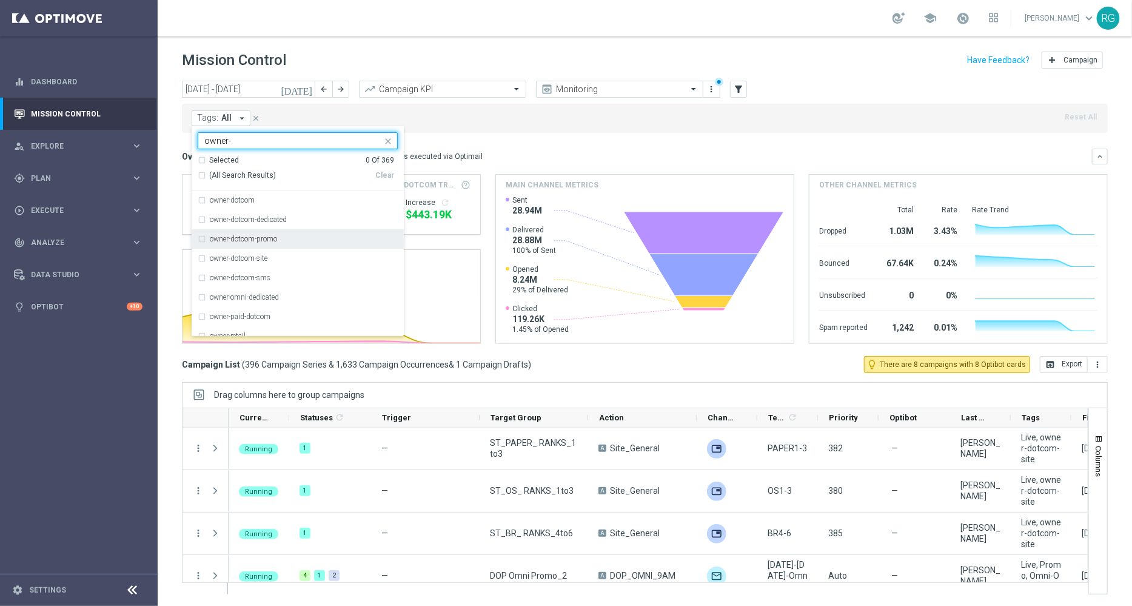
click at [290, 243] on div "owner-dotcom-promo" at bounding box center [298, 238] width 200 height 19
type input "owner-"
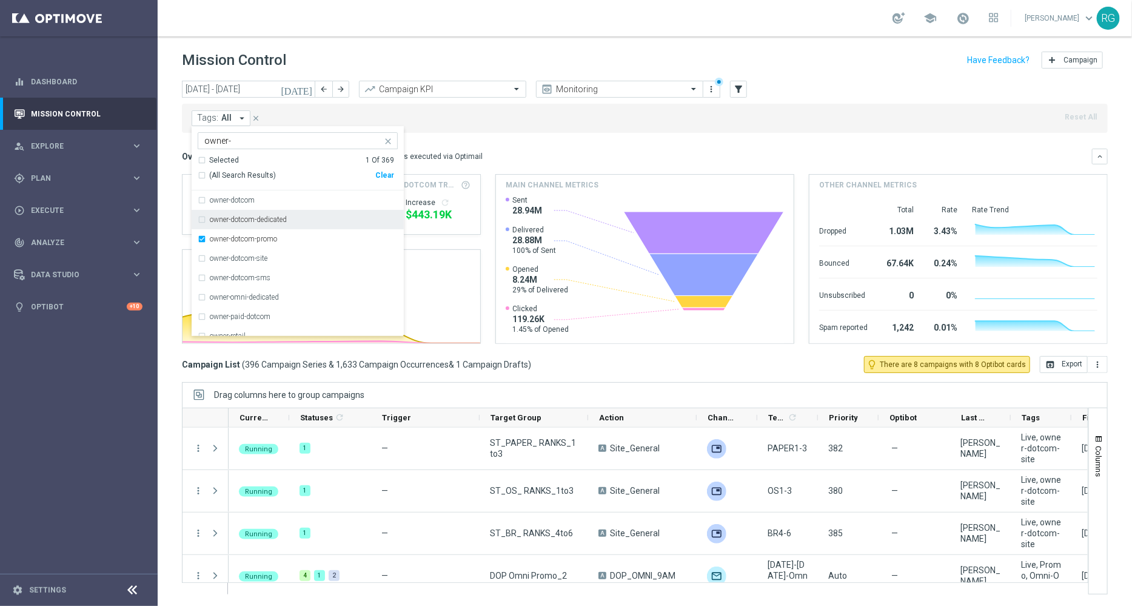
click at [568, 138] on mini-dashboard "Overview: Optimail arrow_drop_down This overview shows data of campaigns execut…" at bounding box center [645, 244] width 926 height 223
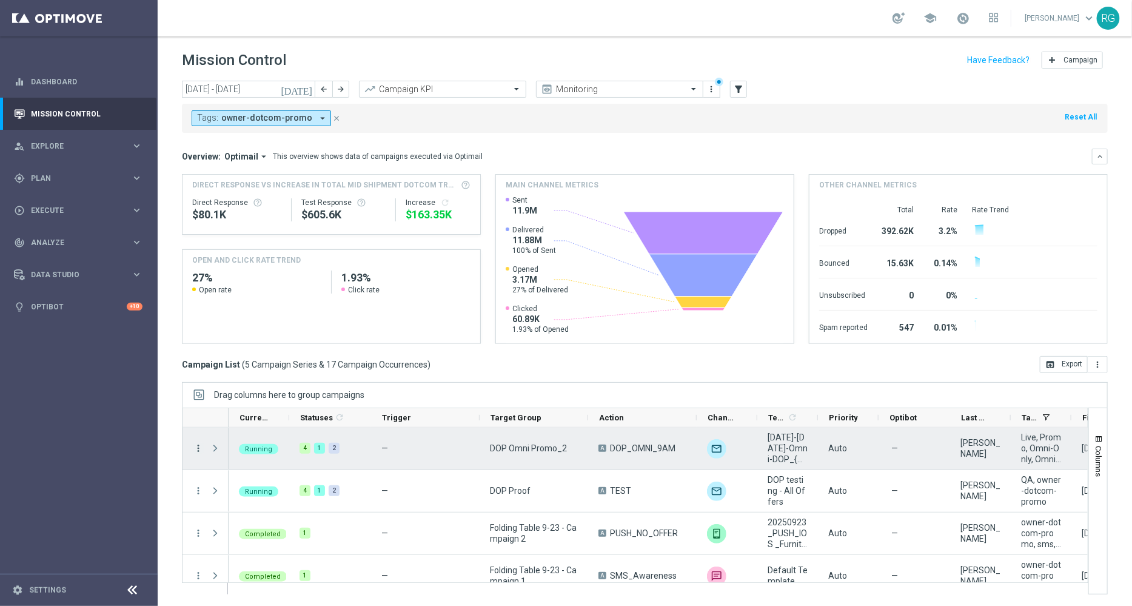
click at [201, 449] on icon "more_vert" at bounding box center [198, 448] width 11 height 11
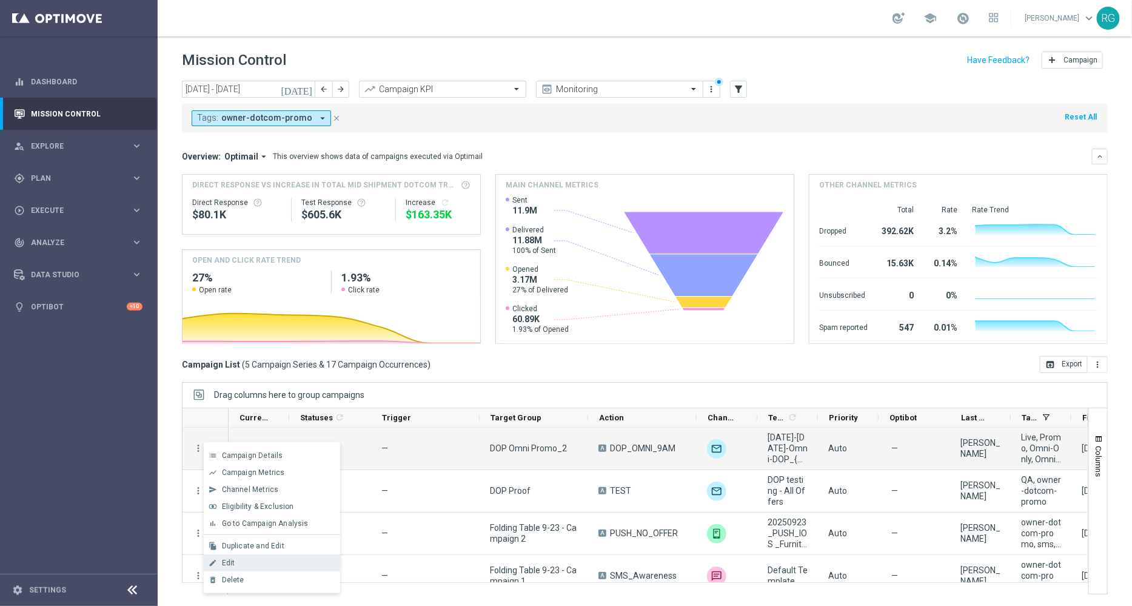
click at [241, 568] on div "edit Edit" at bounding box center [272, 562] width 136 height 17
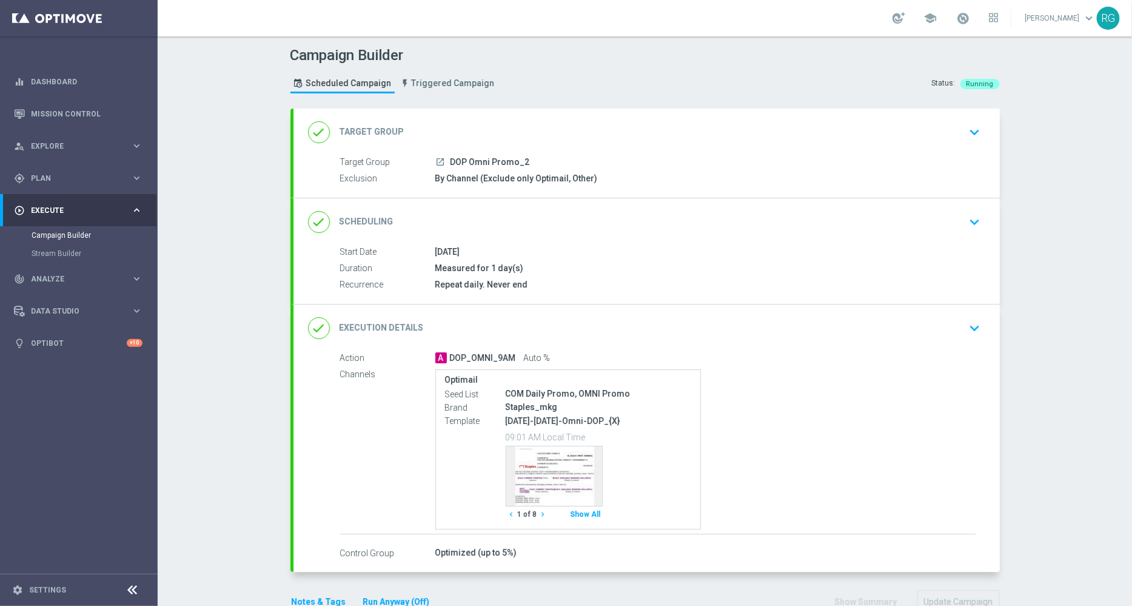
click at [969, 329] on icon "keyboard_arrow_down" at bounding box center [975, 328] width 18 height 18
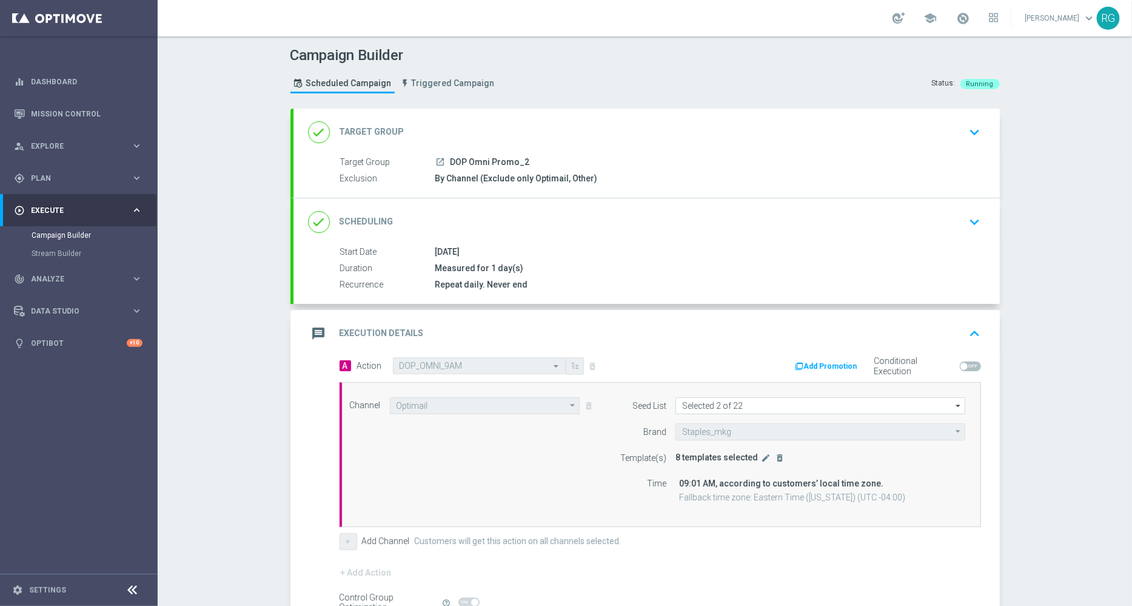
scroll to position [133, 0]
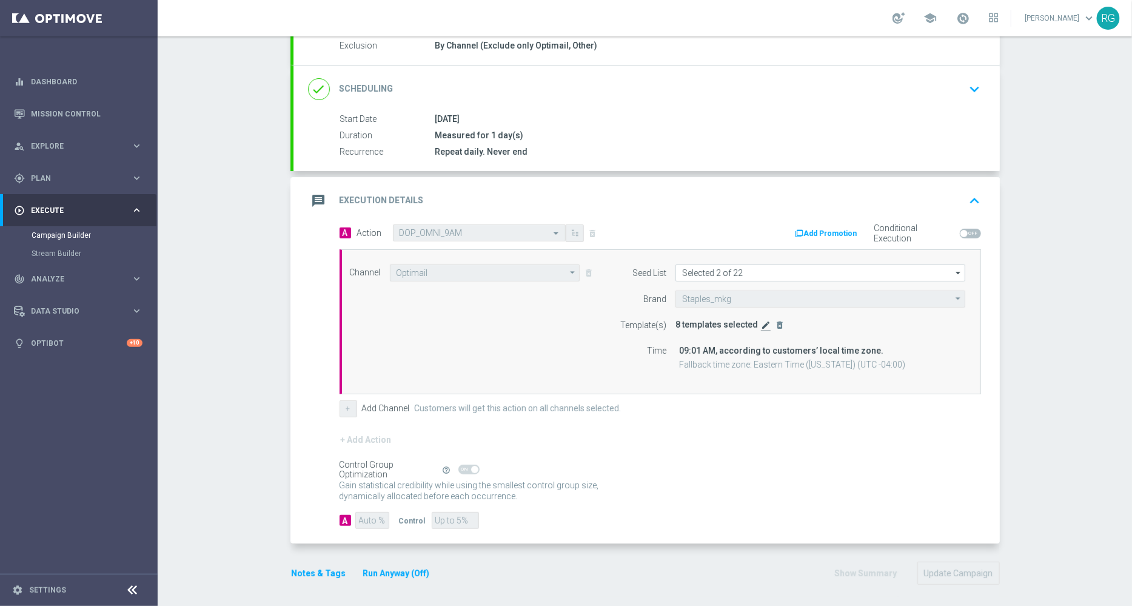
click at [761, 322] on icon "edit" at bounding box center [766, 325] width 10 height 10
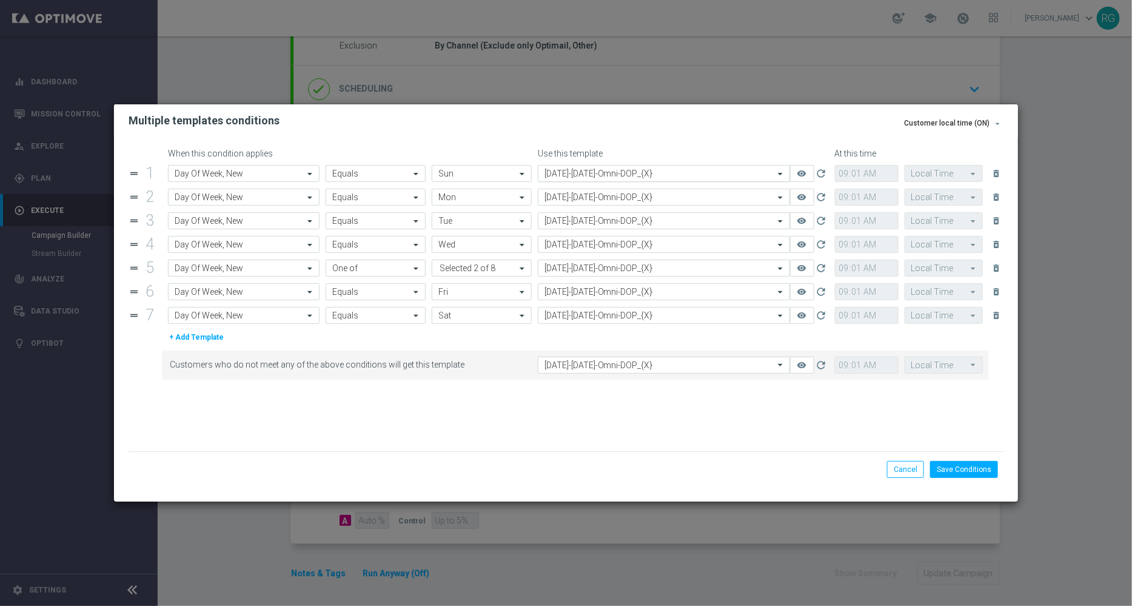
click at [593, 177] on input "text" at bounding box center [652, 174] width 215 height 10
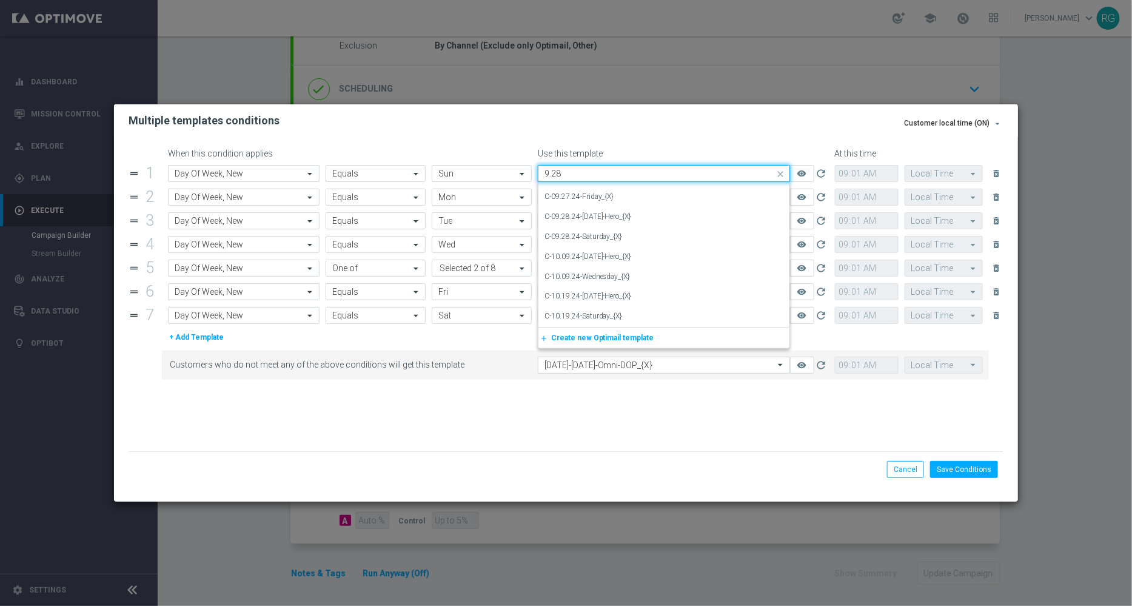
scroll to position [0, 0]
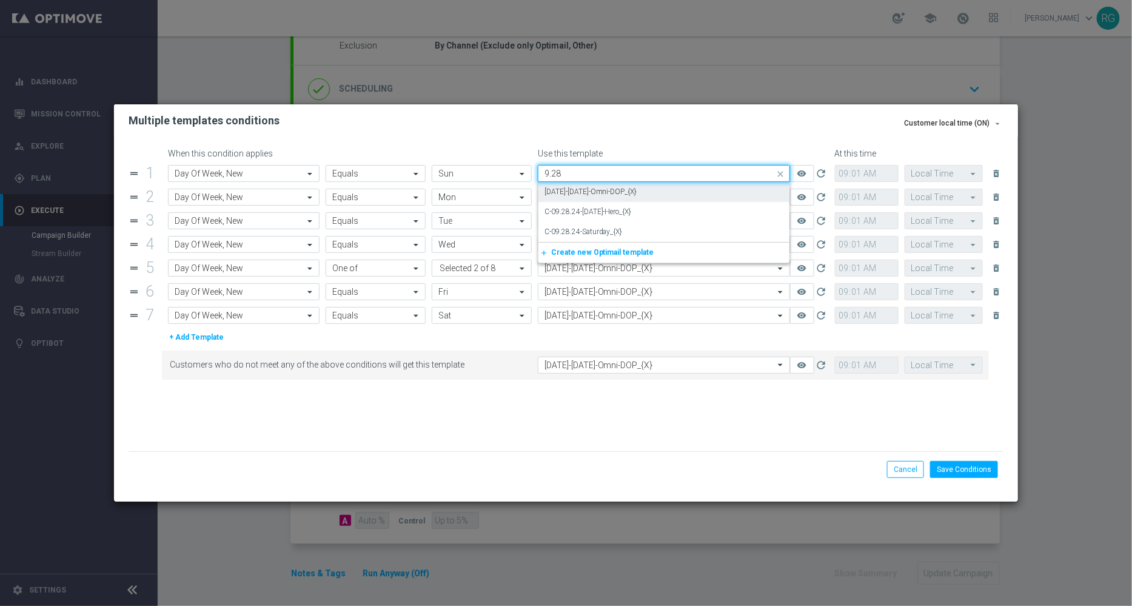
click at [593, 192] on label "[DATE]-[DATE]-Omni-DOP_{X}" at bounding box center [591, 192] width 93 height 10
type input "9.28"
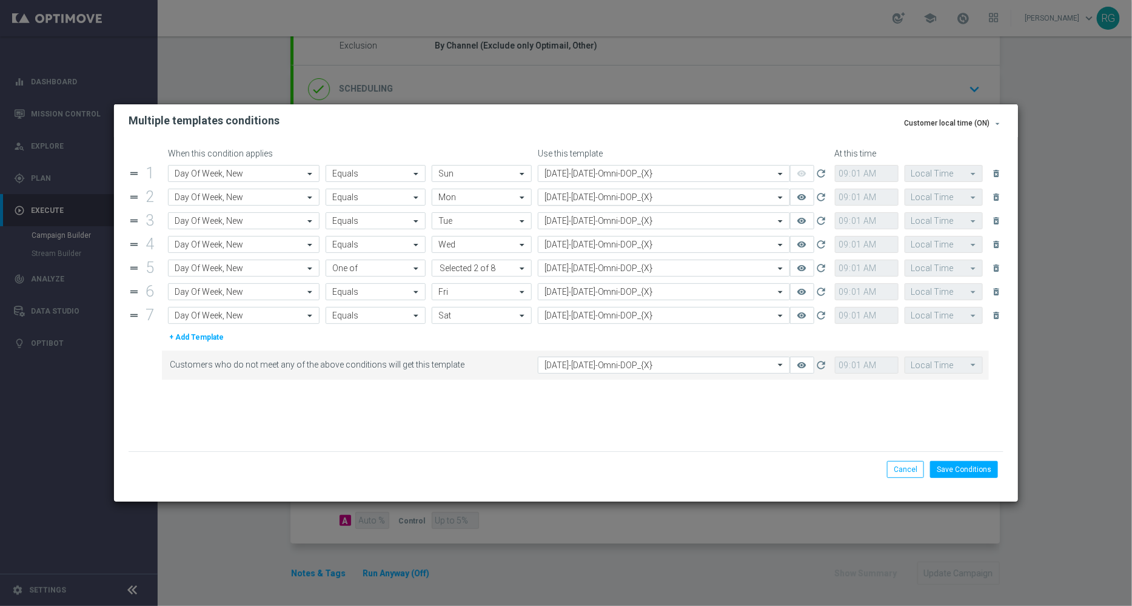
click at [576, 197] on input "text" at bounding box center [652, 197] width 215 height 10
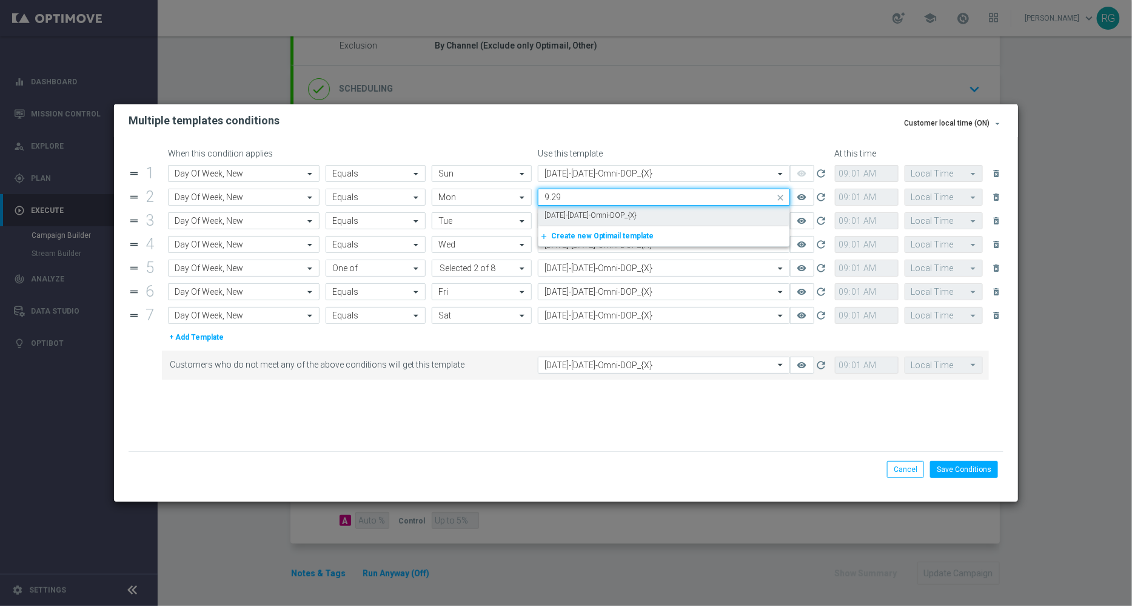
click at [572, 219] on label "[DATE]-[DATE]-Omni-DOP_{X}" at bounding box center [591, 215] width 93 height 10
type input "9.29"
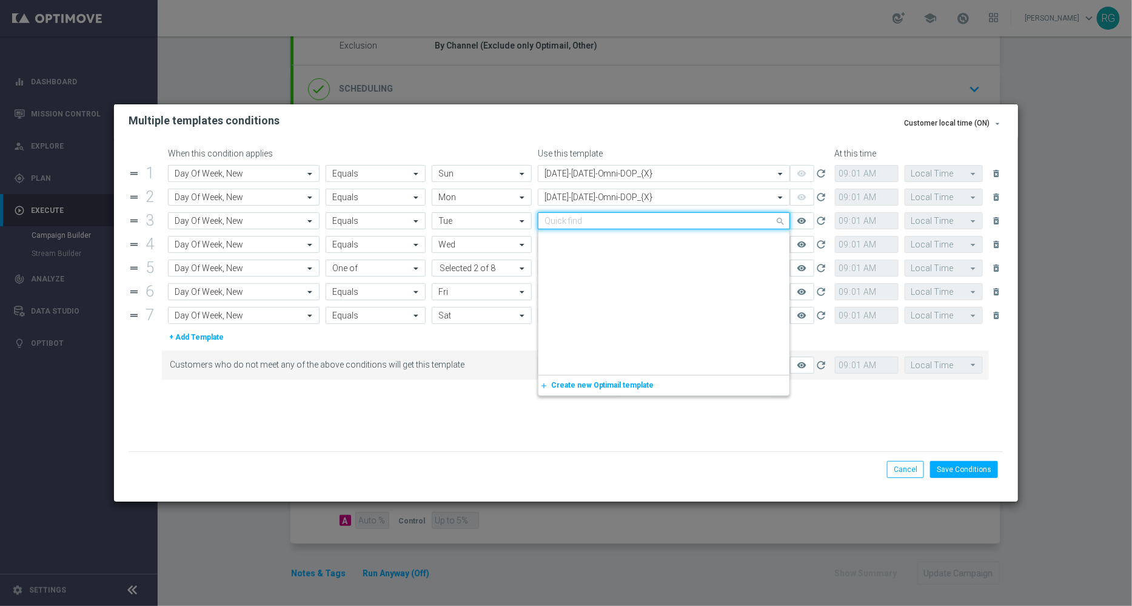
click at [565, 219] on input "text" at bounding box center [652, 221] width 215 height 10
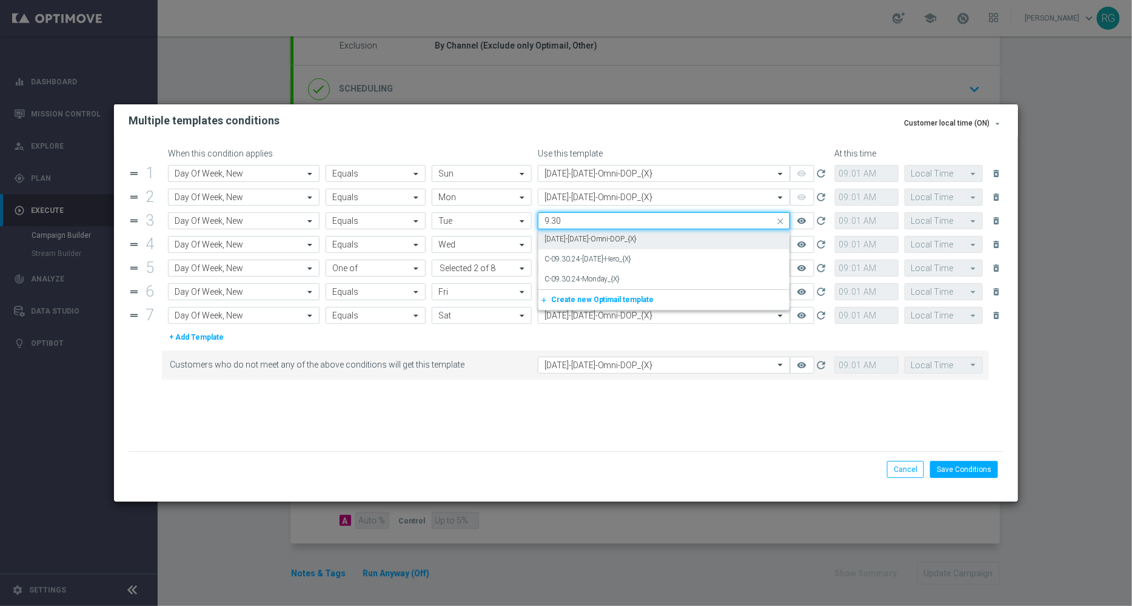
click at [573, 240] on label "[DATE]-[DATE]-Omni-DOP_{X}" at bounding box center [591, 239] width 93 height 10
type input "9.30"
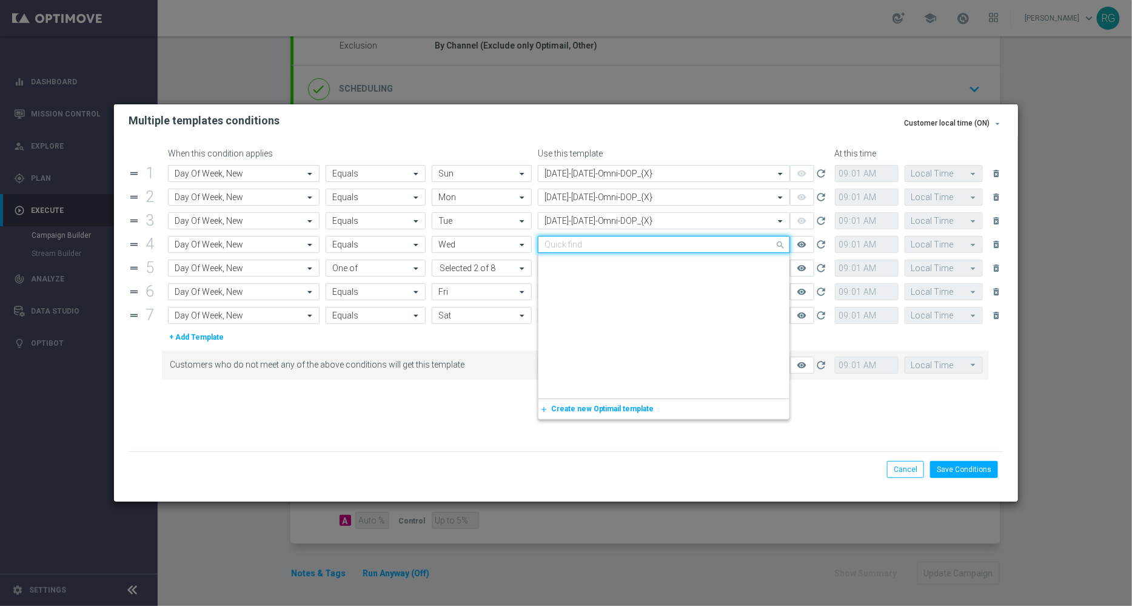
click at [570, 246] on input "text" at bounding box center [652, 245] width 215 height 10
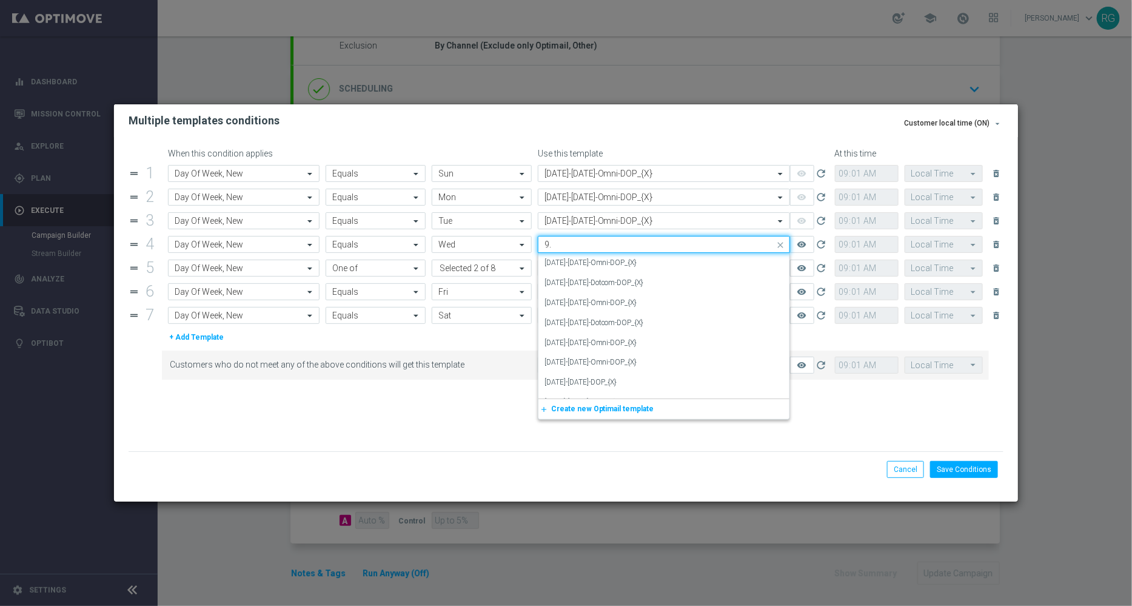
type input "9"
click at [573, 261] on label "[DATE]-[DATE]-Omni-DOP_{X}" at bounding box center [591, 263] width 93 height 10
type input "10.1"
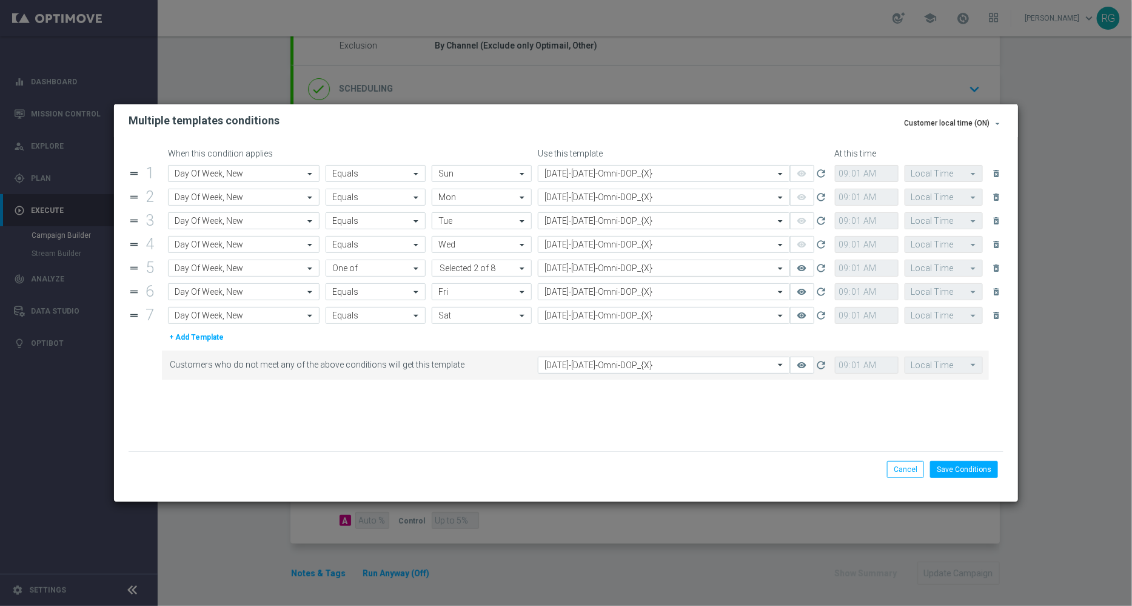
click at [575, 271] on input "text" at bounding box center [652, 268] width 215 height 10
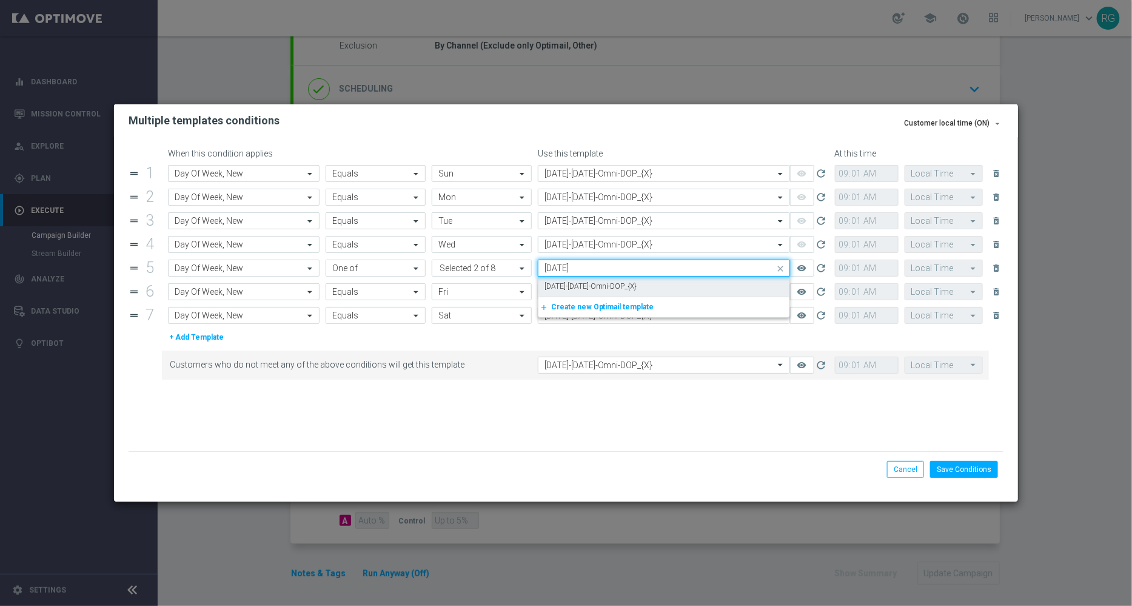
click at [637, 287] on label "[DATE]-[DATE]-Omni-DOP_{X}" at bounding box center [591, 286] width 93 height 10
type input "[DATE]"
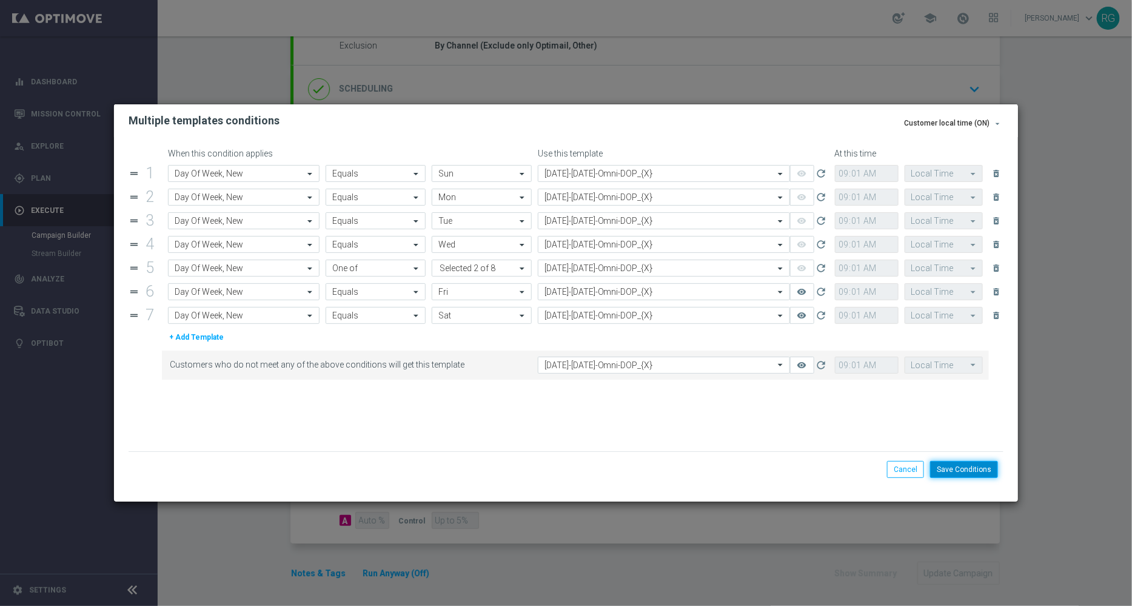
click at [973, 471] on button "Save Conditions" at bounding box center [964, 469] width 68 height 17
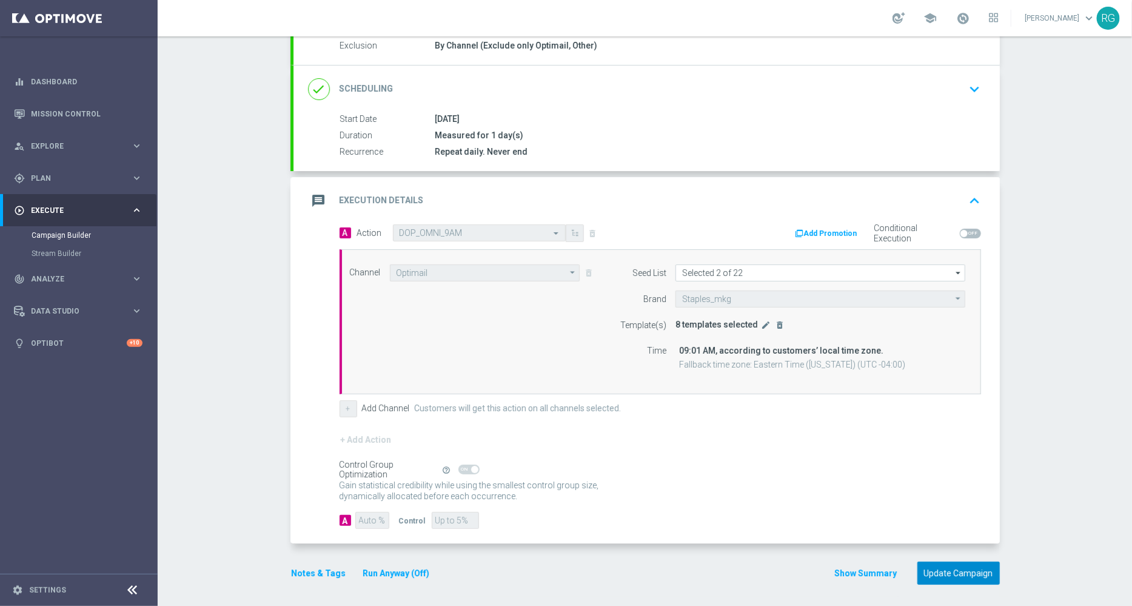
click at [958, 576] on button "Update Campaign" at bounding box center [959, 574] width 82 height 24
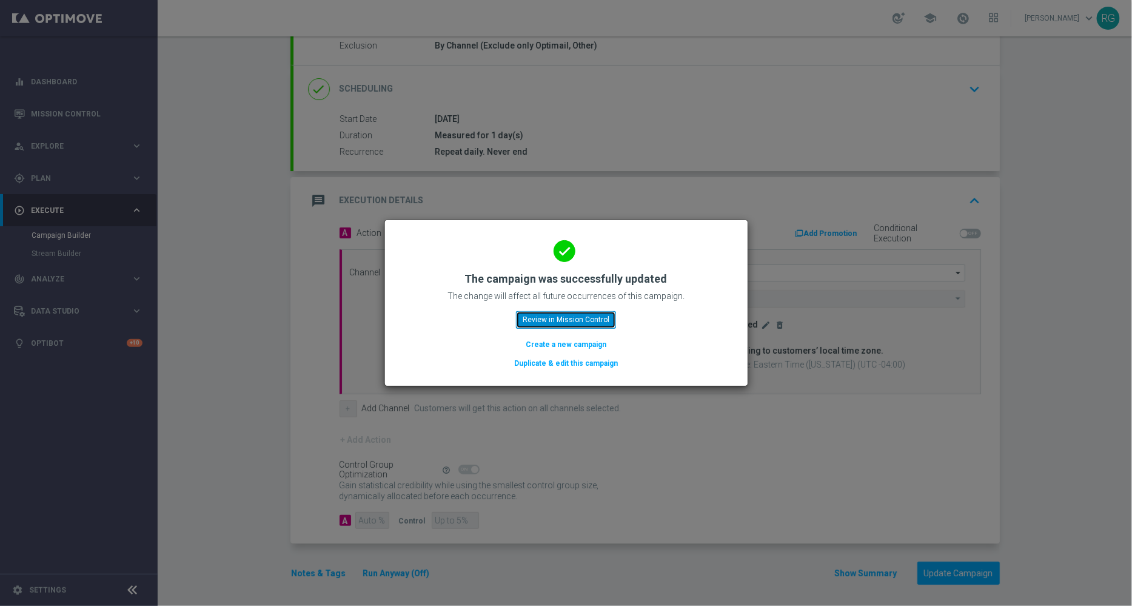
click at [562, 324] on button "Review in Mission Control" at bounding box center [566, 319] width 100 height 17
